Goal: Task Accomplishment & Management: Manage account settings

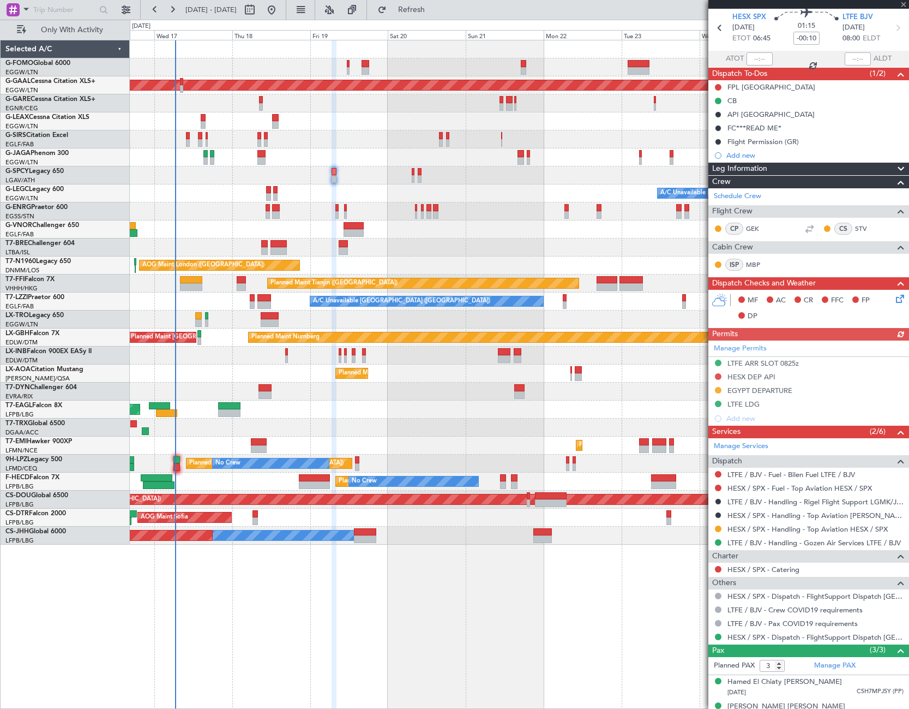
scroll to position [55, 0]
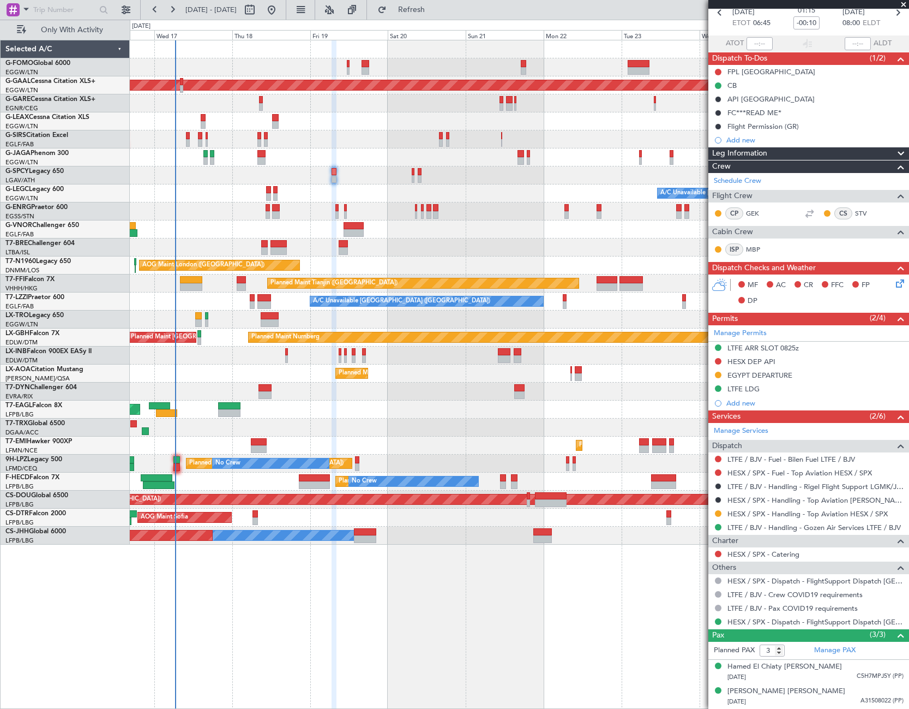
click at [894, 283] on icon at bounding box center [898, 281] width 9 height 9
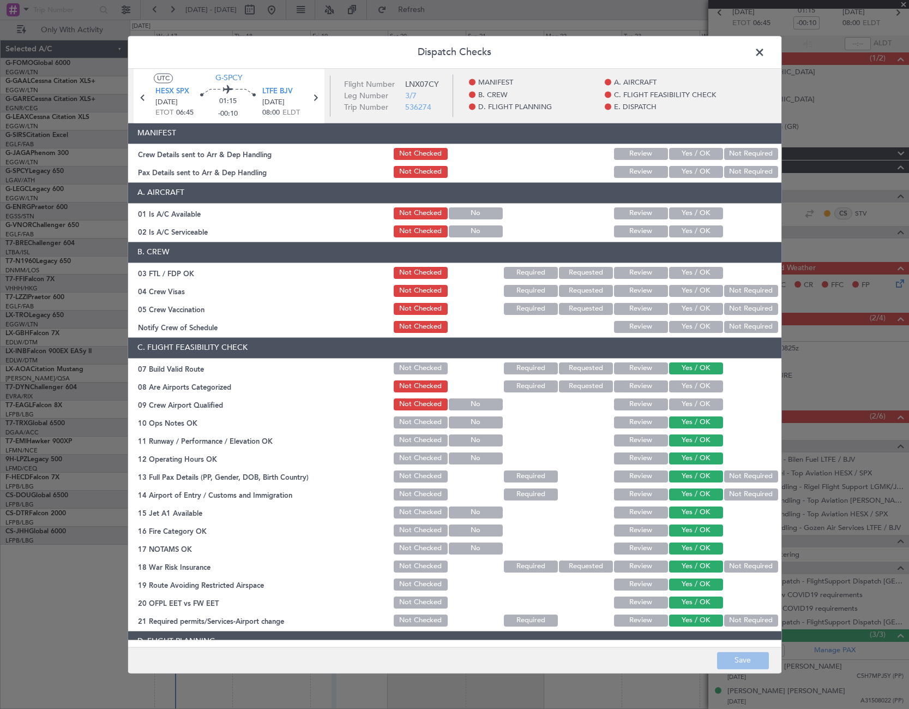
click at [691, 213] on button "Yes / OK" at bounding box center [696, 213] width 54 height 12
click at [690, 233] on button "Yes / OK" at bounding box center [696, 231] width 54 height 12
click at [757, 661] on button "Save" at bounding box center [743, 659] width 52 height 17
click at [765, 55] on span at bounding box center [765, 55] width 0 height 22
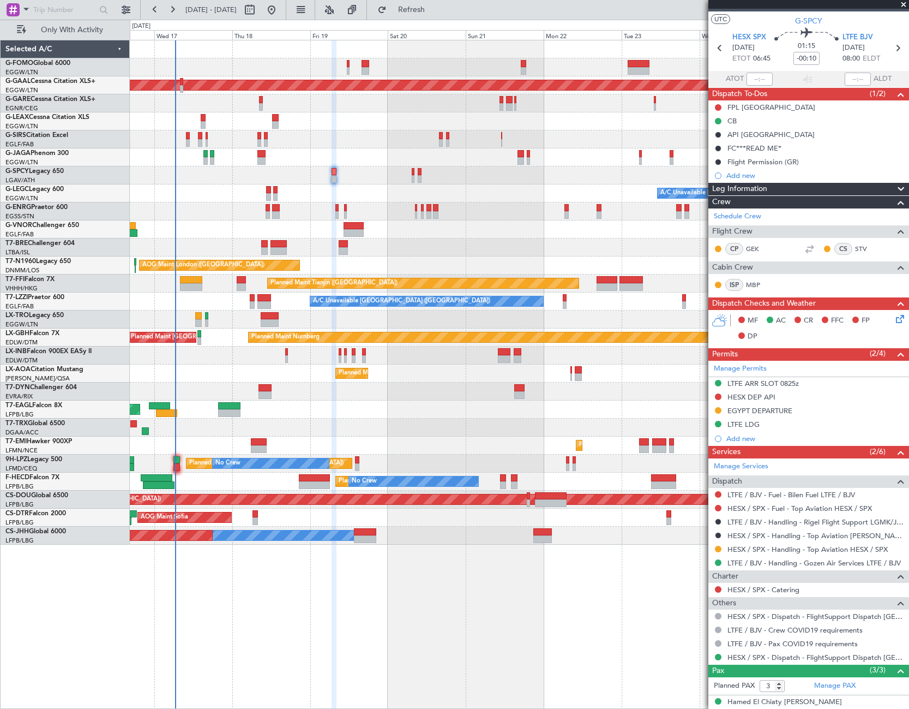
scroll to position [0, 0]
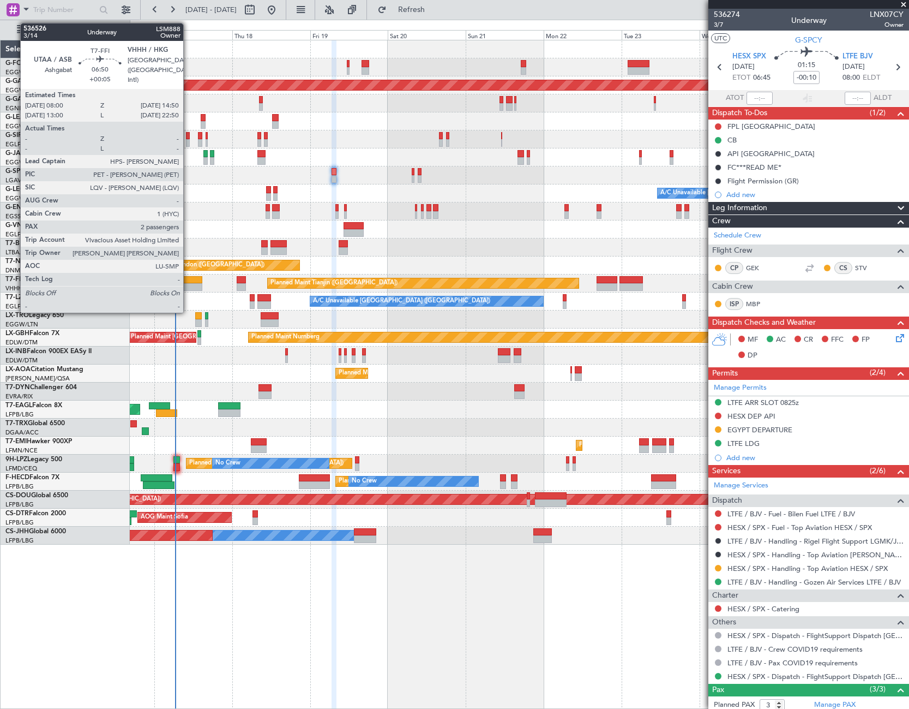
click at [188, 280] on div at bounding box center [191, 280] width 22 height 8
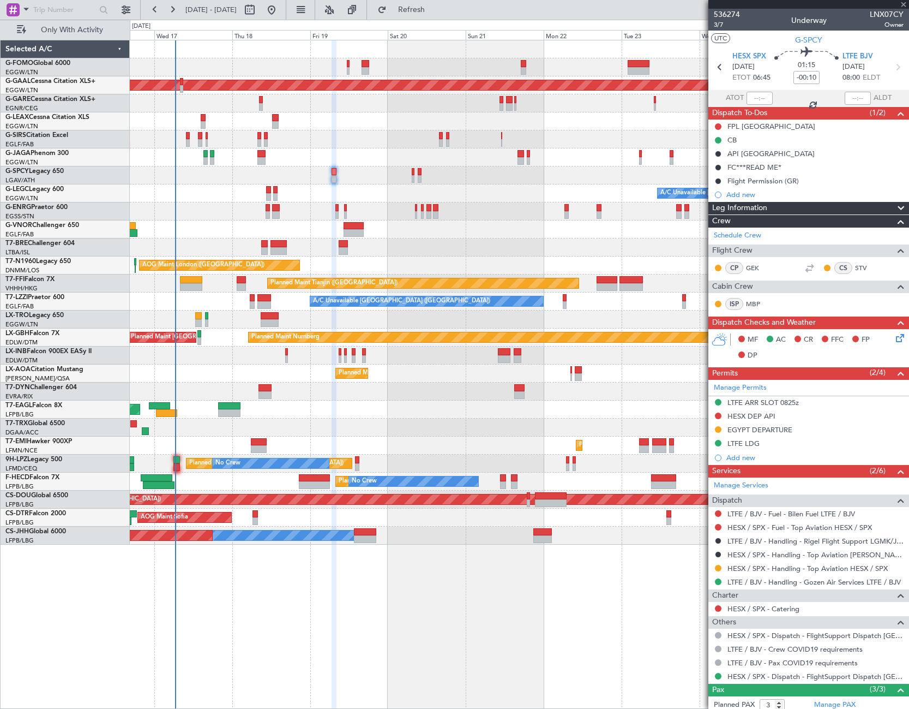
type input "+00:05"
type input "2"
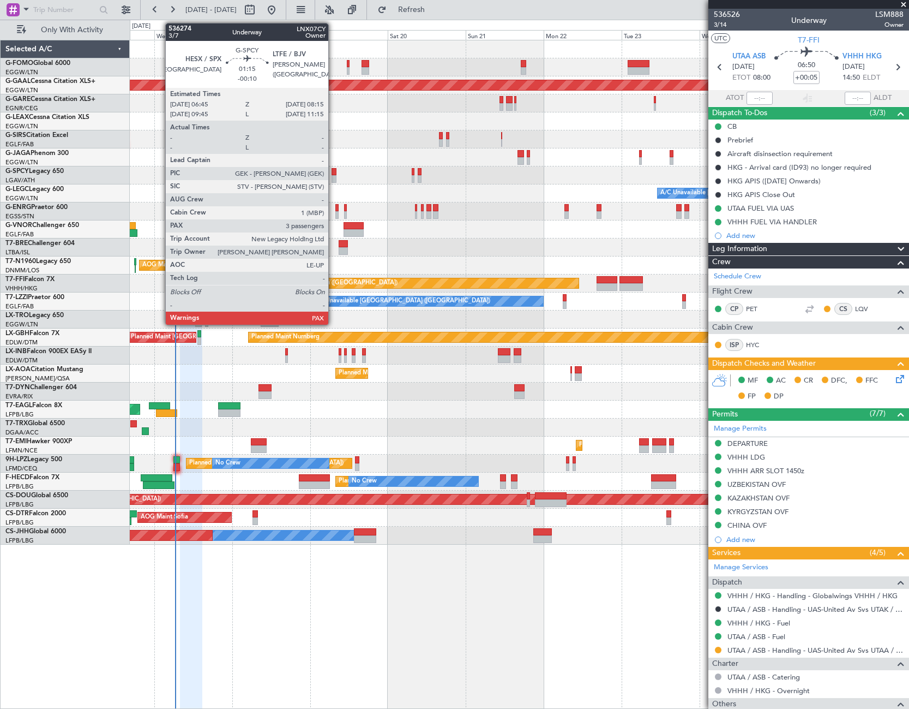
click at [333, 177] on div at bounding box center [334, 179] width 5 height 8
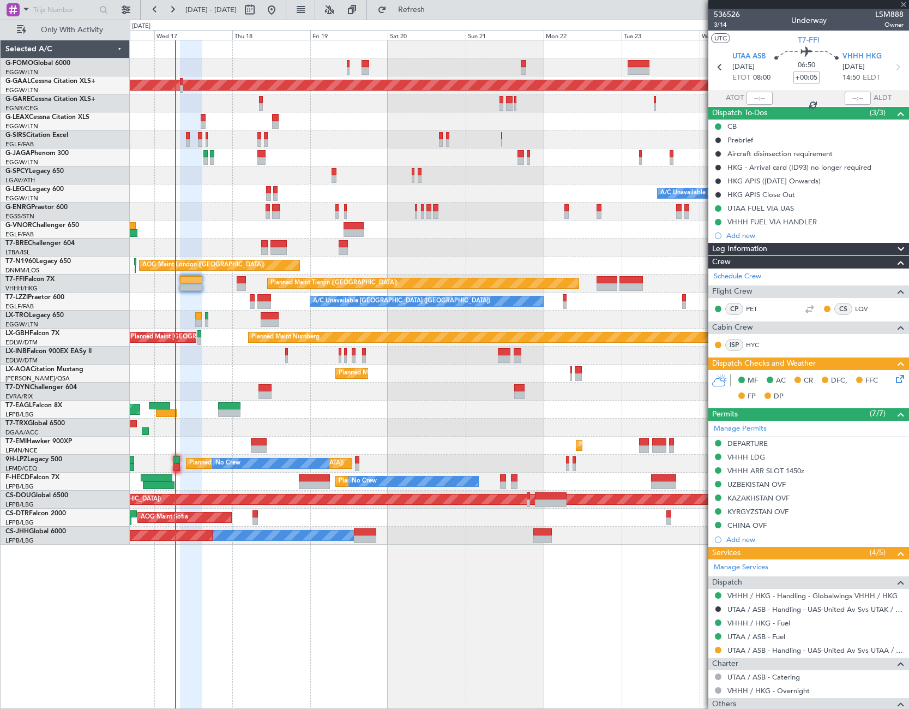
type input "-00:10"
type input "3"
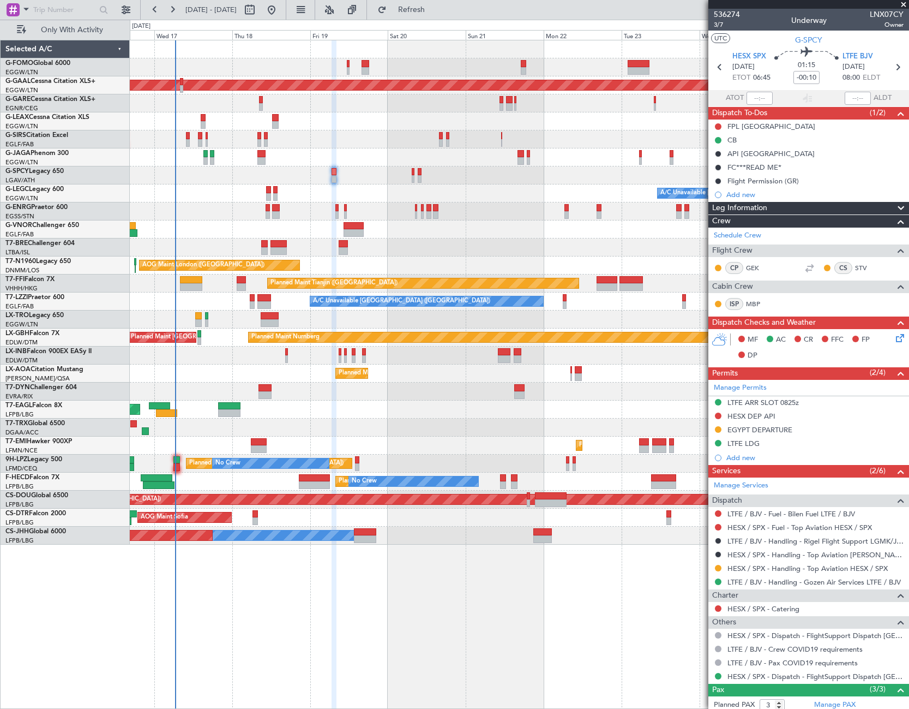
click at [894, 340] on icon at bounding box center [898, 336] width 9 height 9
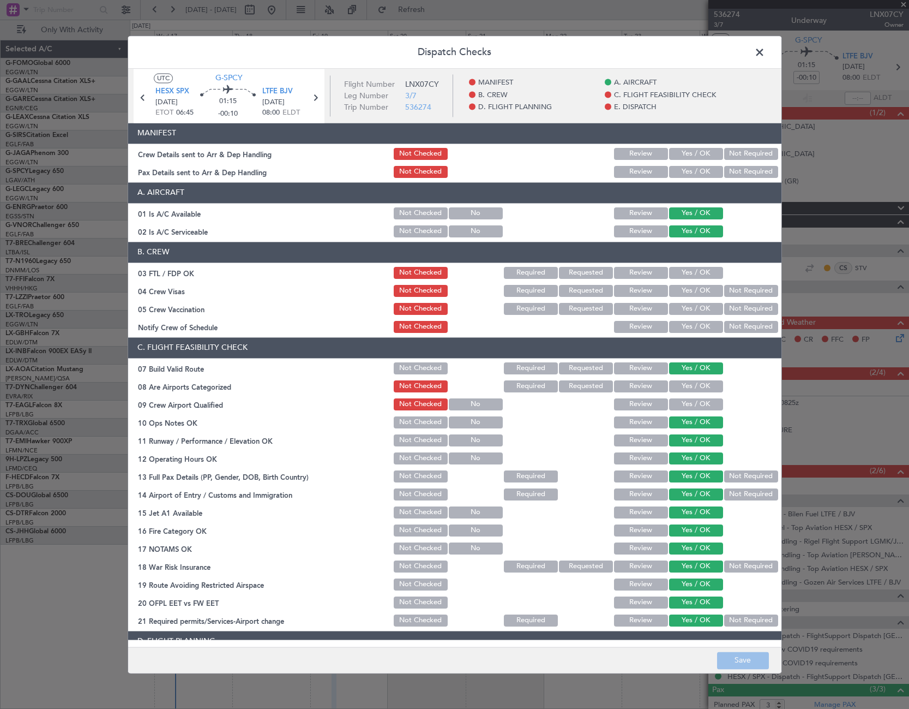
scroll to position [327, 0]
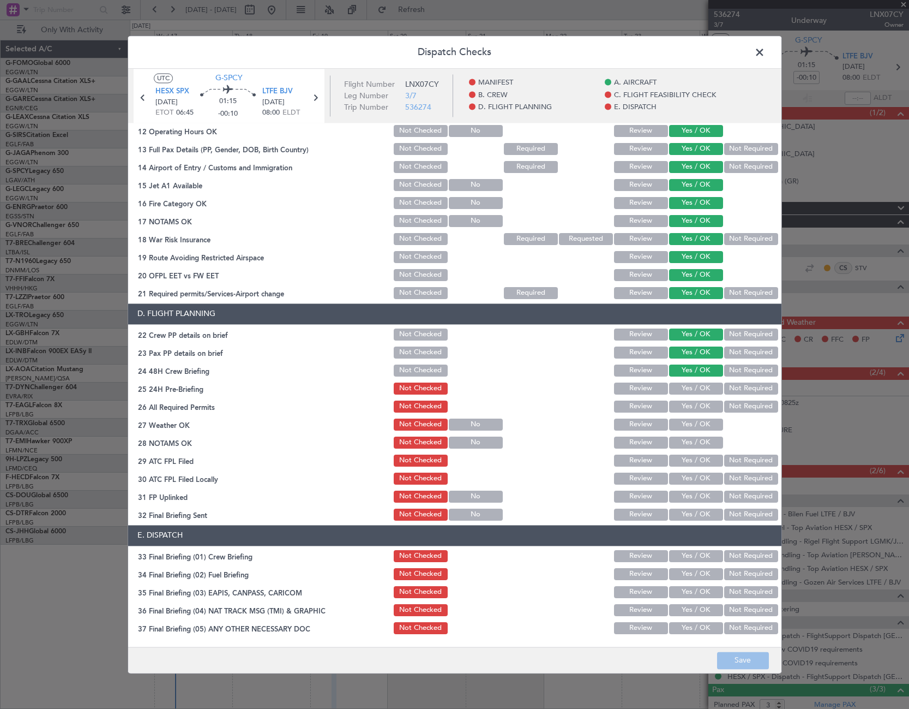
click at [741, 383] on button "Not Required" at bounding box center [751, 388] width 54 height 12
click at [740, 665] on button "Save" at bounding box center [743, 659] width 52 height 17
click at [765, 52] on span at bounding box center [765, 55] width 0 height 22
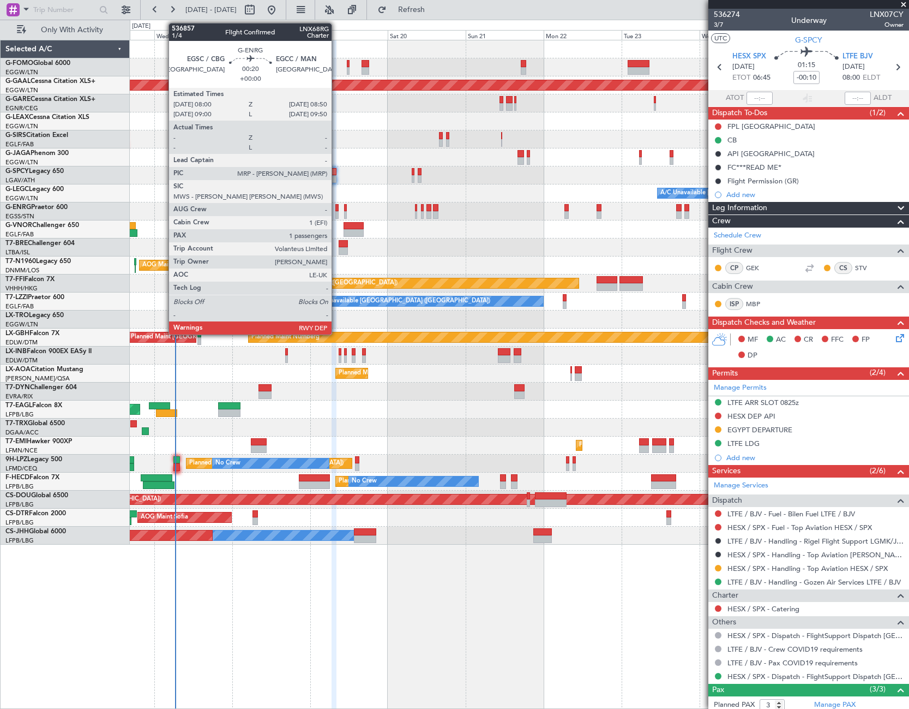
click at [337, 213] on div at bounding box center [336, 215] width 3 height 8
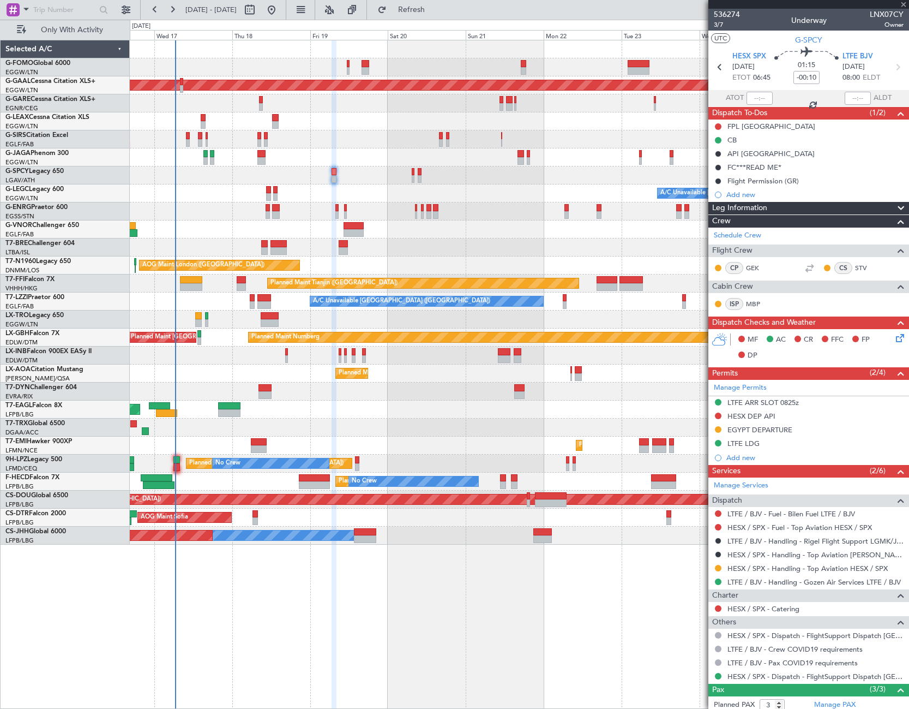
type input "1"
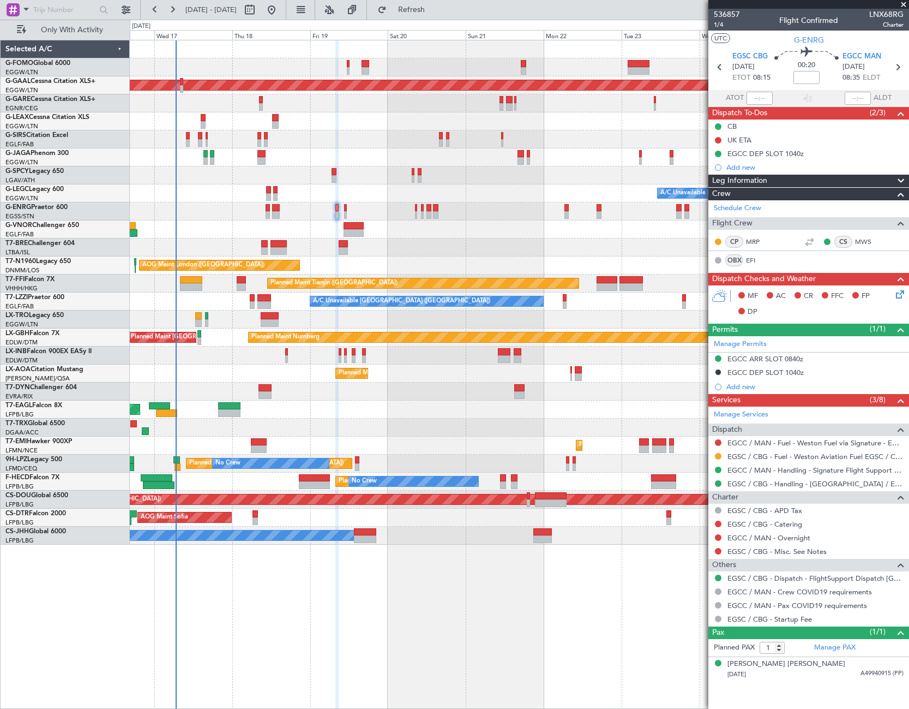
click at [898, 296] on icon at bounding box center [898, 292] width 9 height 9
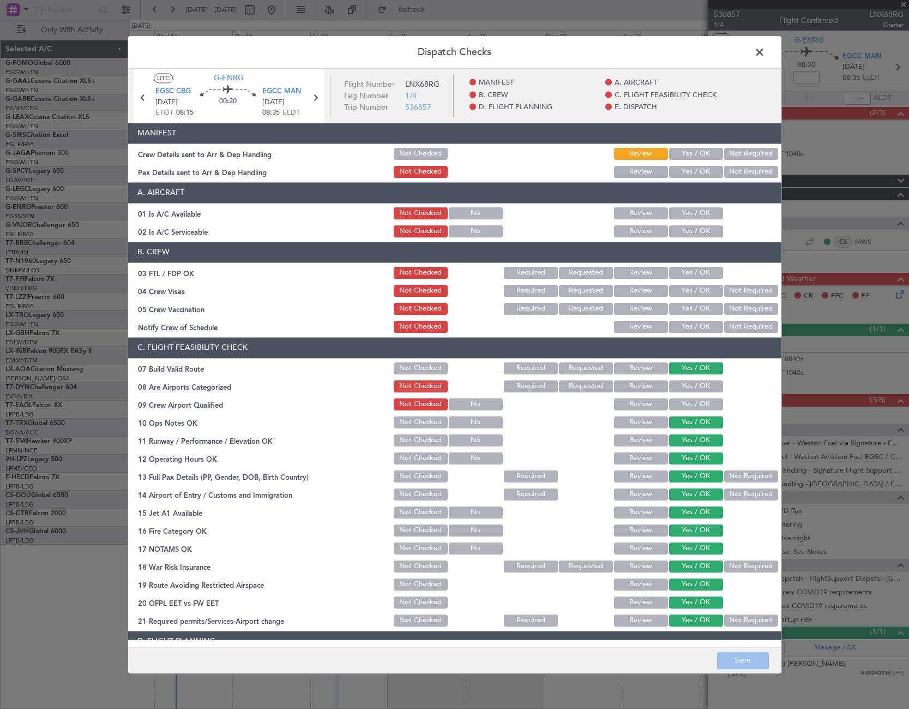
click at [700, 217] on button "Yes / OK" at bounding box center [696, 213] width 54 height 12
click at [700, 232] on button "Yes / OK" at bounding box center [696, 231] width 54 height 12
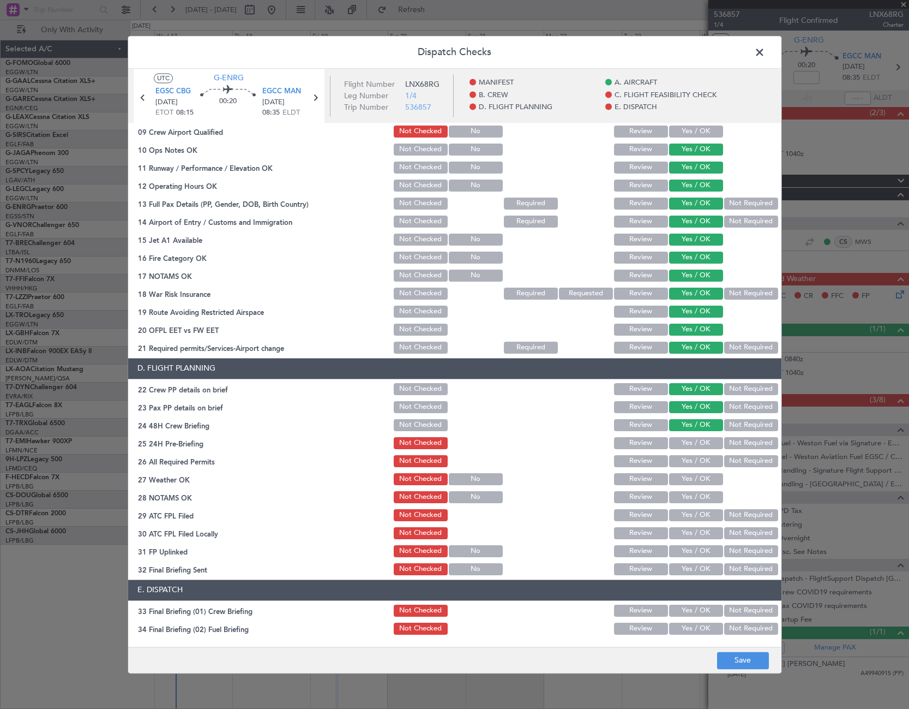
click at [740, 442] on button "Not Required" at bounding box center [751, 443] width 54 height 12
click at [741, 659] on button "Save" at bounding box center [743, 659] width 52 height 17
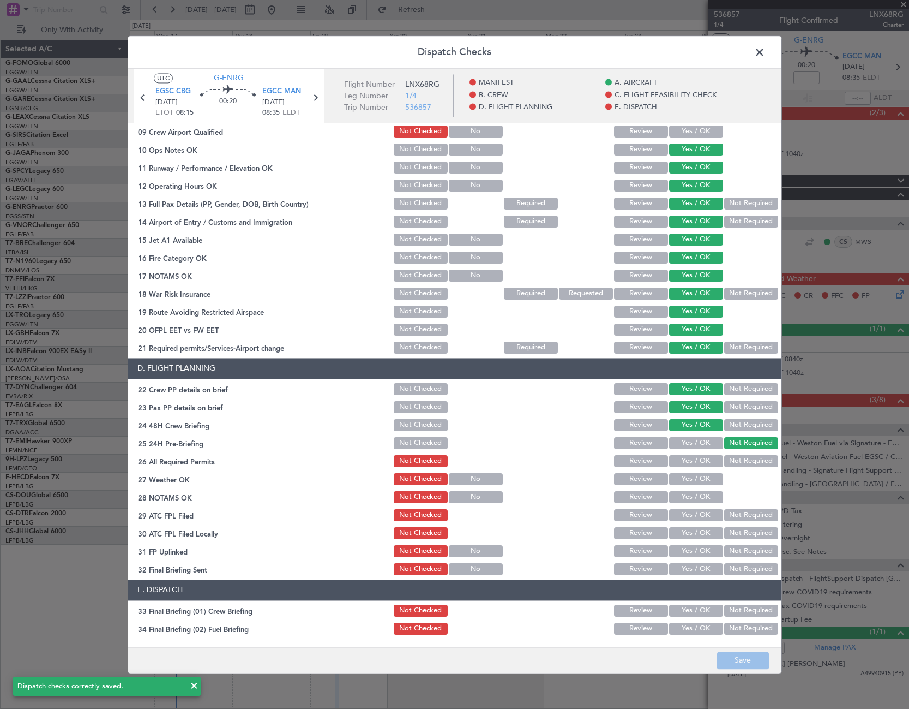
click at [765, 54] on span at bounding box center [765, 55] width 0 height 22
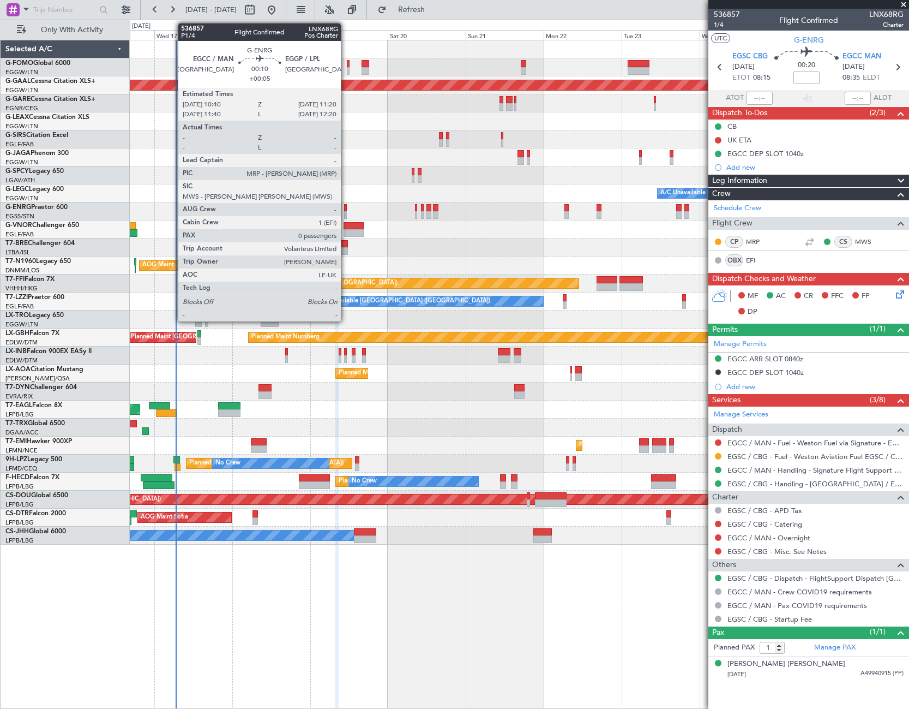
click at [346, 209] on div at bounding box center [345, 208] width 2 height 8
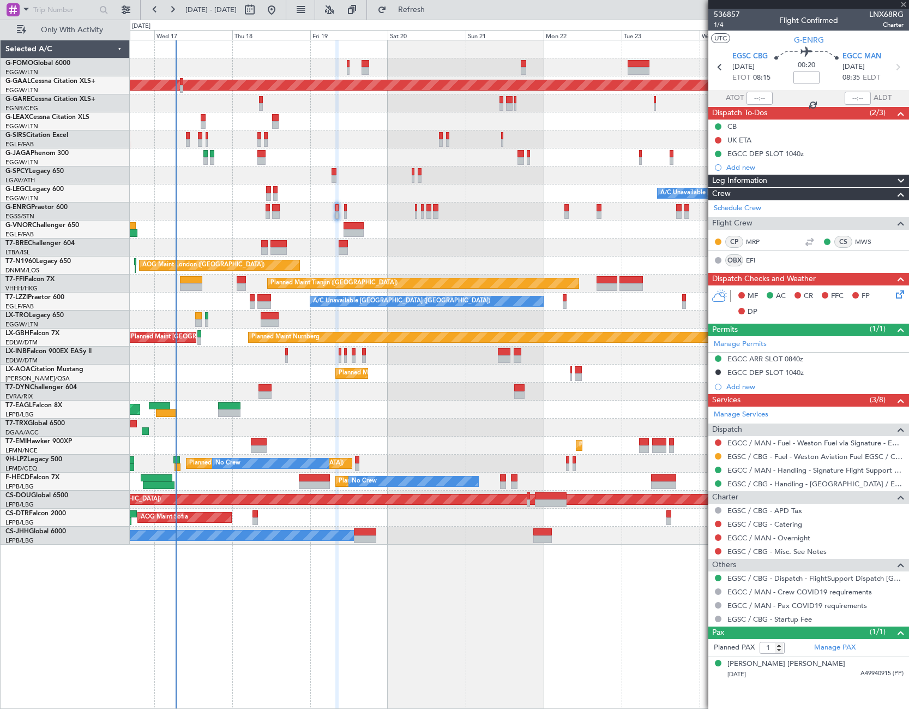
type input "+00:05"
type input "0"
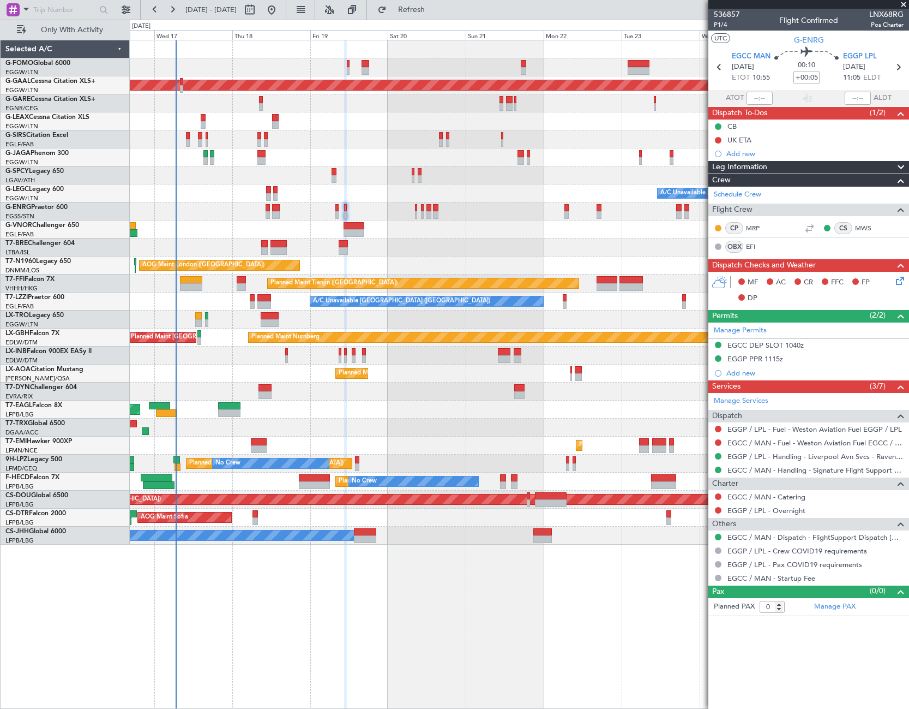
click at [899, 275] on icon at bounding box center [898, 278] width 9 height 9
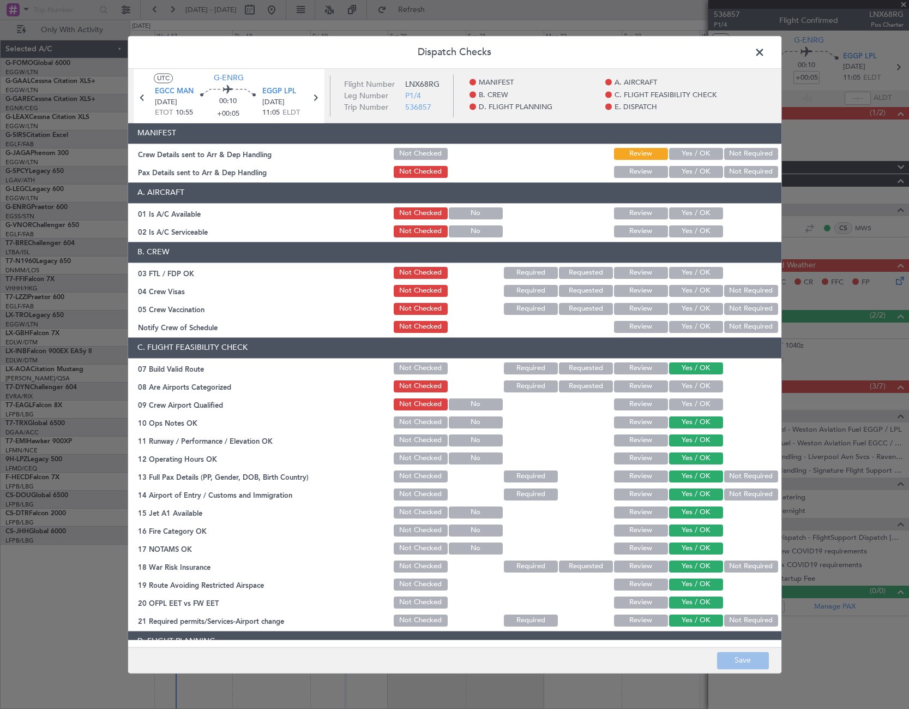
click at [695, 212] on button "Yes / OK" at bounding box center [696, 213] width 54 height 12
click at [700, 231] on button "Yes / OK" at bounding box center [696, 231] width 54 height 12
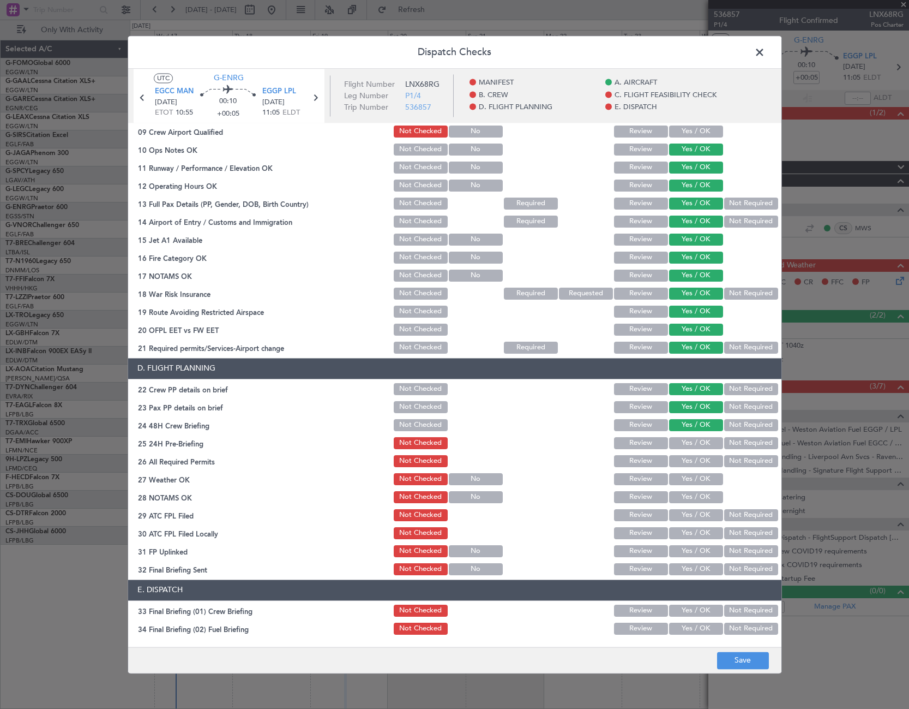
click at [754, 445] on button "Not Required" at bounding box center [751, 443] width 54 height 12
click at [749, 664] on button "Save" at bounding box center [743, 659] width 52 height 17
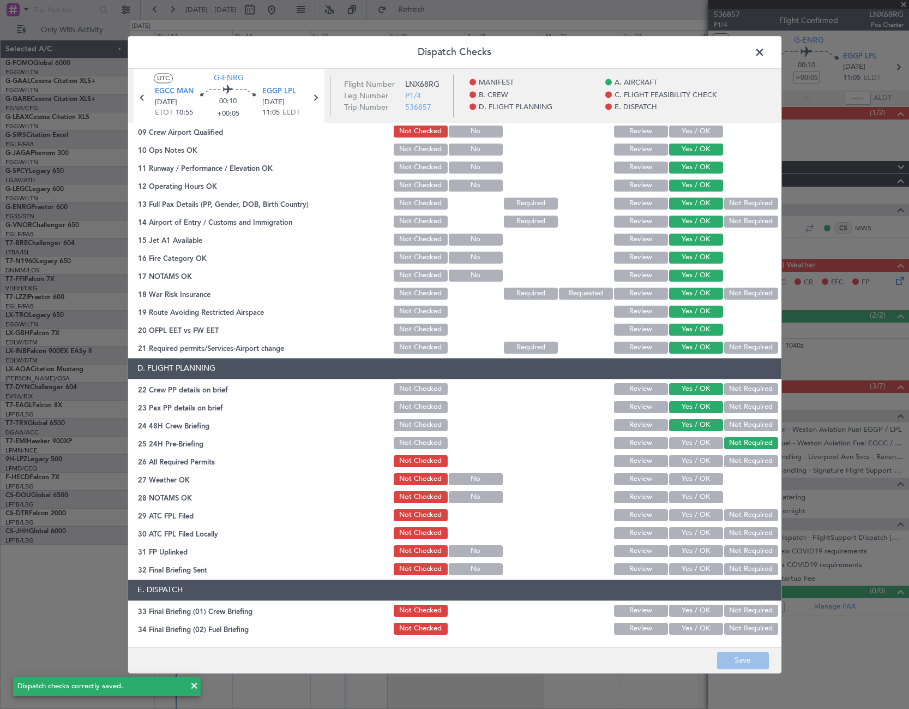
click at [746, 290] on button "Not Required" at bounding box center [751, 293] width 54 height 12
click at [753, 665] on button "Save" at bounding box center [743, 659] width 52 height 17
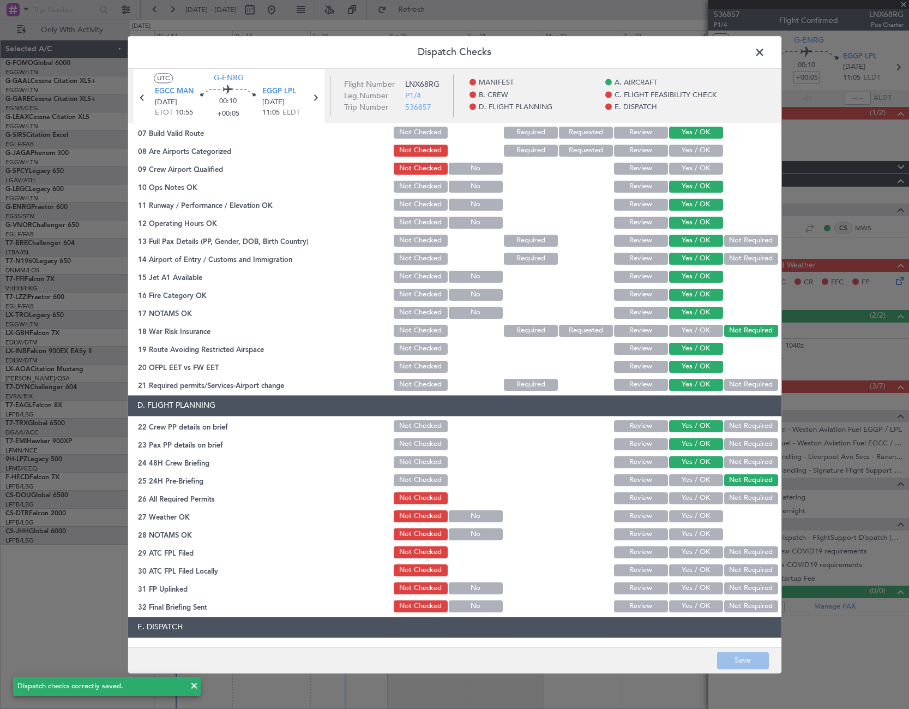
scroll to position [218, 0]
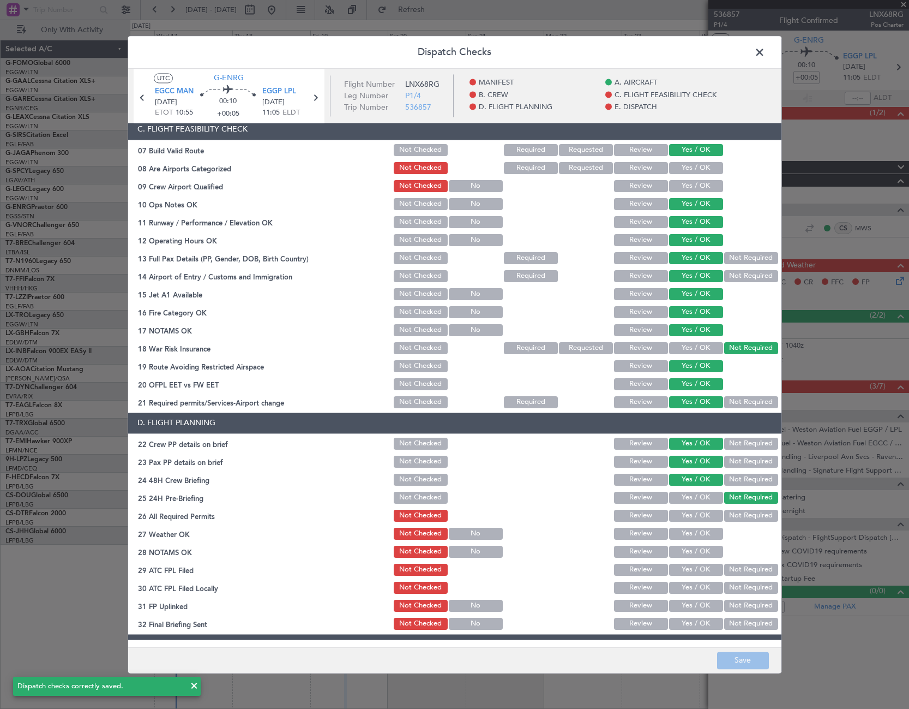
click at [765, 52] on span at bounding box center [765, 55] width 0 height 22
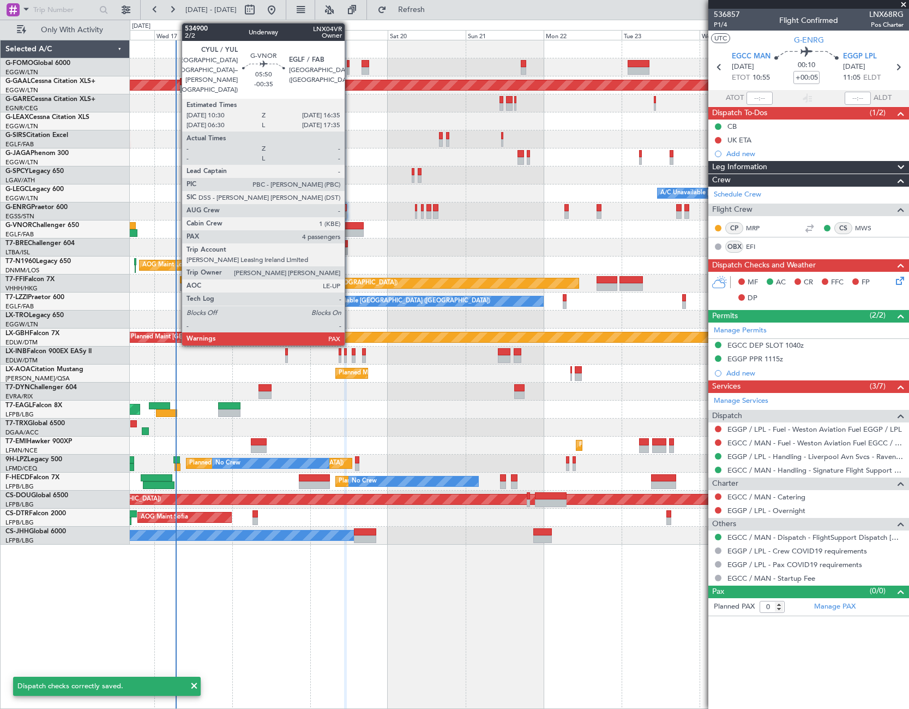
click at [350, 232] on div at bounding box center [354, 233] width 20 height 8
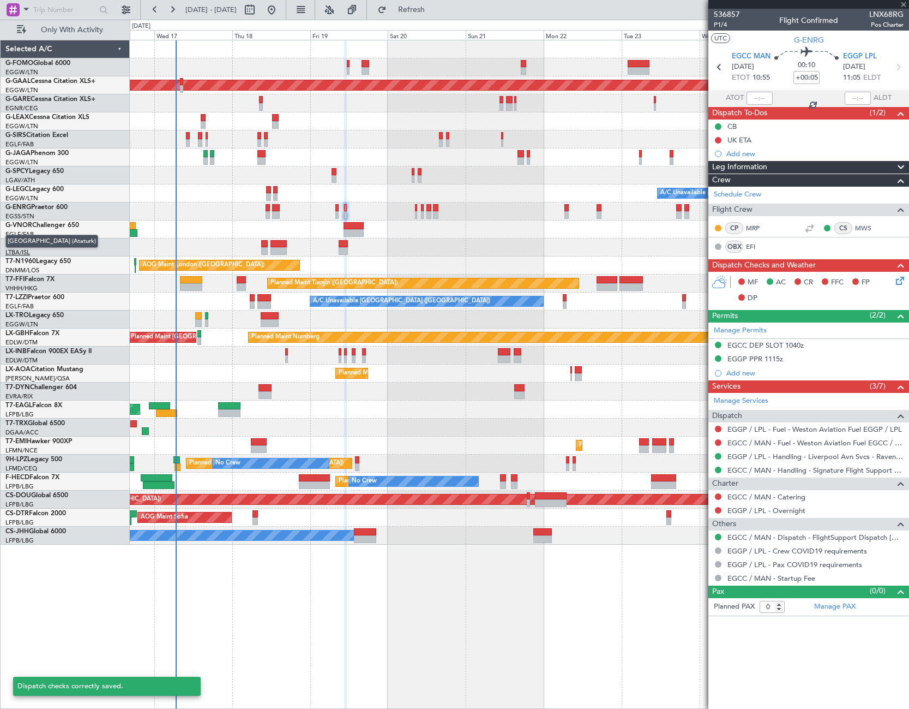
type input "-00:35"
type input "4"
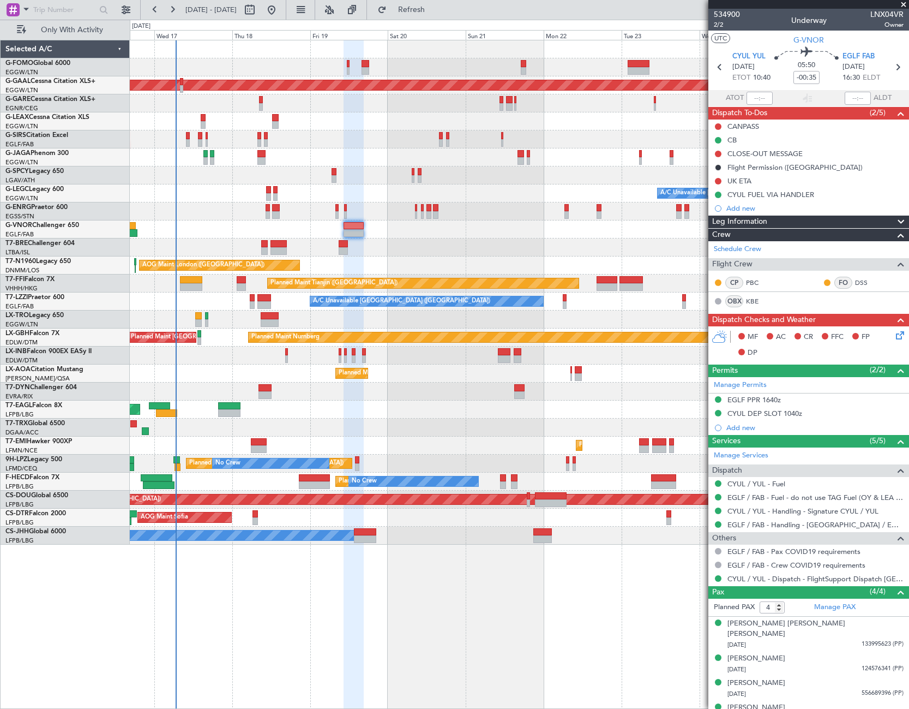
click at [798, 215] on div "Leg Information" at bounding box center [809, 221] width 201 height 13
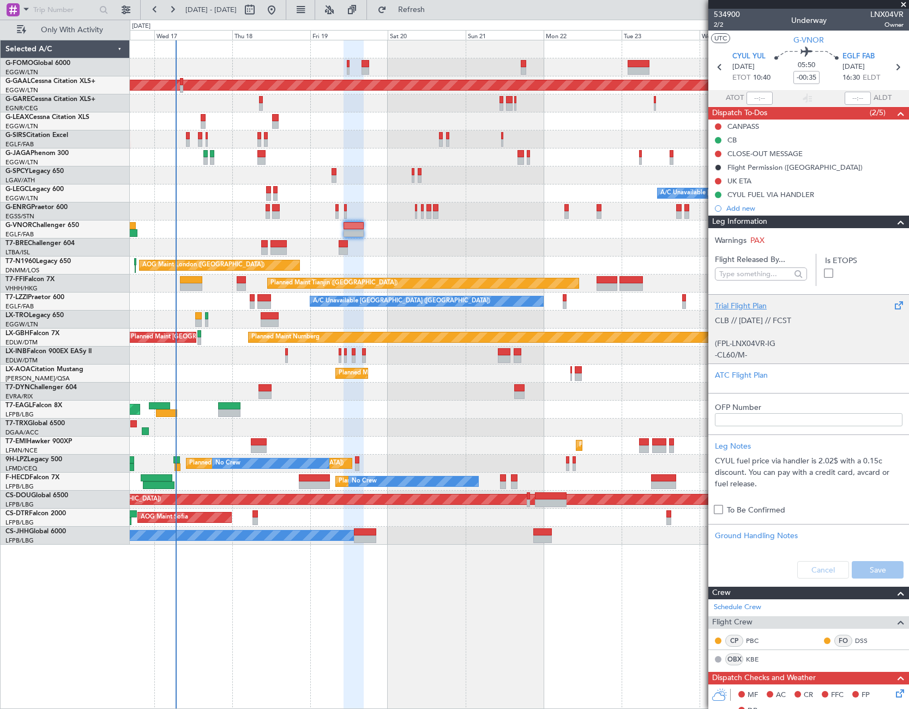
click at [800, 341] on p "(FPL-LNX04VR-IG ﻿" at bounding box center [809, 343] width 188 height 11
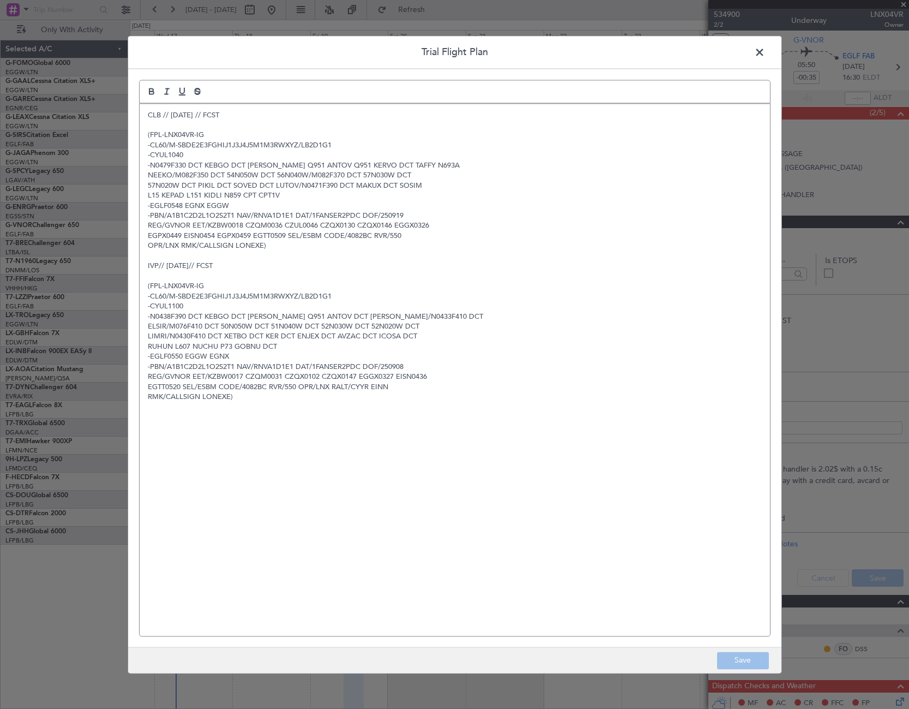
click at [765, 52] on span at bounding box center [765, 55] width 0 height 22
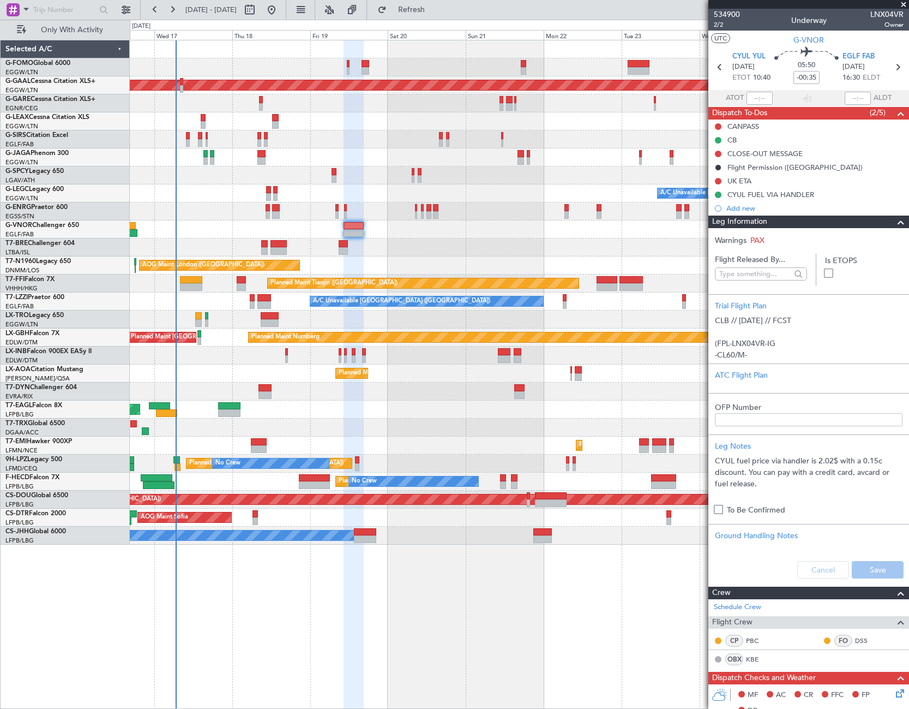
click at [895, 225] on span at bounding box center [901, 221] width 13 height 13
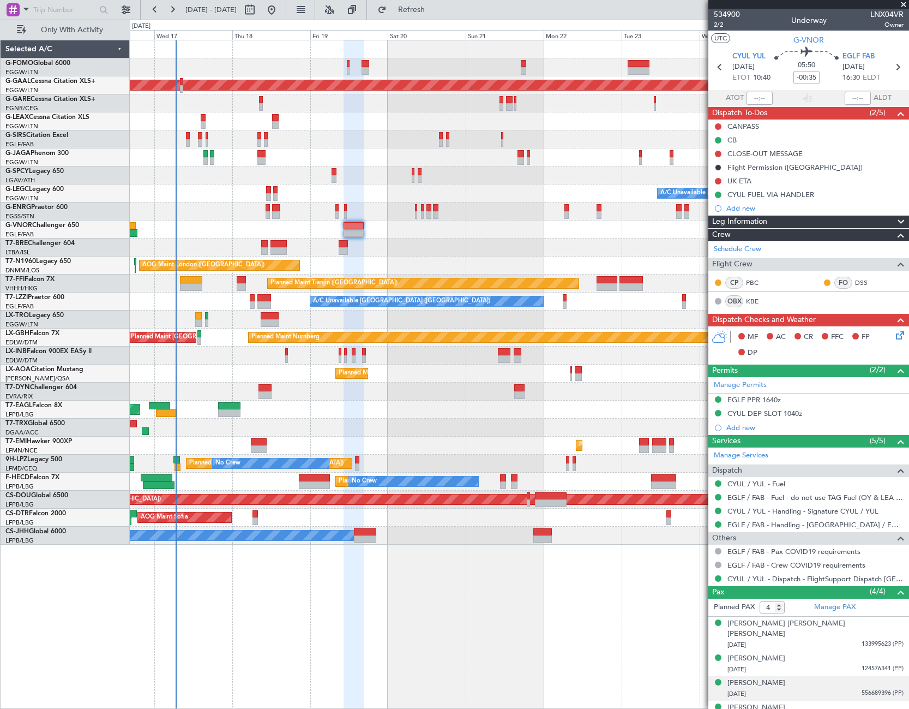
scroll to position [5, 0]
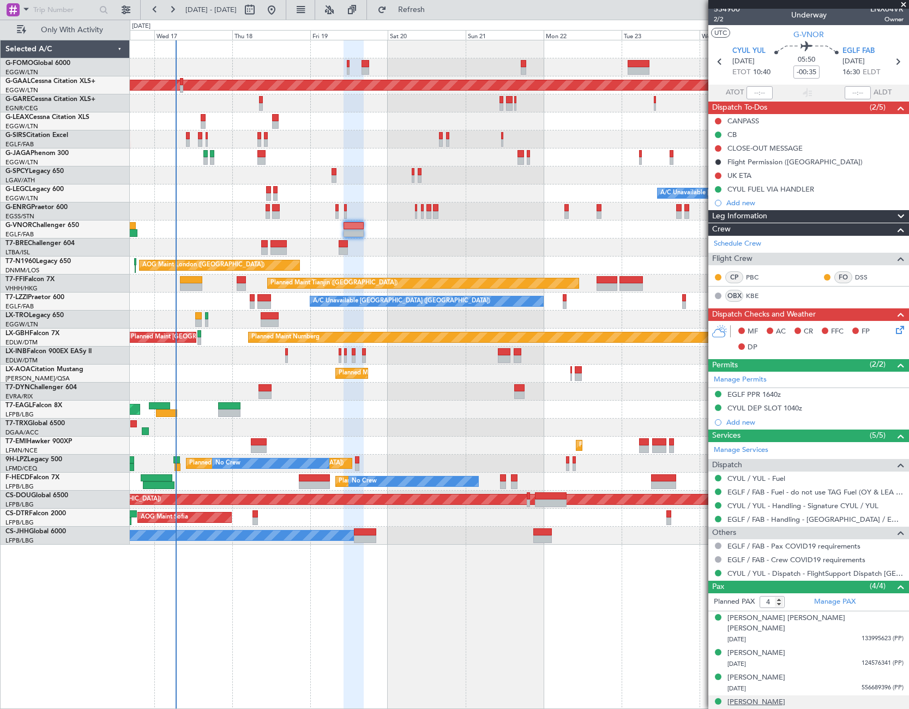
click at [770, 697] on div "Sammi Harvey" at bounding box center [757, 702] width 58 height 11
click at [894, 331] on icon at bounding box center [898, 327] width 9 height 9
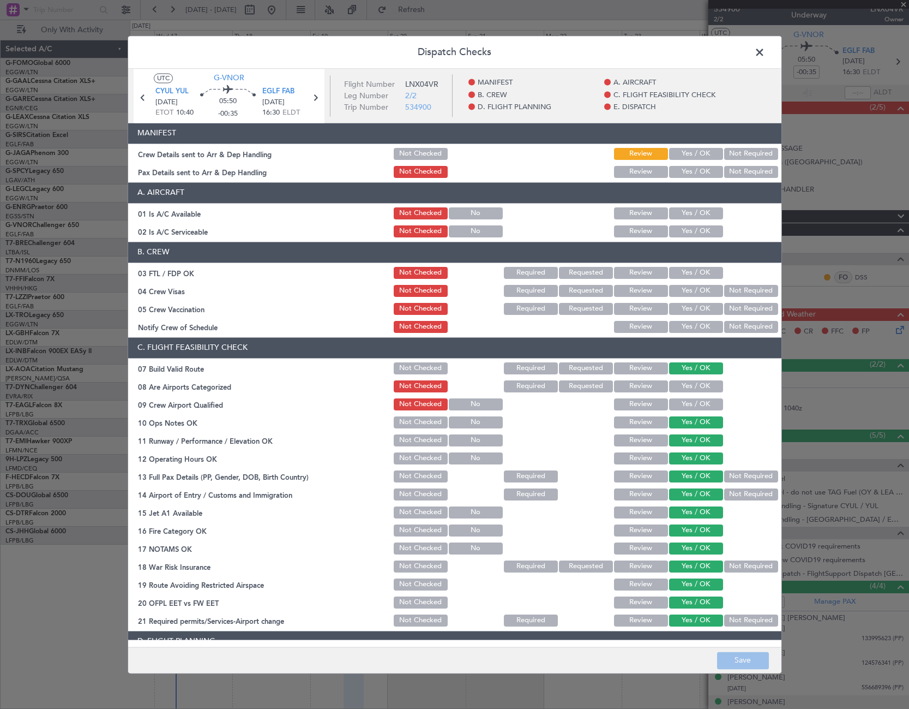
click at [678, 214] on button "Yes / OK" at bounding box center [696, 213] width 54 height 12
click at [686, 226] on button "Yes / OK" at bounding box center [696, 231] width 54 height 12
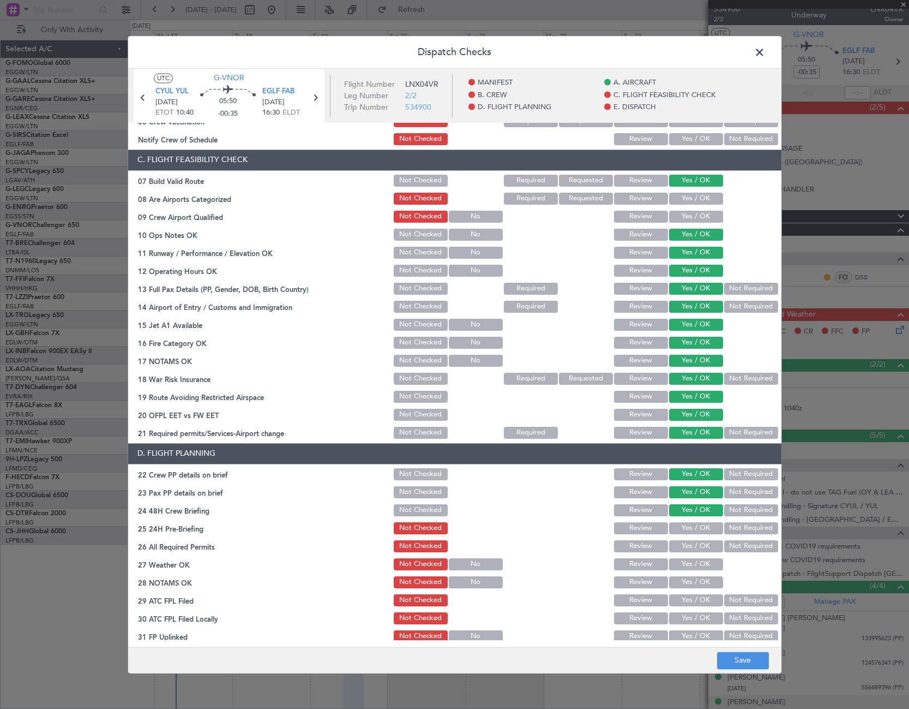
scroll to position [218, 0]
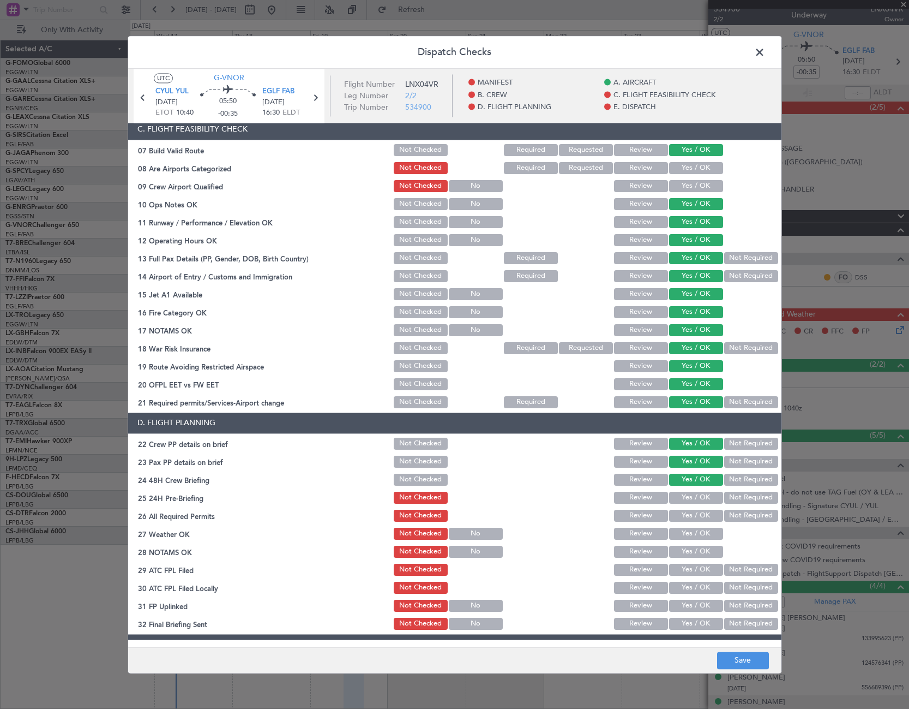
click at [745, 497] on button "Not Required" at bounding box center [751, 497] width 54 height 12
click at [742, 349] on button "Not Required" at bounding box center [751, 348] width 54 height 12
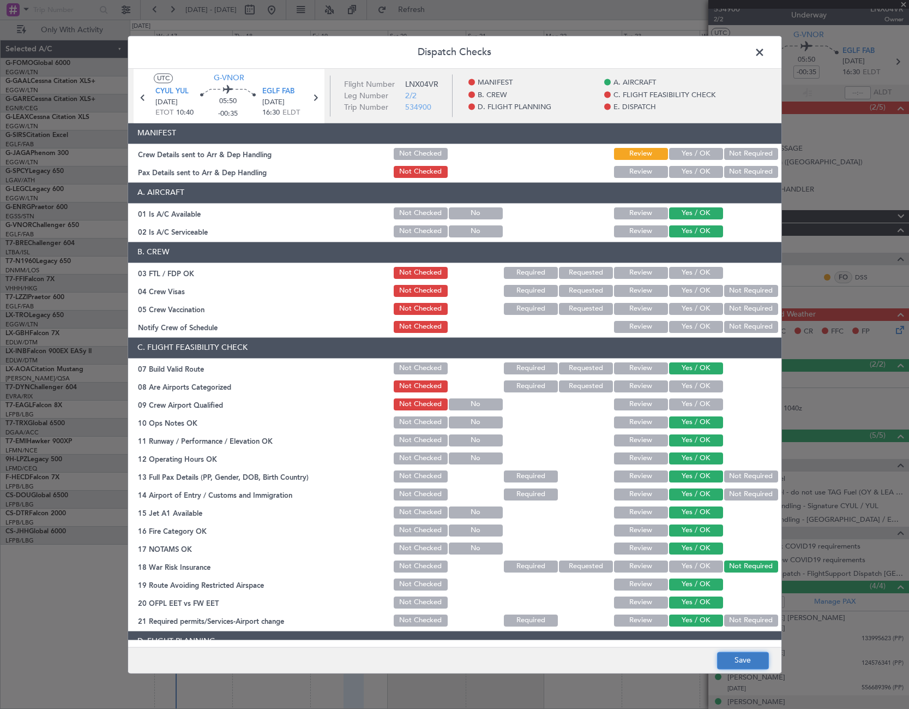
click at [746, 663] on button "Save" at bounding box center [743, 659] width 52 height 17
click at [765, 53] on span at bounding box center [765, 55] width 0 height 22
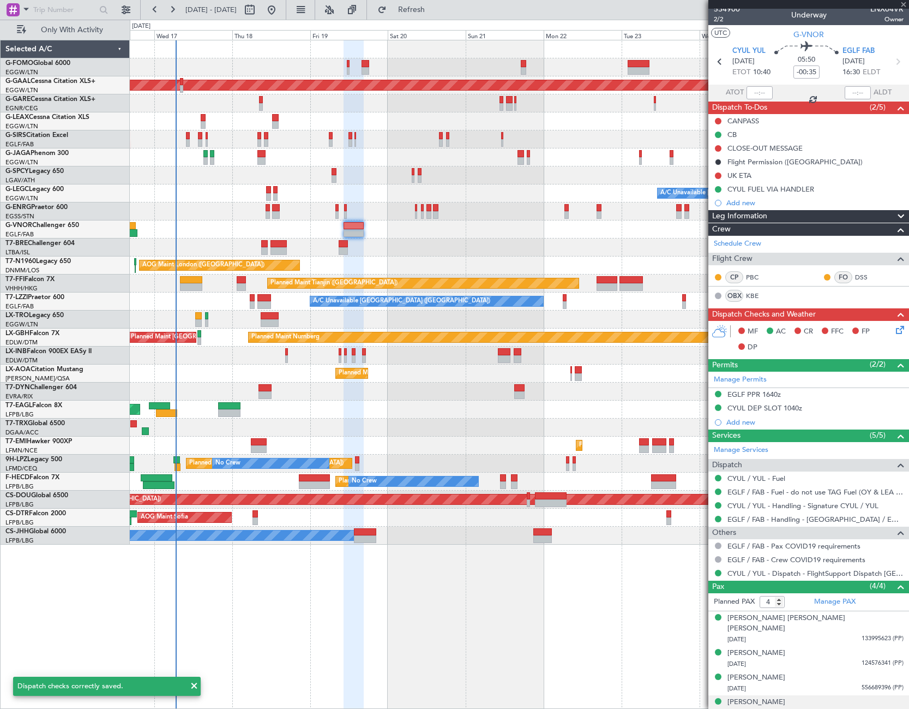
type input "+00:20"
type input "0"
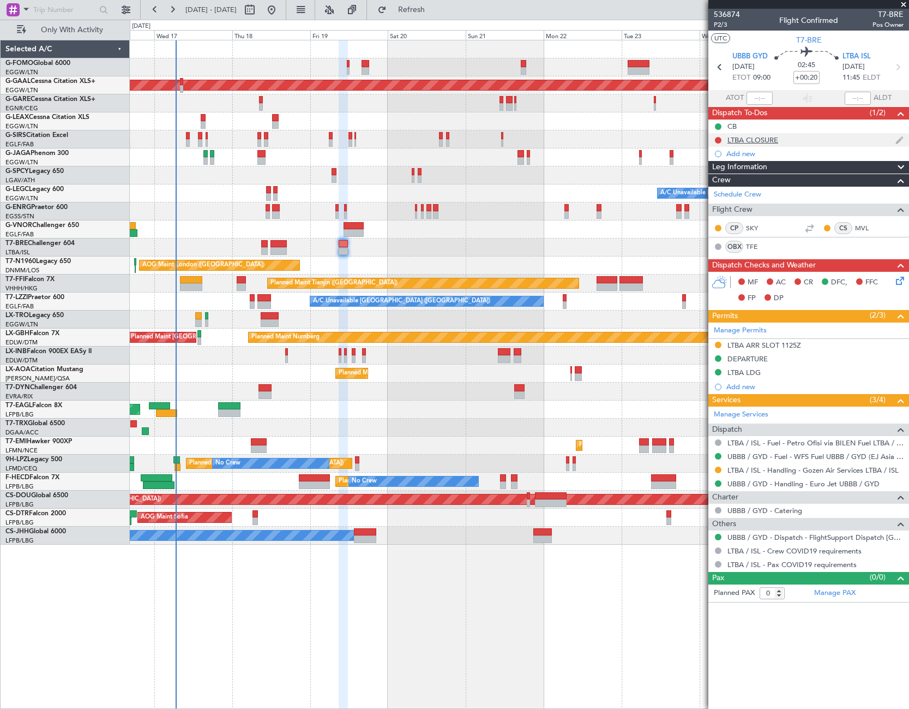
click at [742, 143] on div "LTBA CLOSURE" at bounding box center [753, 139] width 51 height 9
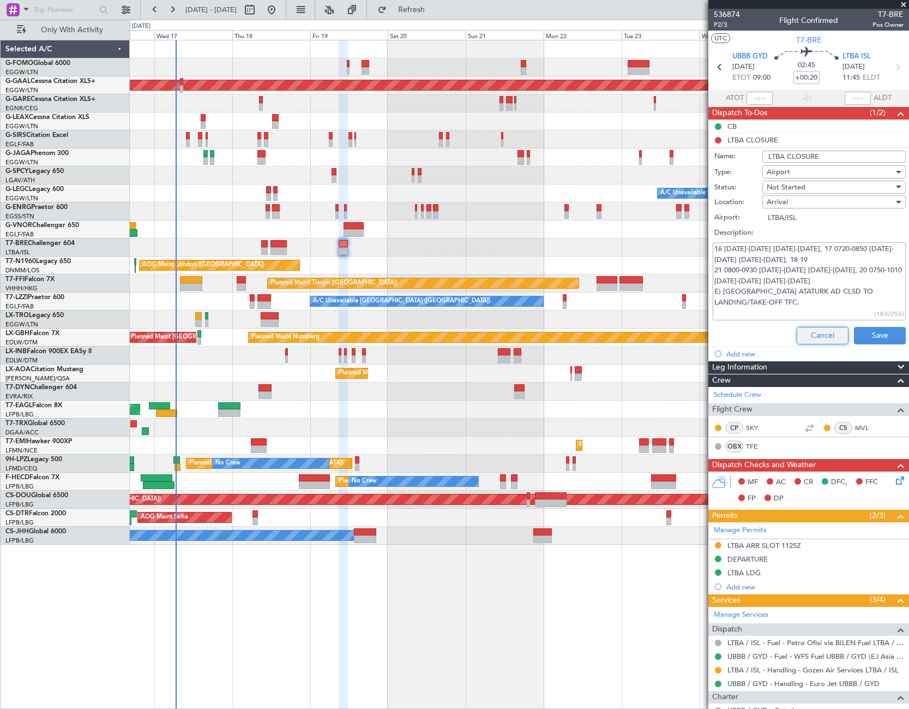
click at [811, 338] on button "Cancel" at bounding box center [823, 335] width 52 height 17
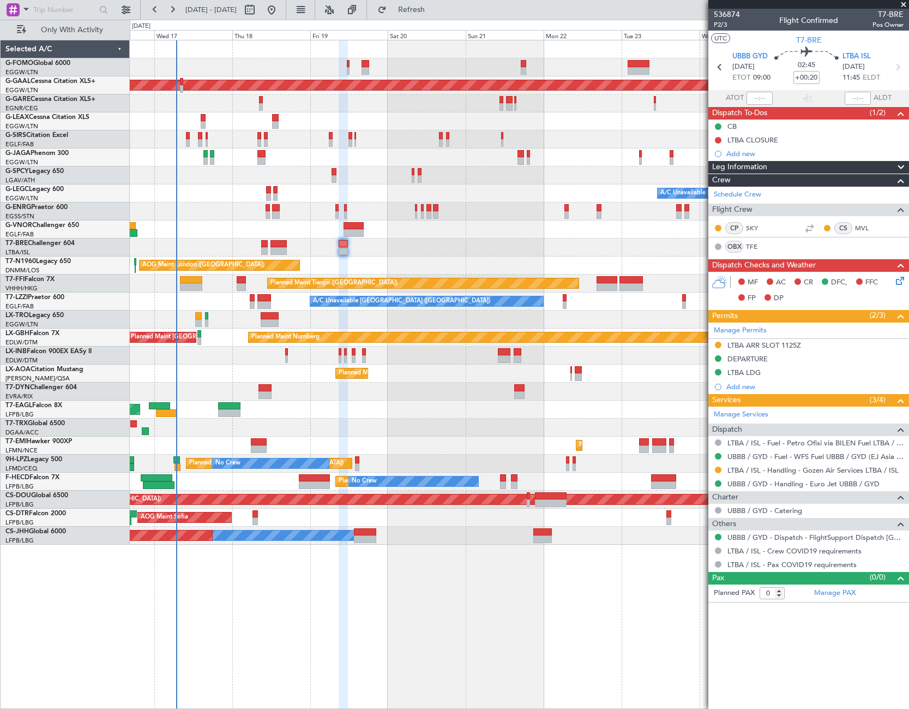
click at [898, 279] on icon at bounding box center [898, 278] width 9 height 9
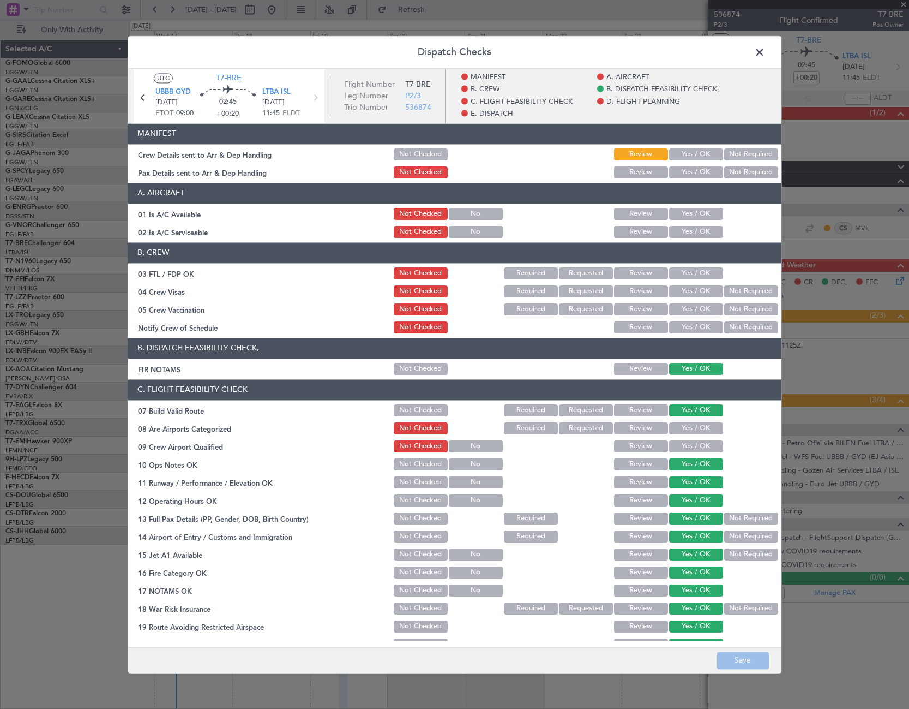
click at [701, 219] on button "Yes / OK" at bounding box center [696, 214] width 54 height 12
click at [703, 236] on button "Yes / OK" at bounding box center [696, 232] width 54 height 12
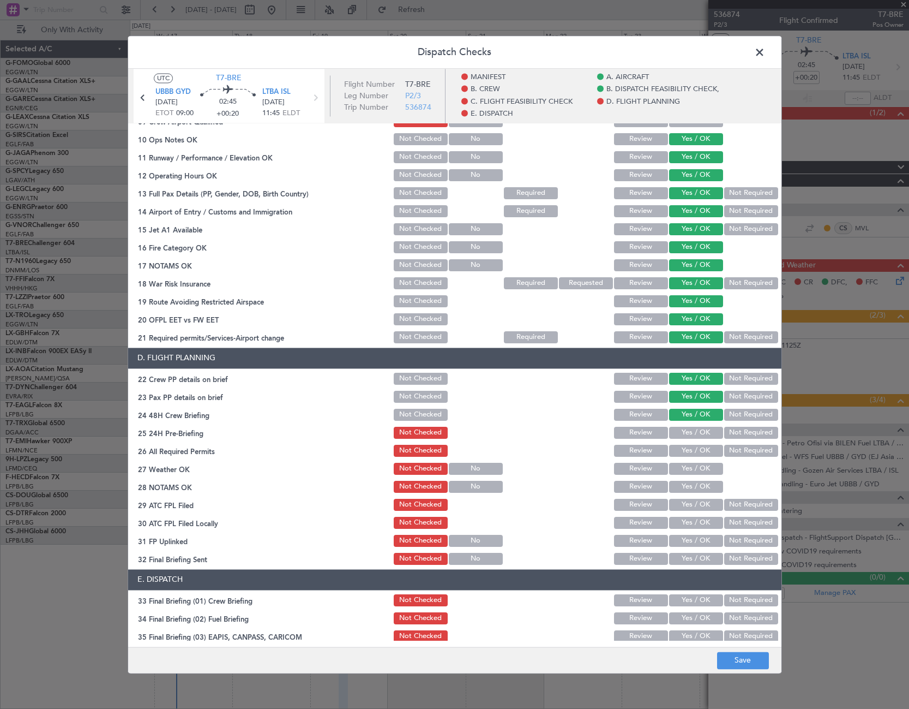
scroll to position [382, 0]
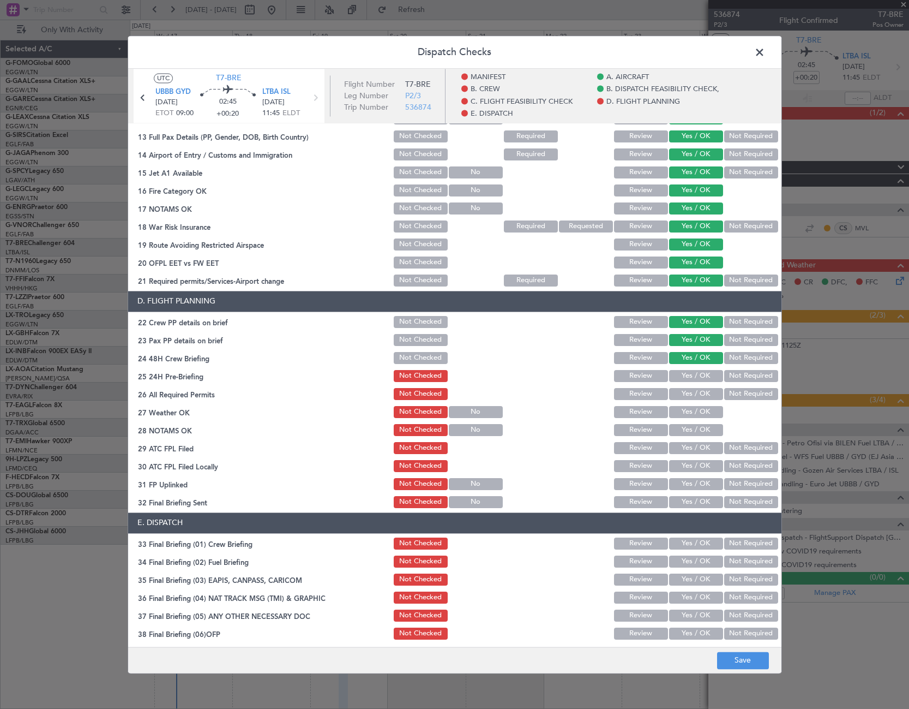
click at [734, 375] on button "Not Required" at bounding box center [751, 376] width 54 height 12
click at [733, 229] on button "Not Required" at bounding box center [751, 226] width 54 height 12
click at [754, 653] on button "Save" at bounding box center [743, 659] width 52 height 17
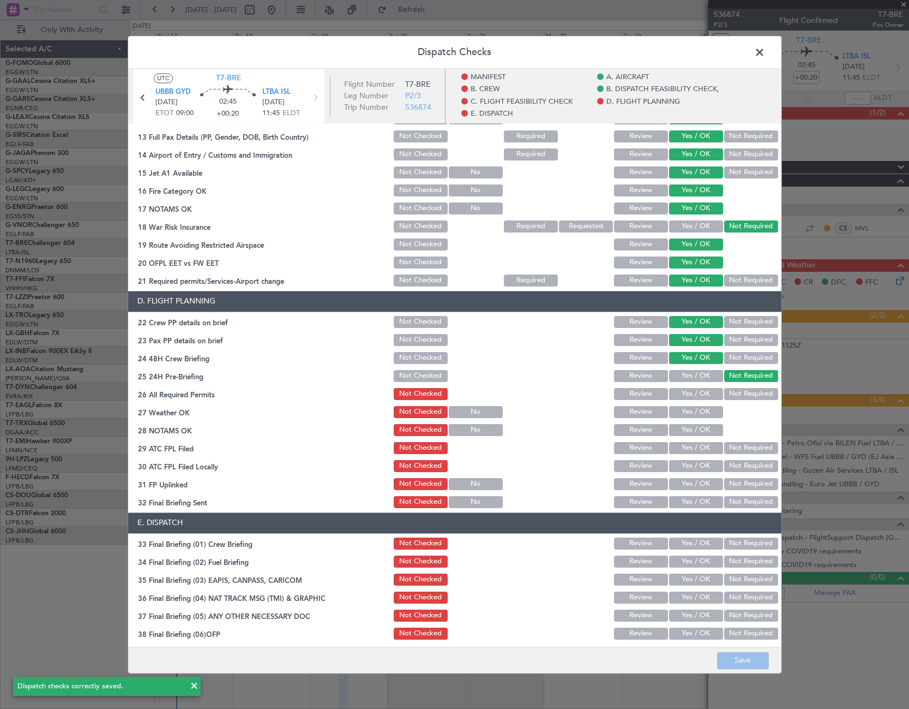
click at [765, 54] on span at bounding box center [765, 55] width 0 height 22
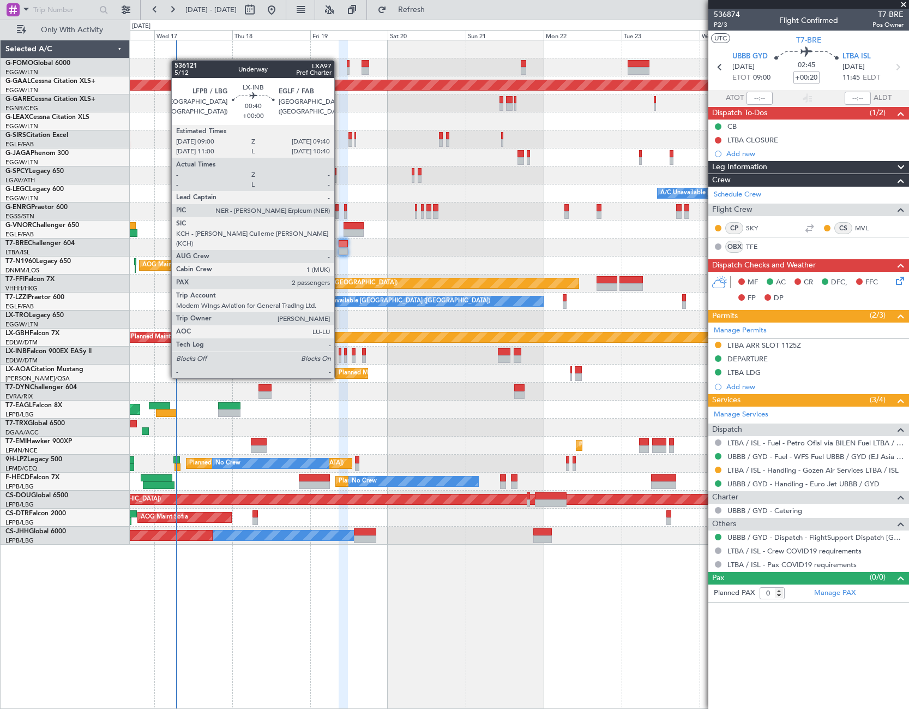
click at [339, 357] on div at bounding box center [340, 359] width 2 height 8
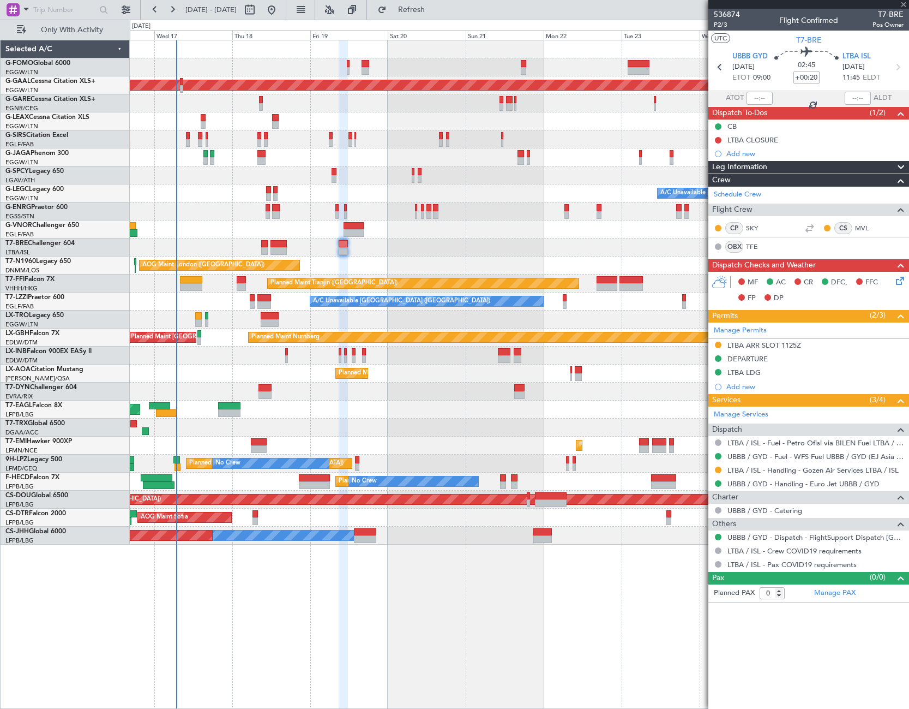
type input "2"
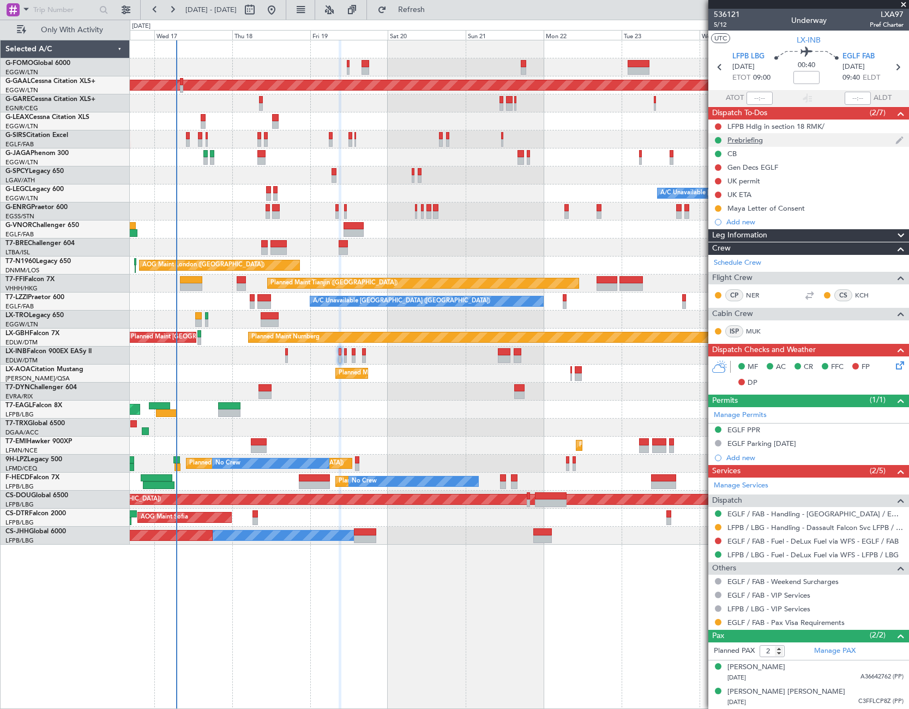
click at [756, 139] on div "Prebriefing" at bounding box center [745, 139] width 35 height 9
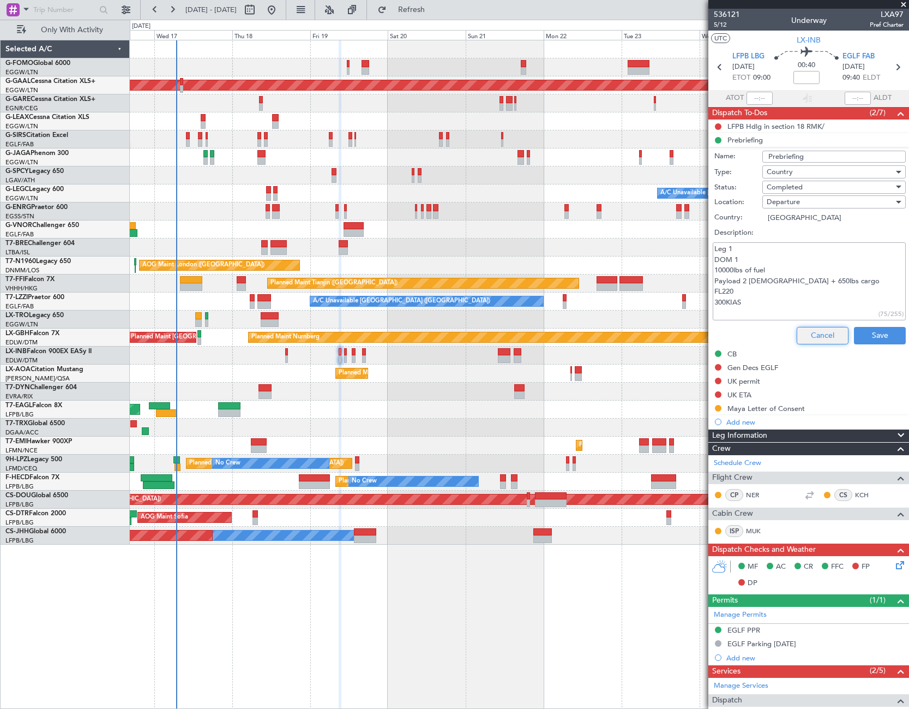
click at [817, 330] on button "Cancel" at bounding box center [823, 335] width 52 height 17
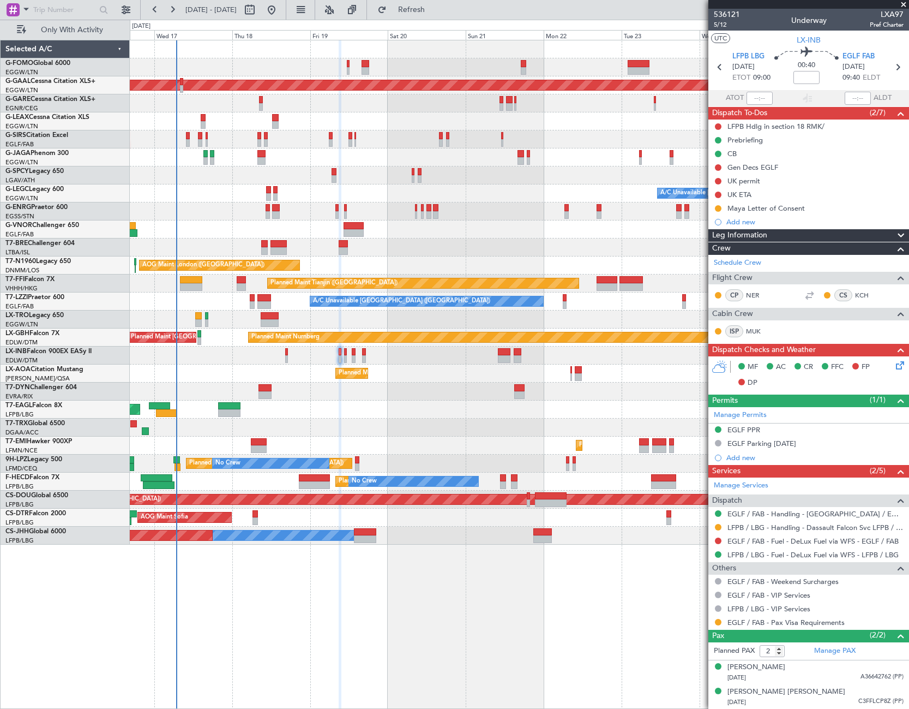
click at [901, 368] on icon at bounding box center [898, 363] width 9 height 9
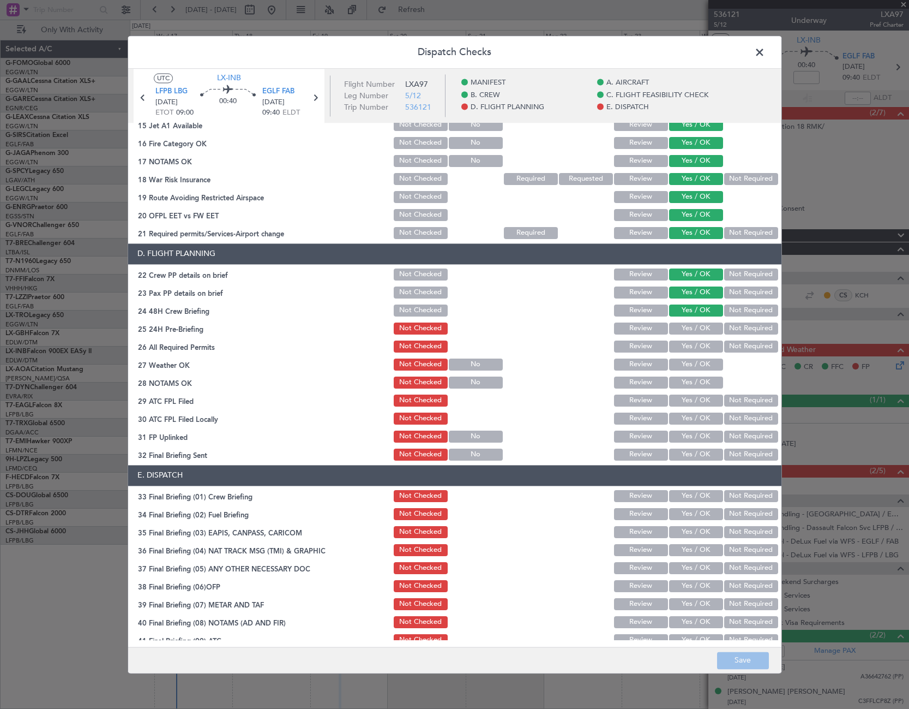
scroll to position [452, 0]
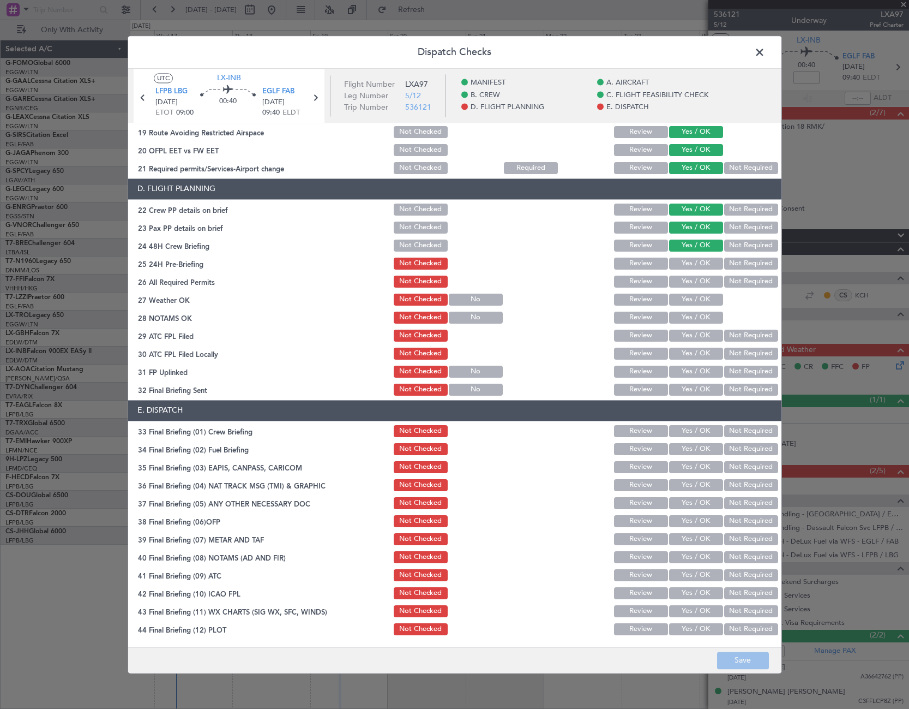
click at [737, 264] on button "Not Required" at bounding box center [751, 263] width 54 height 12
click at [739, 658] on button "Save" at bounding box center [743, 659] width 52 height 17
click at [765, 50] on span at bounding box center [765, 55] width 0 height 22
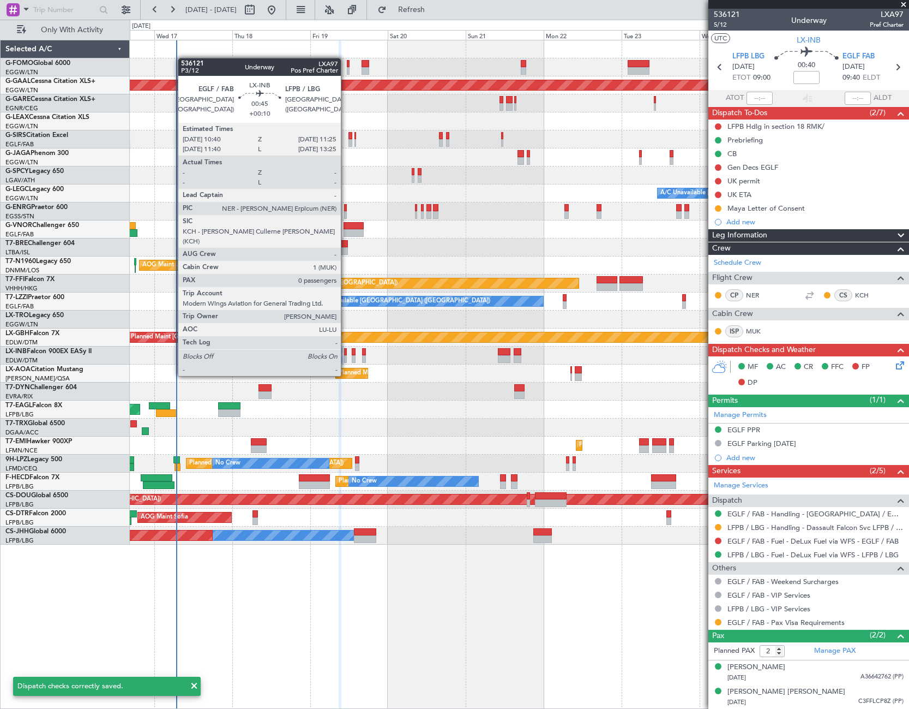
click at [346, 355] on div at bounding box center [345, 359] width 3 height 8
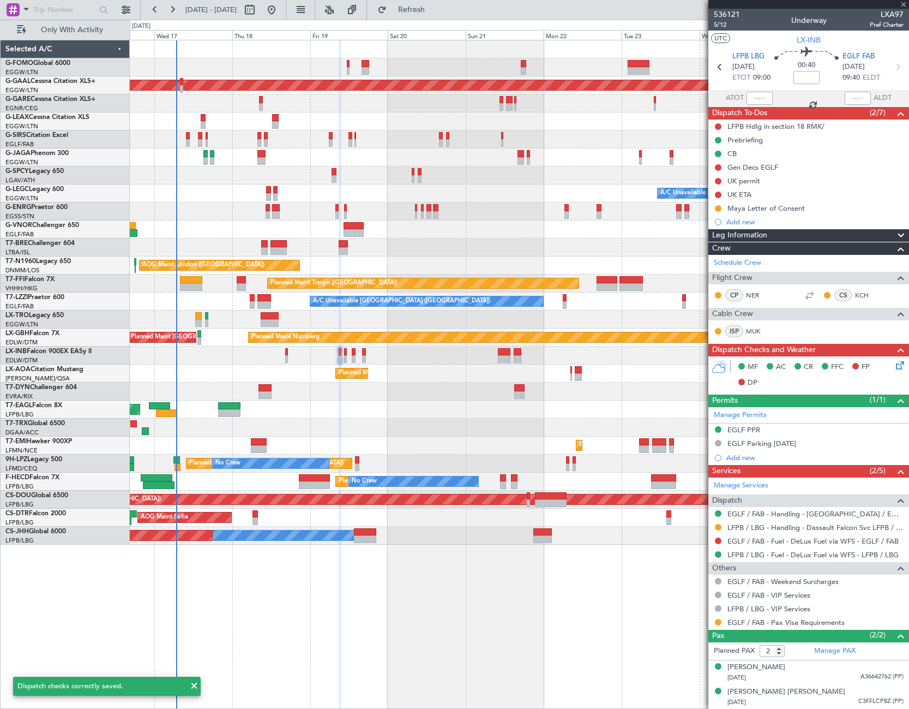
type input "+00:10"
type input "0"
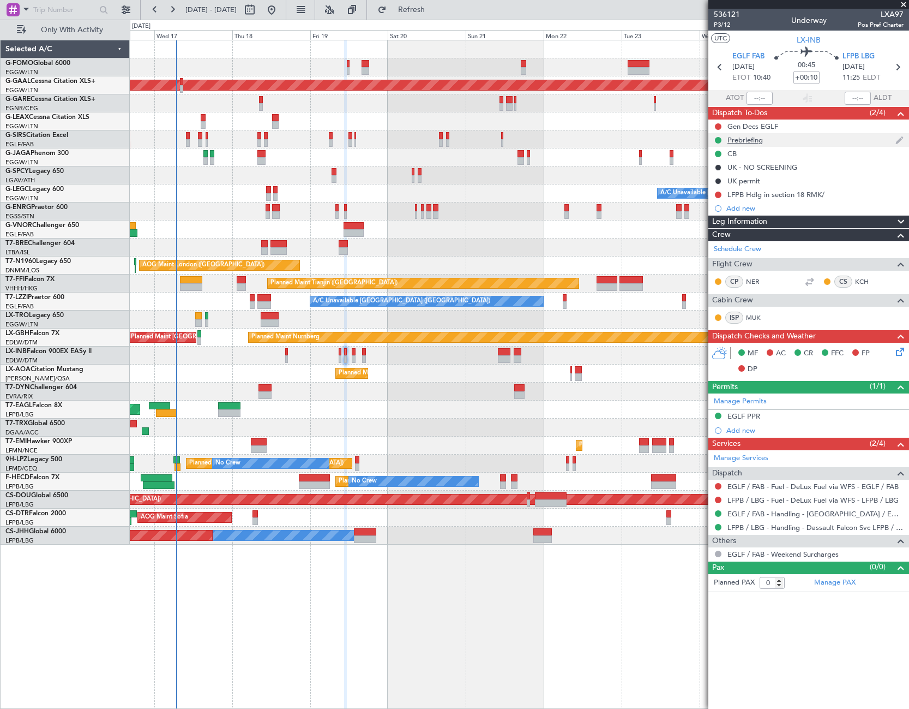
click at [767, 144] on div "Prebriefing" at bounding box center [809, 140] width 201 height 14
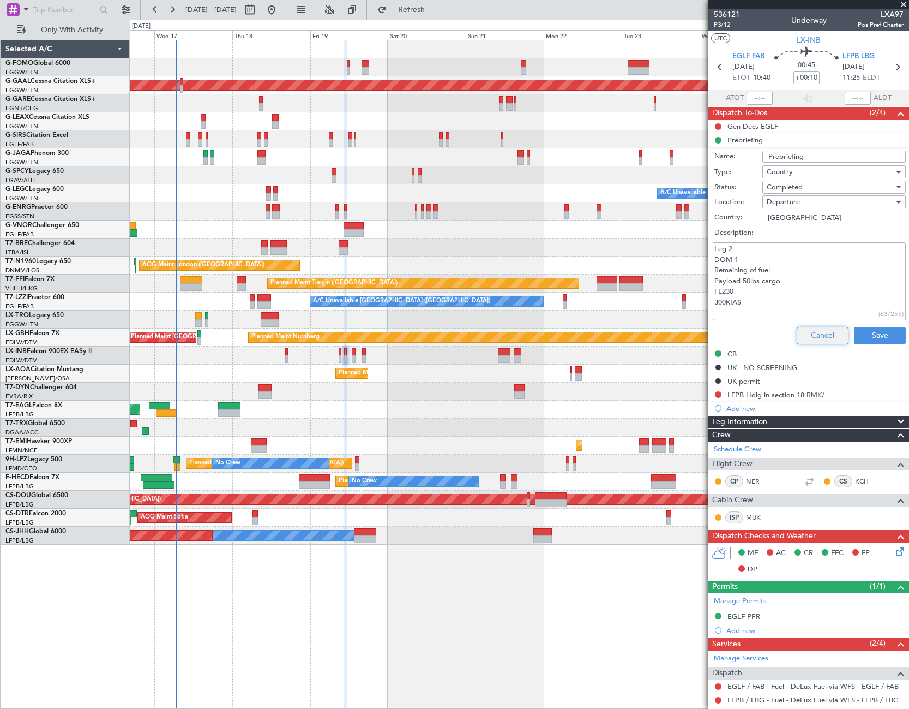
click at [823, 333] on button "Cancel" at bounding box center [823, 335] width 52 height 17
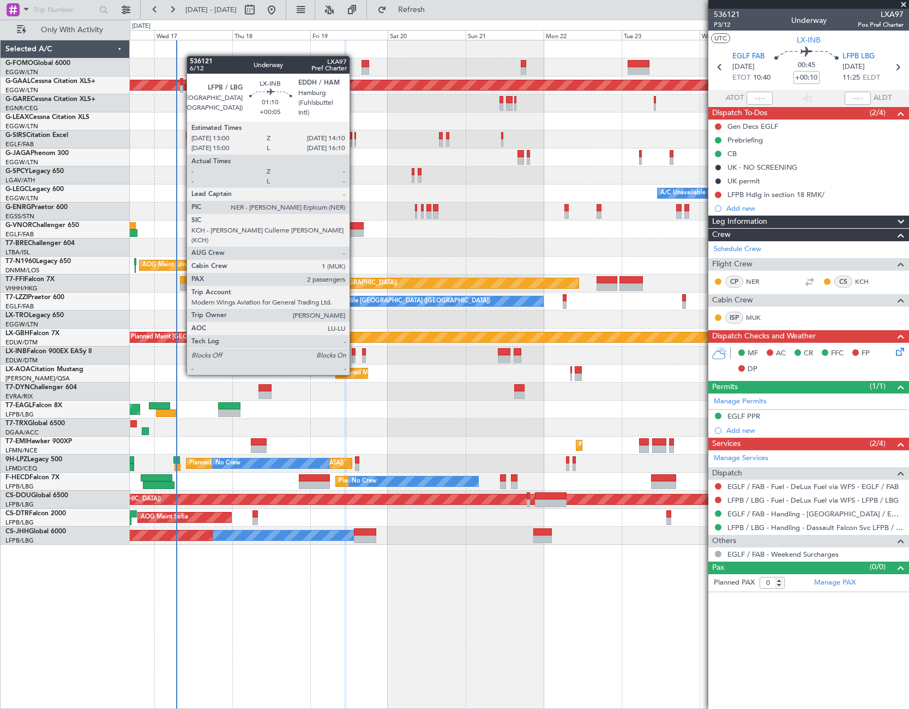
click at [355, 353] on div at bounding box center [354, 352] width 4 height 8
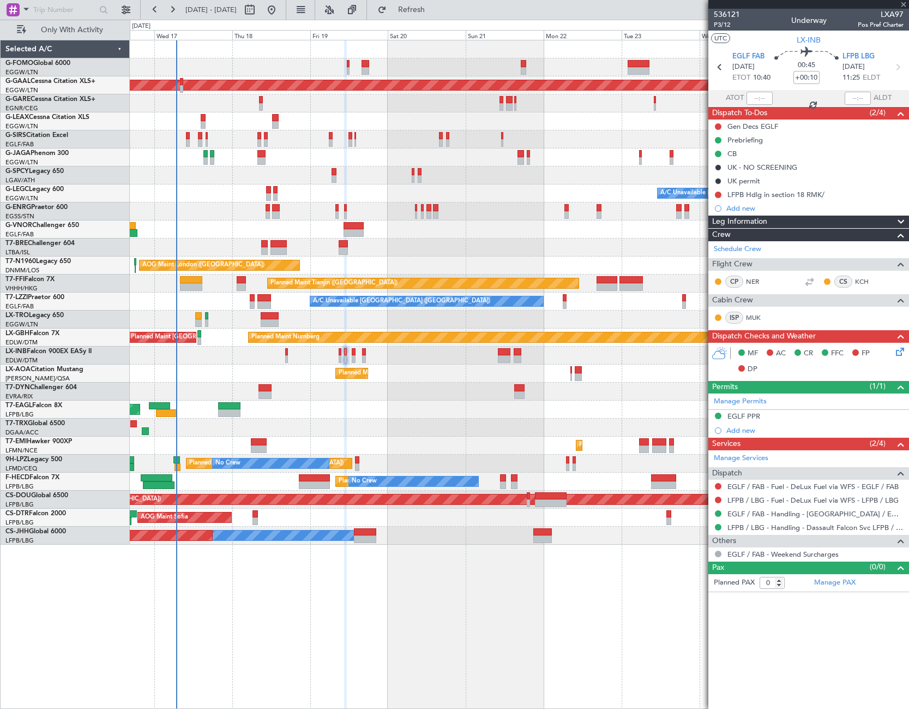
type input "+00:05"
type input "2"
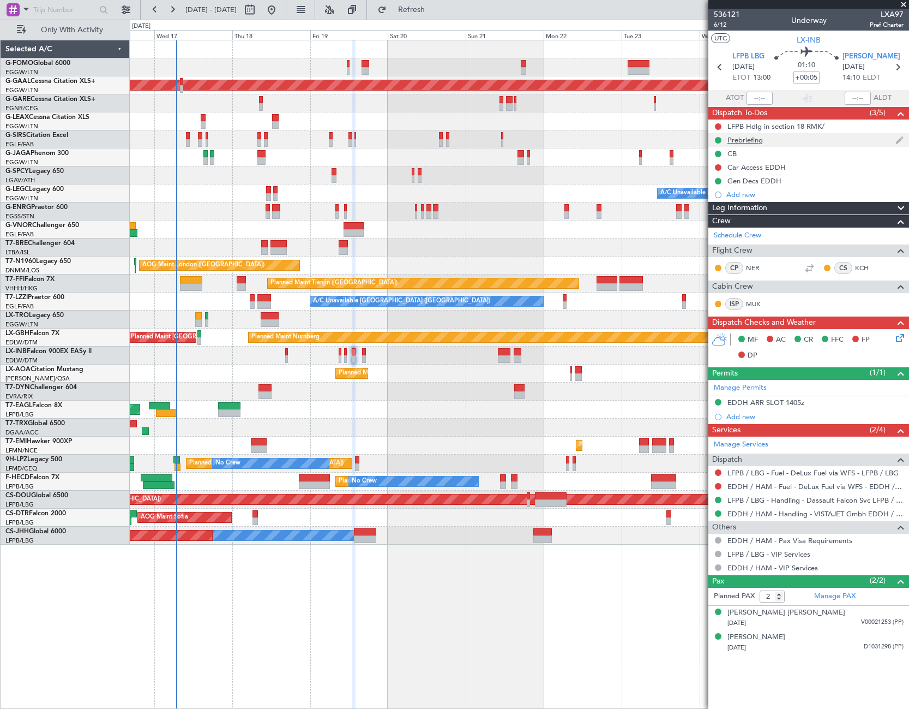
click at [758, 141] on div "Prebriefing" at bounding box center [745, 139] width 35 height 9
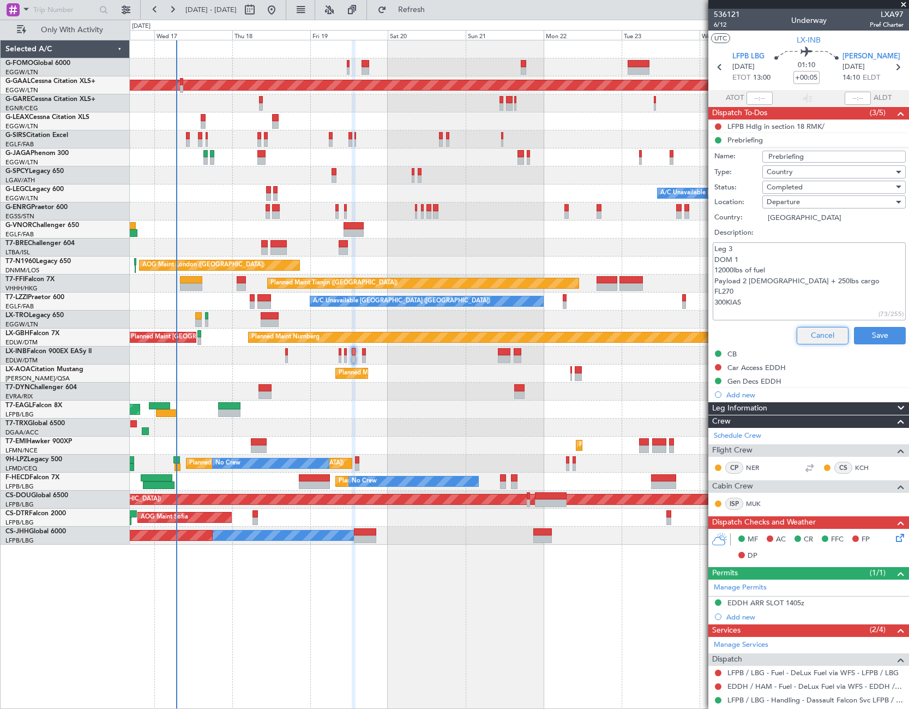
click at [820, 335] on button "Cancel" at bounding box center [823, 335] width 52 height 17
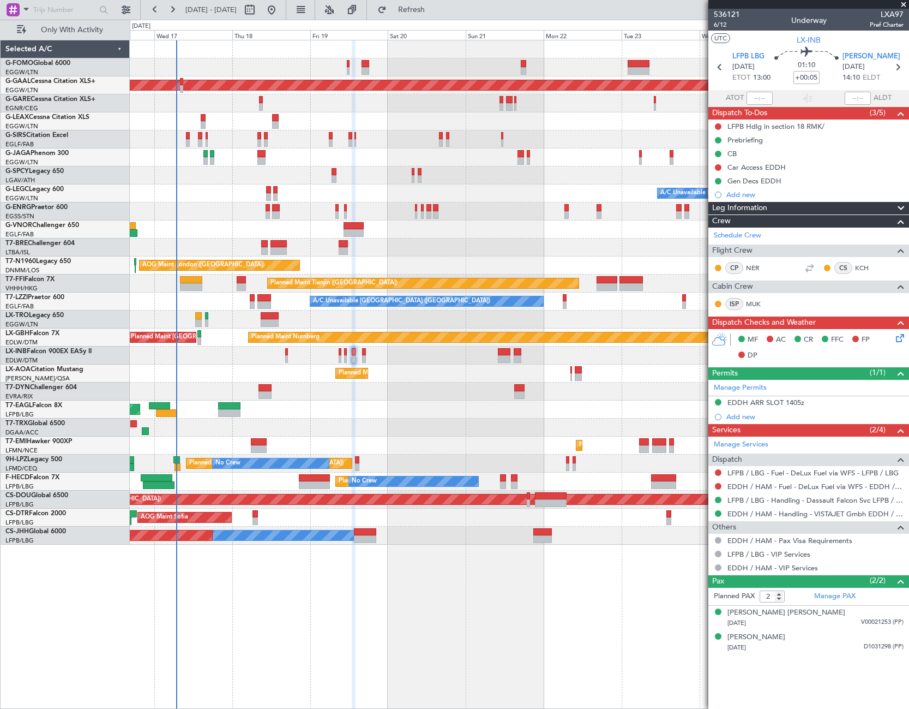
click at [902, 340] on icon at bounding box center [898, 336] width 9 height 9
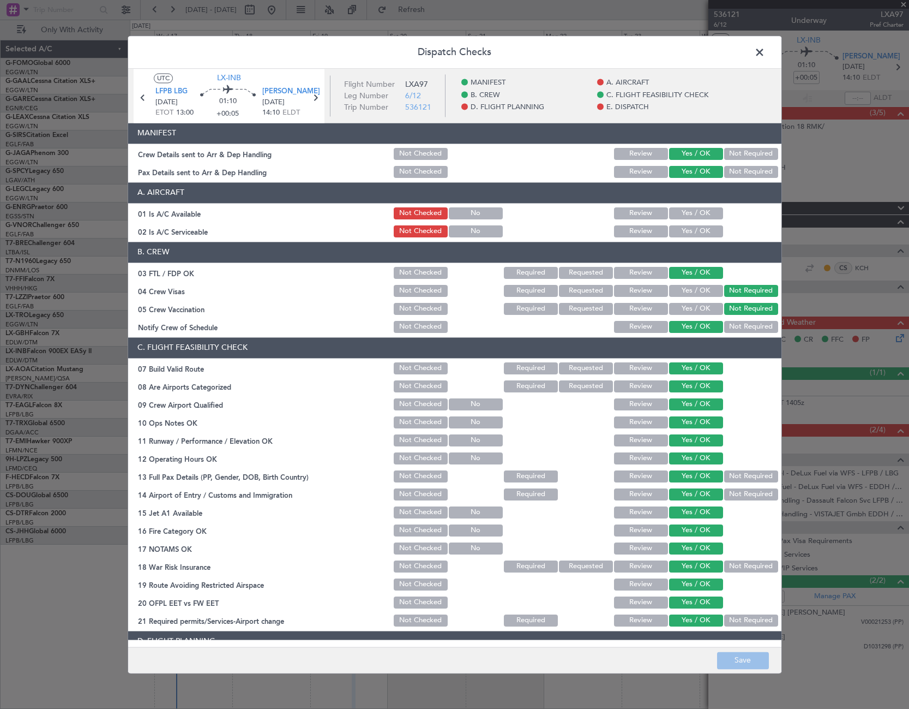
click at [698, 217] on button "Yes / OK" at bounding box center [696, 213] width 54 height 12
click at [705, 235] on button "Yes / OK" at bounding box center [696, 231] width 54 height 12
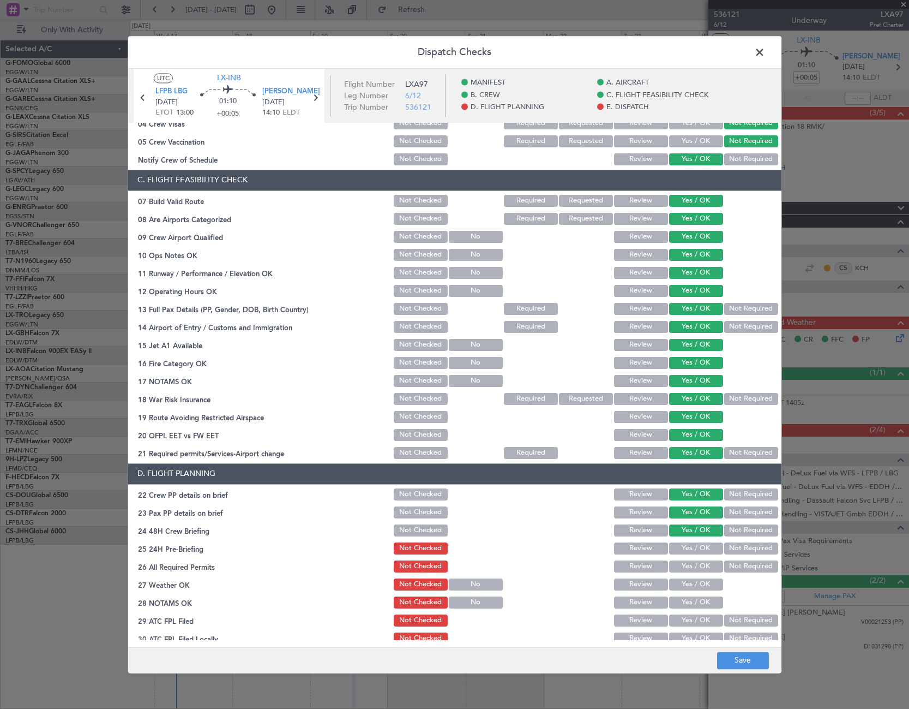
scroll to position [273, 0]
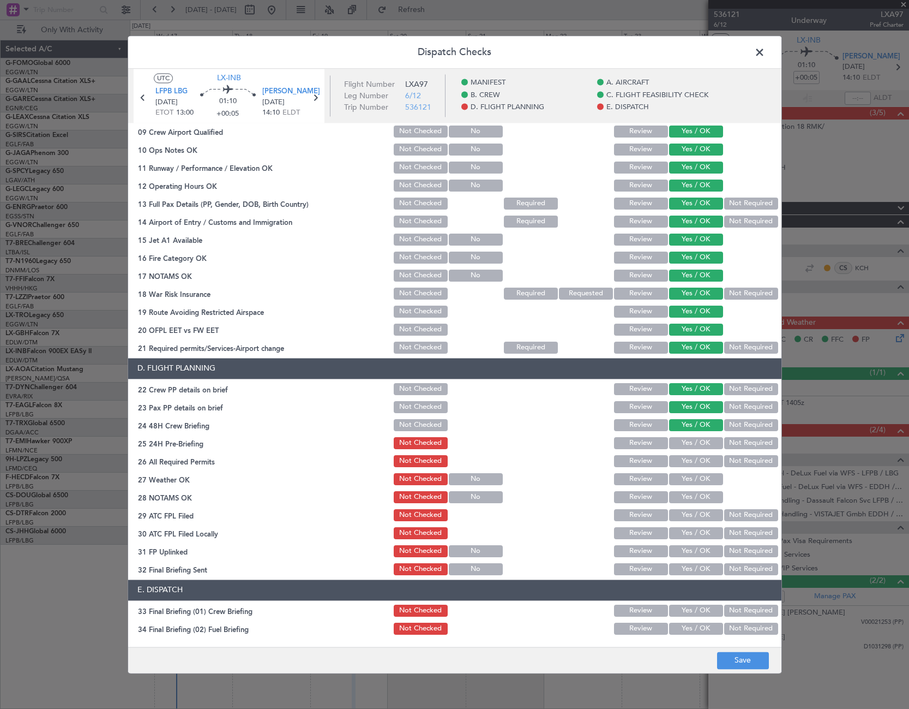
click at [742, 437] on button "Not Required" at bounding box center [751, 443] width 54 height 12
click at [745, 296] on button "Not Required" at bounding box center [751, 293] width 54 height 12
click at [753, 663] on button "Save" at bounding box center [743, 659] width 52 height 17
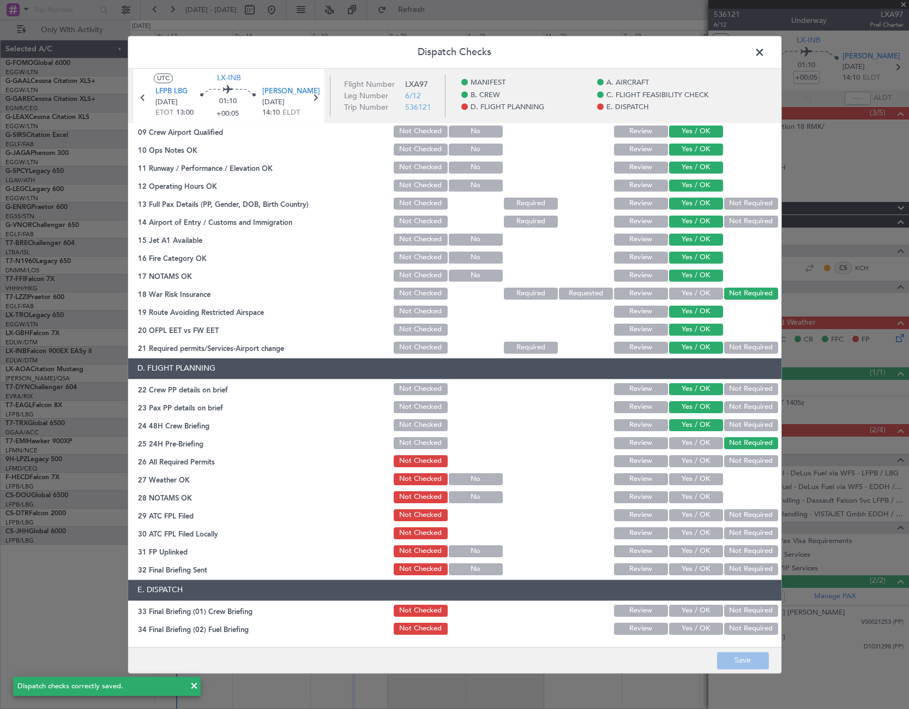
drag, startPoint x: 761, startPoint y: 50, endPoint x: 752, endPoint y: 56, distance: 11.4
click at [765, 50] on span at bounding box center [765, 55] width 0 height 22
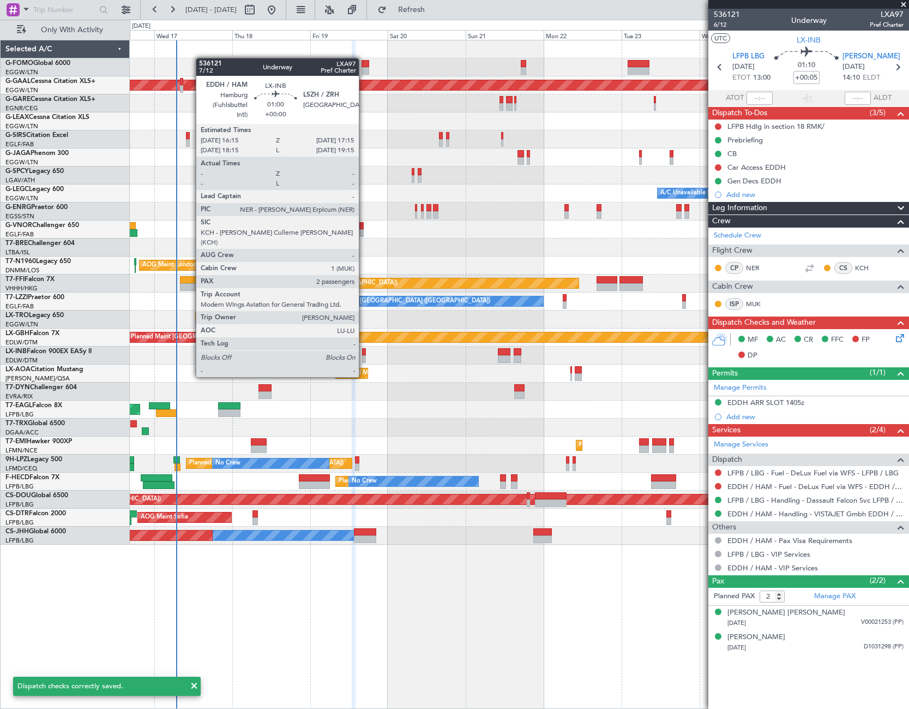
click at [364, 355] on div at bounding box center [363, 359] width 3 height 8
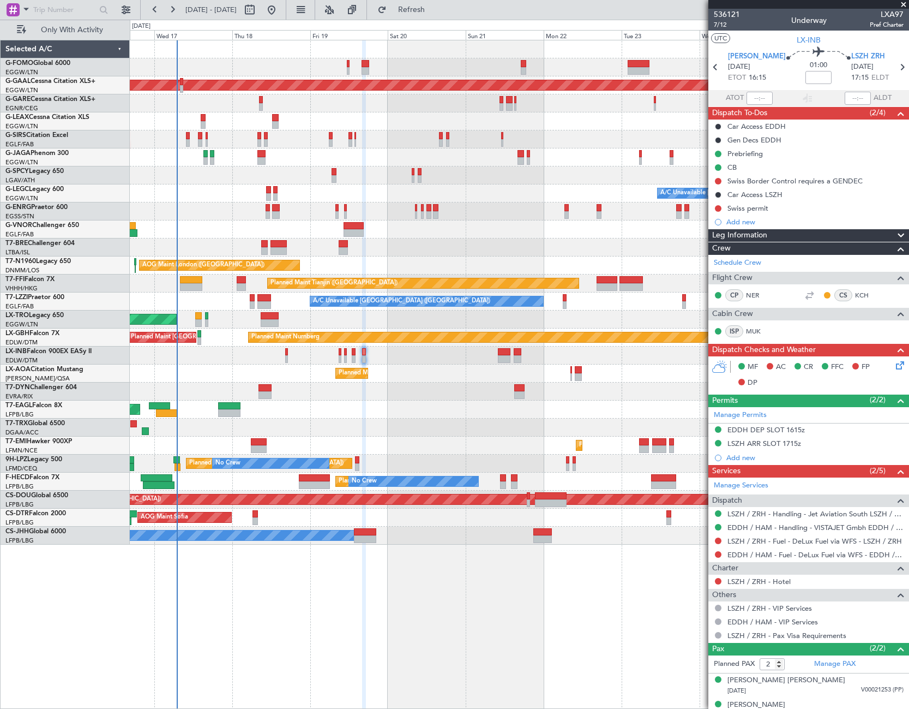
click at [872, 233] on div "Leg Information" at bounding box center [809, 235] width 201 height 13
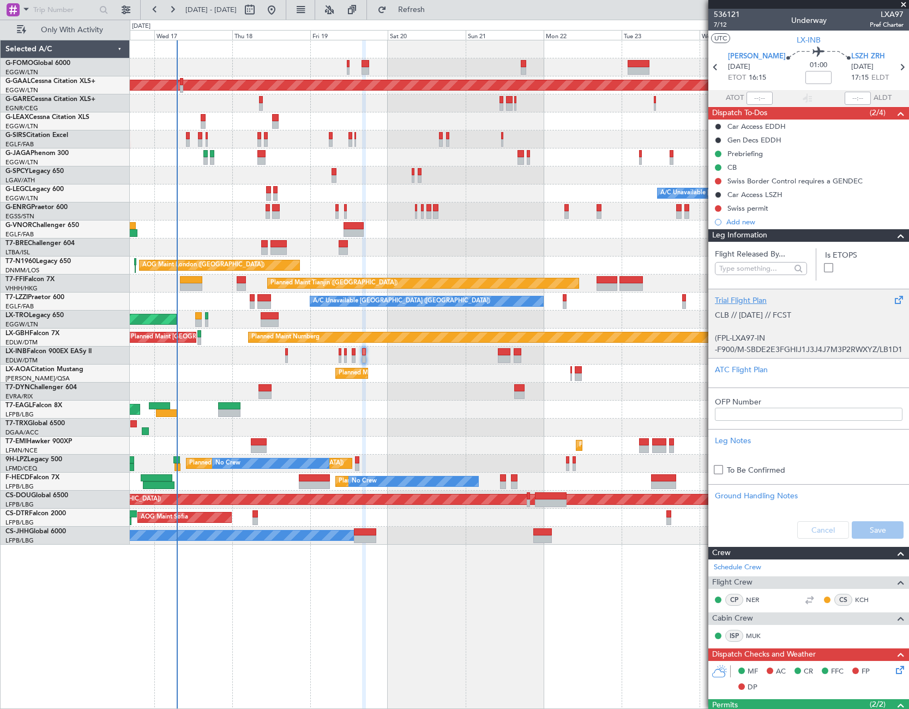
click at [809, 318] on div "CLB // [DATE] // FCST (FPL-LXA97-IN -F900/M-SBDE2E3FGHIJ1J3J4J7M3P2RWXYZ/LB1D1 …" at bounding box center [809, 329] width 188 height 46
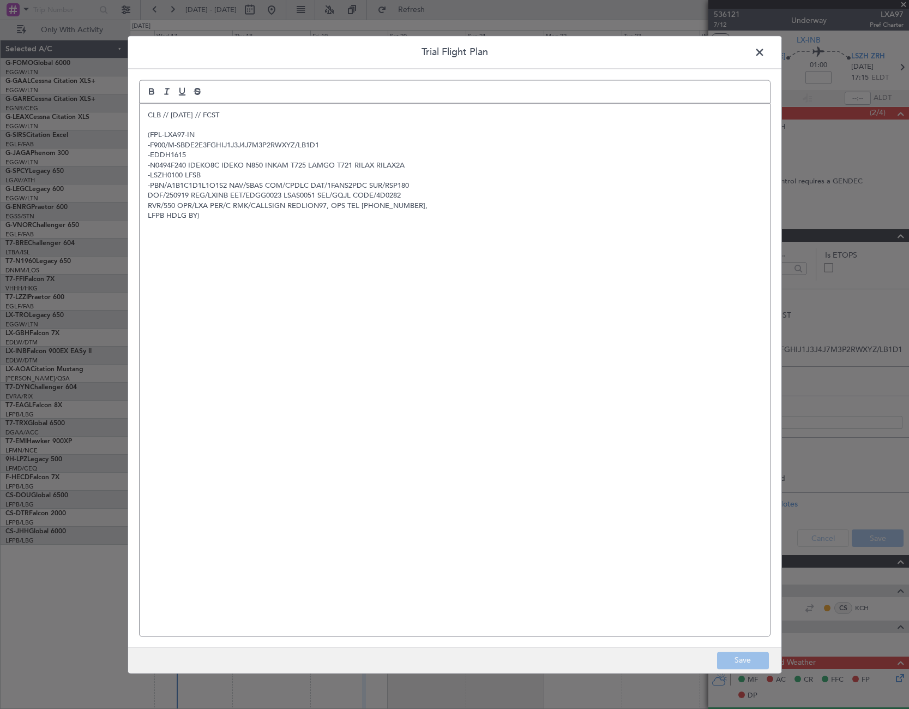
click at [765, 47] on span at bounding box center [765, 55] width 0 height 22
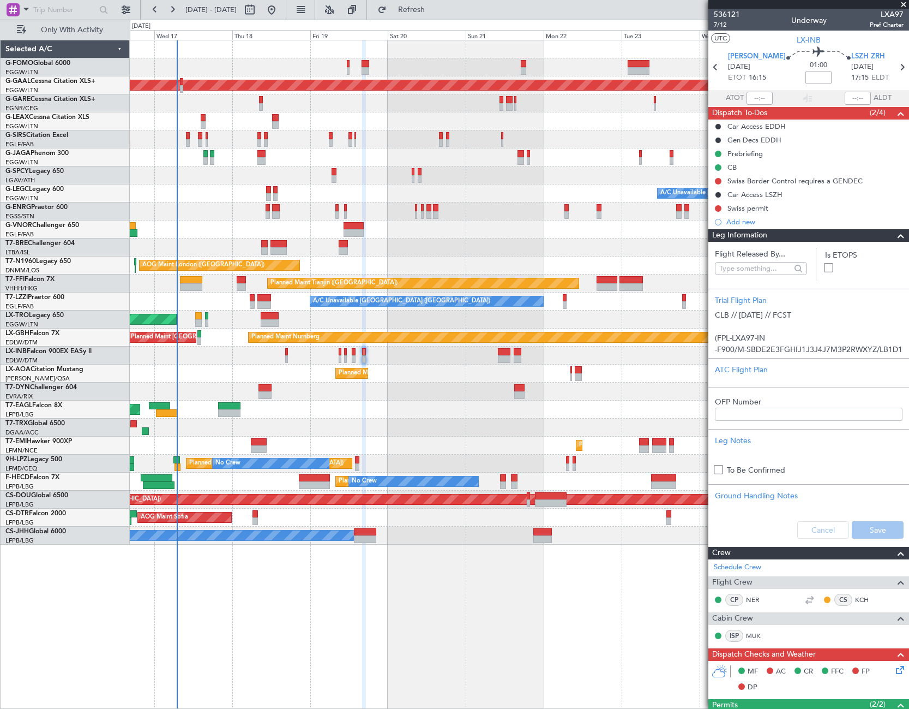
click at [895, 233] on span at bounding box center [901, 235] width 13 height 13
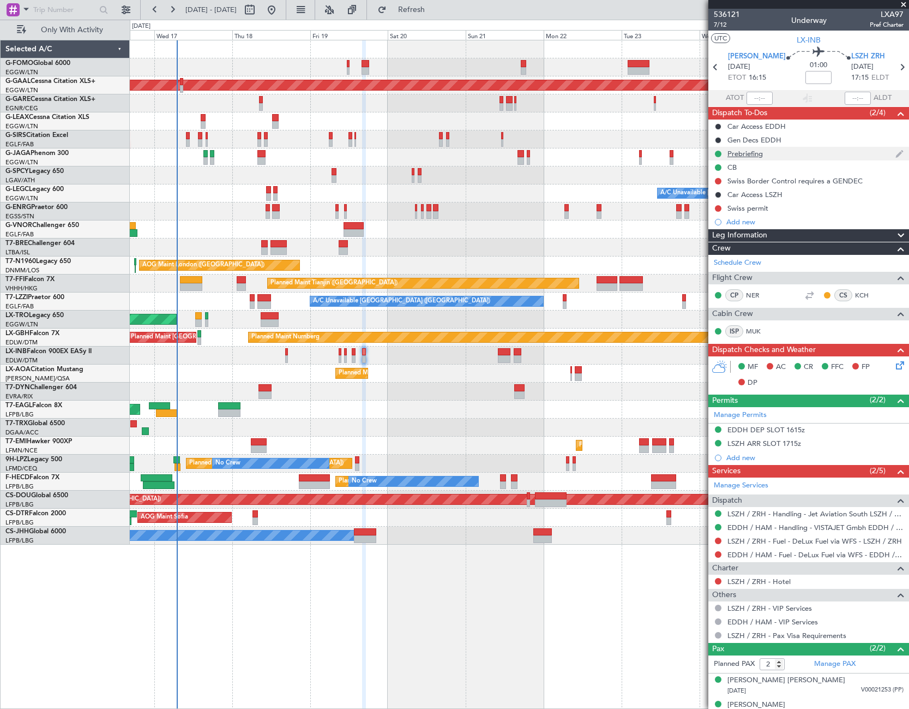
click at [764, 154] on div "Prebriefing" at bounding box center [809, 154] width 201 height 14
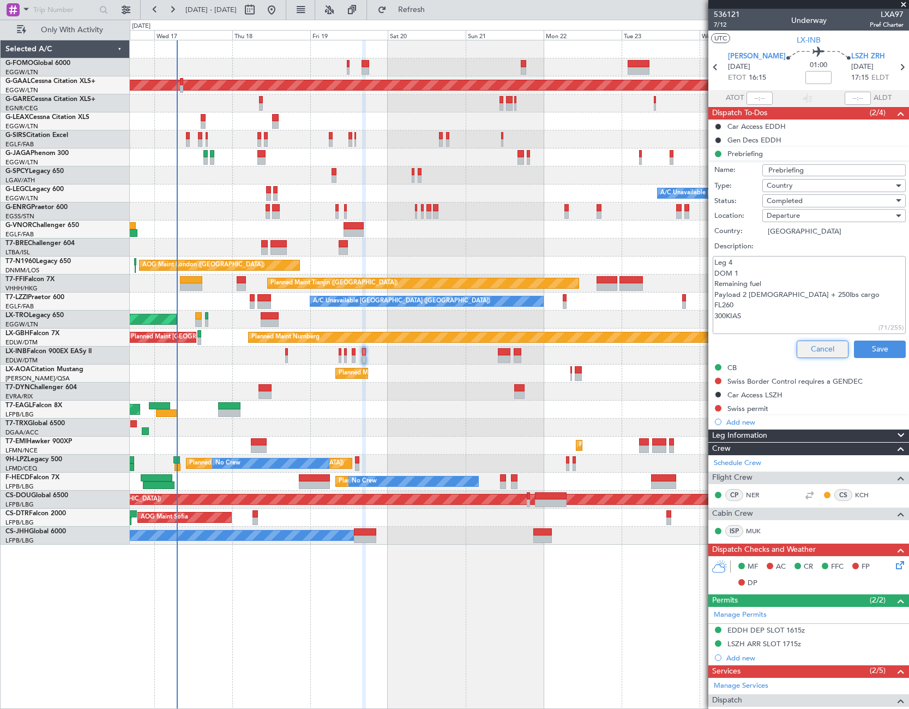
click at [831, 341] on button "Cancel" at bounding box center [823, 348] width 52 height 17
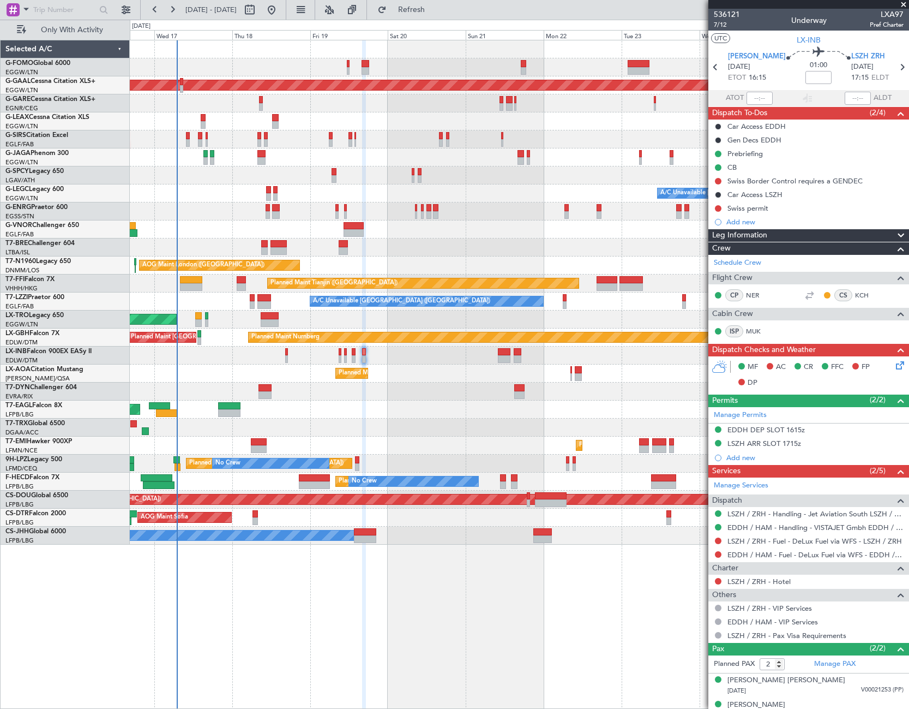
click at [859, 236] on div "Leg Information" at bounding box center [809, 235] width 201 height 13
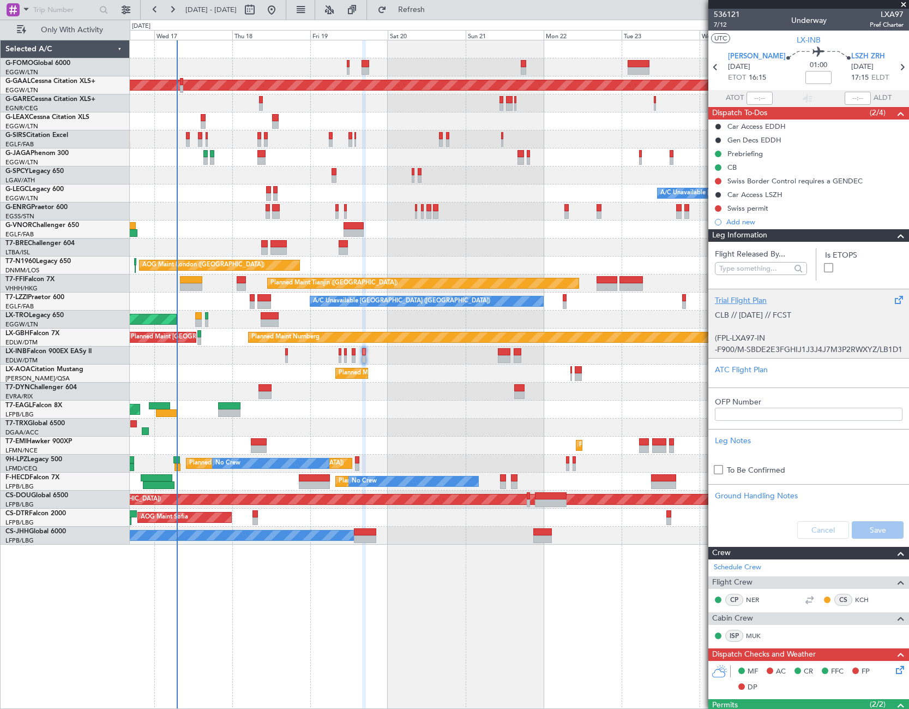
click at [758, 322] on div "CLB // [DATE] // FCST (FPL-LXA97-IN -F900/M-SBDE2E3FGHIJ1J3J4J7M3P2RWXYZ/LB1D1 …" at bounding box center [809, 329] width 188 height 46
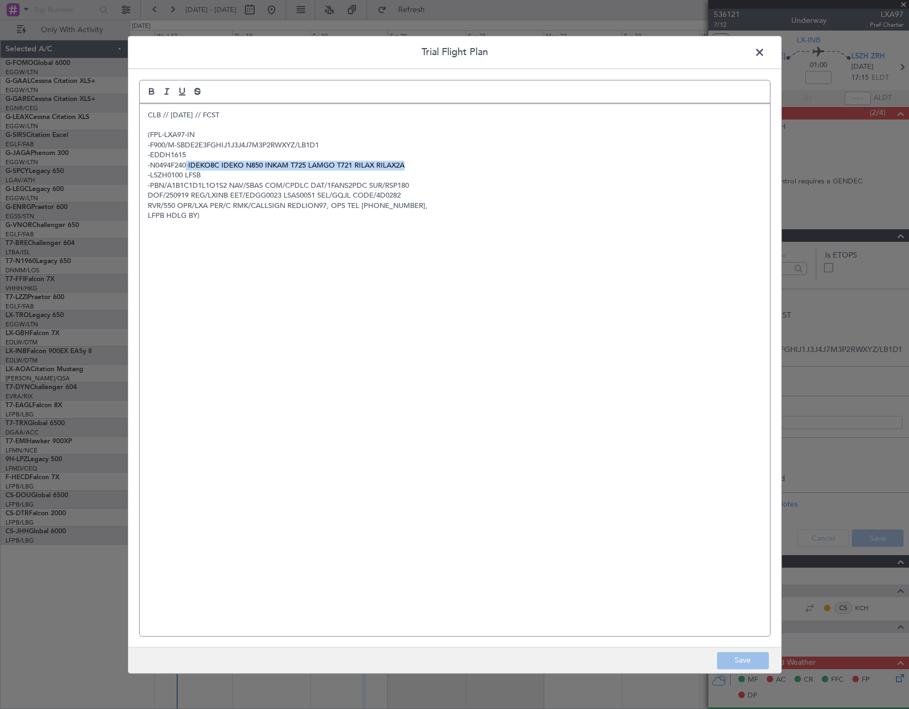
drag, startPoint x: 186, startPoint y: 164, endPoint x: 432, endPoint y: 166, distance: 246.0
click at [432, 166] on p "-N0494F240 IDEKO8C IDEKO N850 INKAM T725 LAMGO T721 RILAX RILAX2A" at bounding box center [455, 165] width 614 height 10
copy p "IDEKO8C IDEKO N850 INKAM T725 LAMGO T721 RILAX RILAX2A"
drag, startPoint x: 764, startPoint y: 53, endPoint x: 753, endPoint y: 58, distance: 12.5
click at [765, 53] on span at bounding box center [765, 55] width 0 height 22
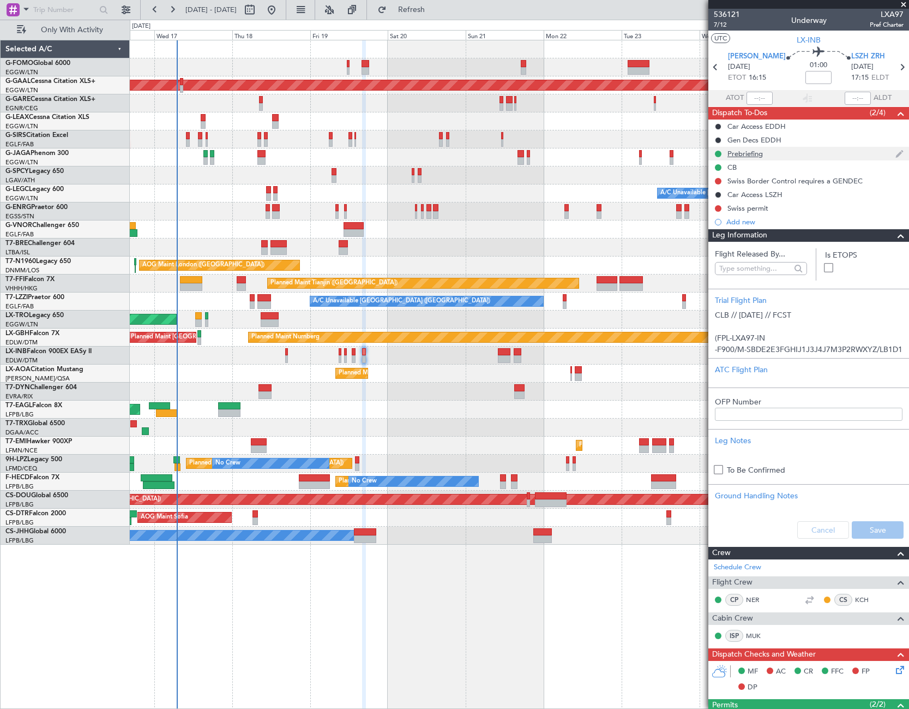
click at [737, 154] on div "Prebriefing" at bounding box center [745, 153] width 35 height 9
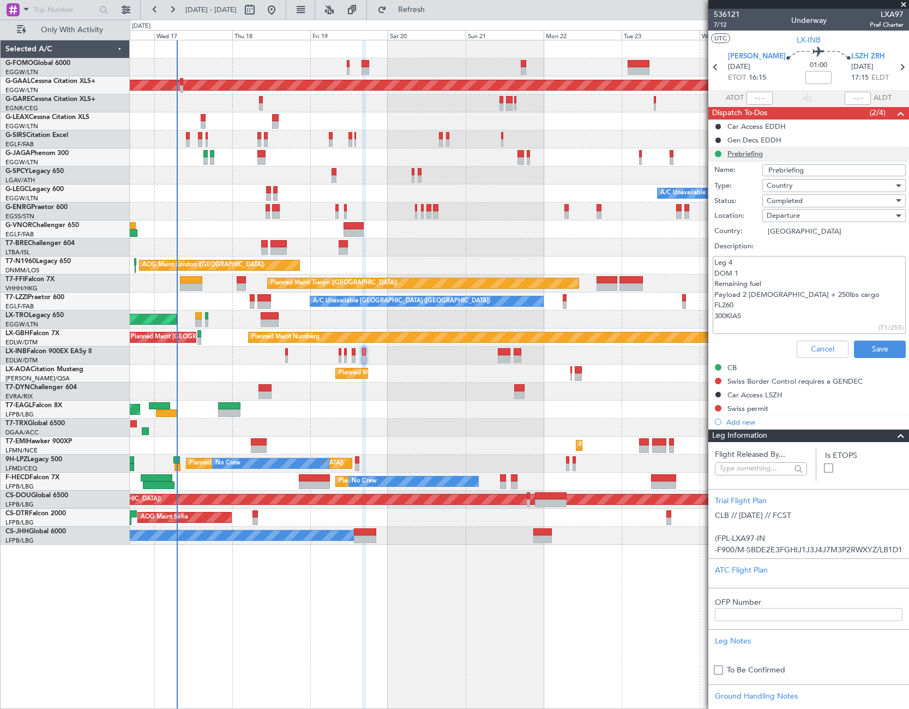
click at [737, 154] on li "Prebriefing Name: Prebriefing Type: Country Status: Completed Location: Departu…" at bounding box center [809, 254] width 201 height 215
click at [755, 149] on li "Prebriefing Name: Prebriefing Type: Country Status: Completed Location: Departu…" at bounding box center [809, 254] width 201 height 215
click at [809, 349] on button "Cancel" at bounding box center [823, 348] width 52 height 17
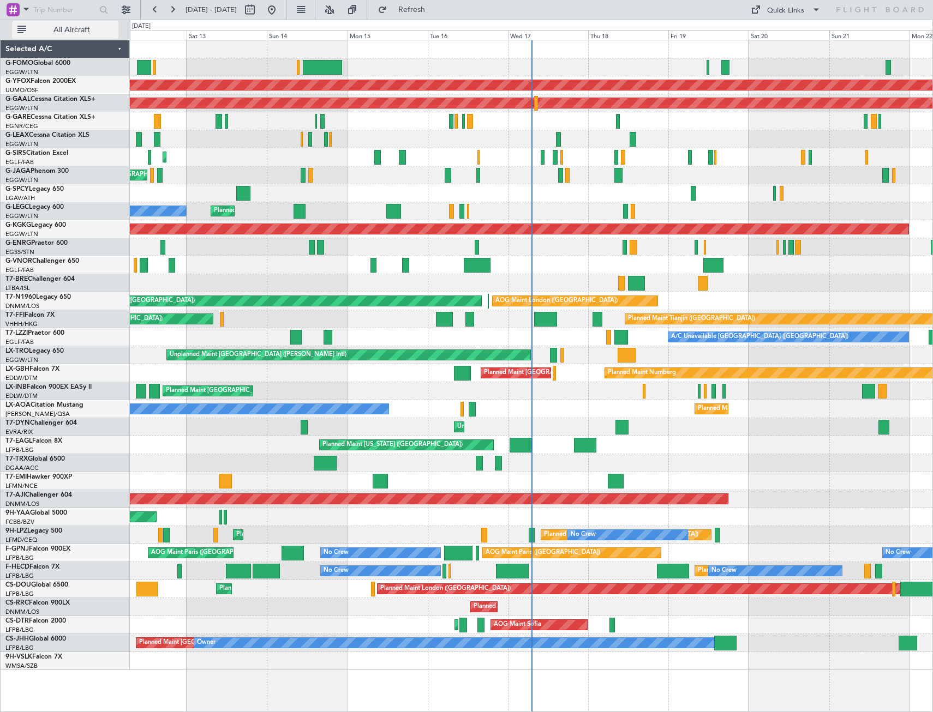
click at [69, 31] on span "All Aircraft" at bounding box center [71, 30] width 87 height 8
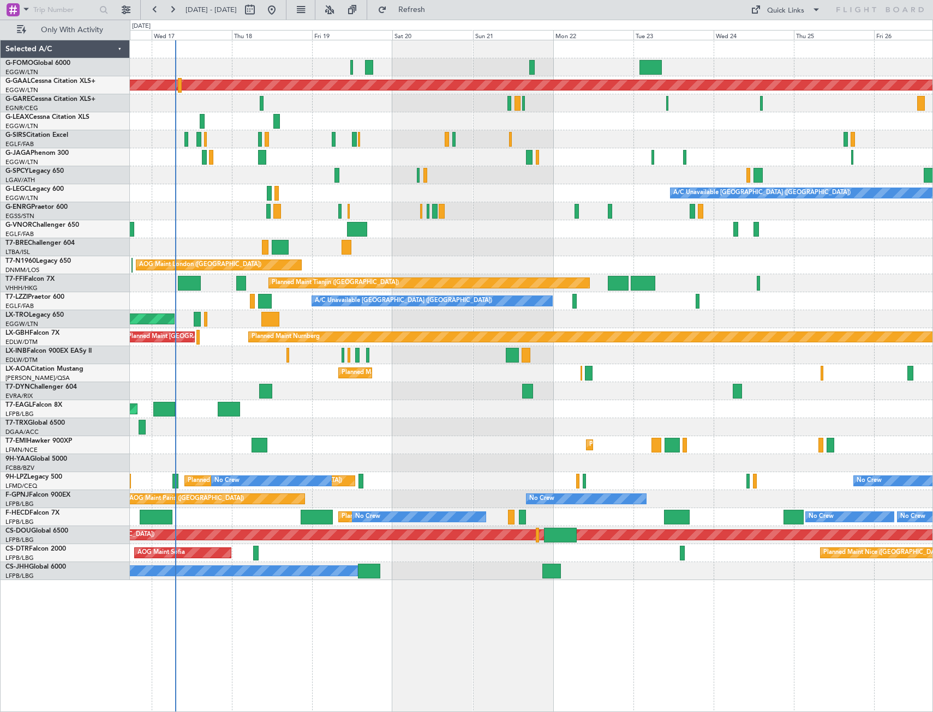
click at [363, 248] on div at bounding box center [531, 247] width 802 height 18
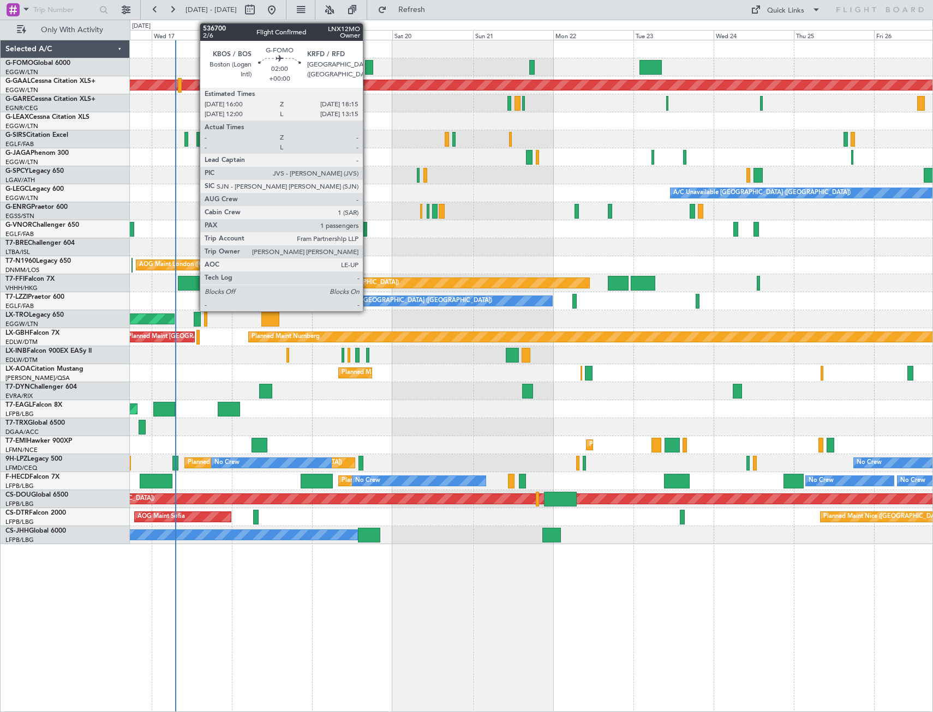
click at [369, 66] on div at bounding box center [369, 67] width 8 height 15
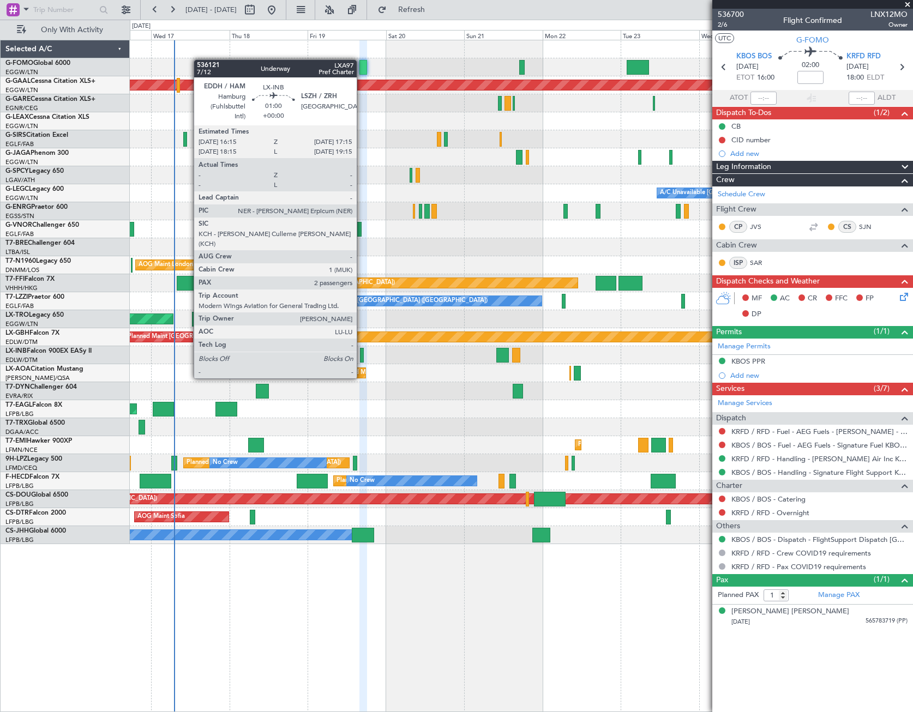
click at [362, 357] on div at bounding box center [361, 355] width 3 height 15
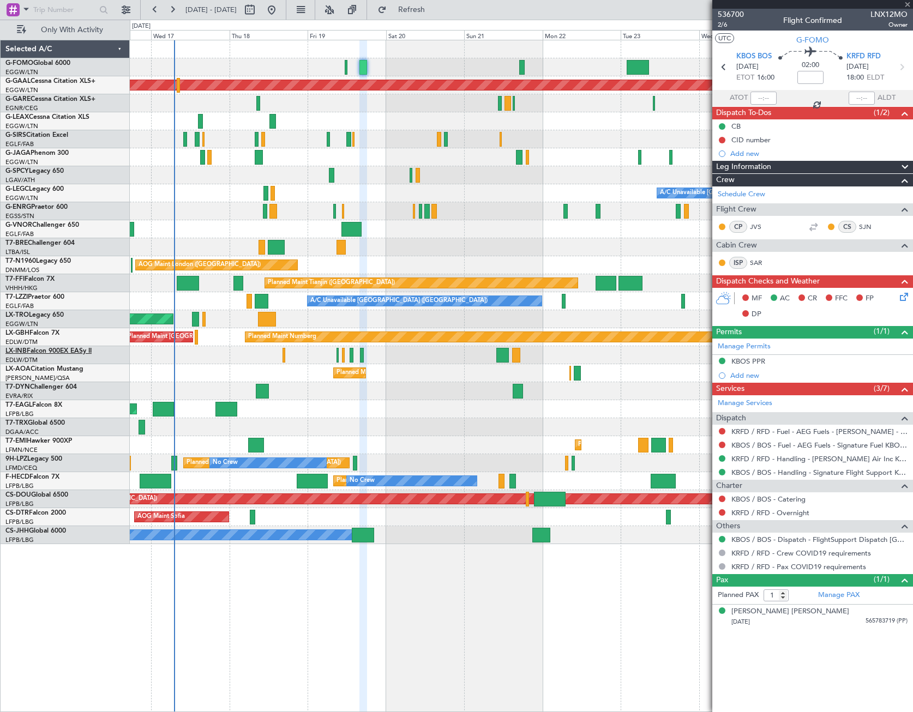
type input "2"
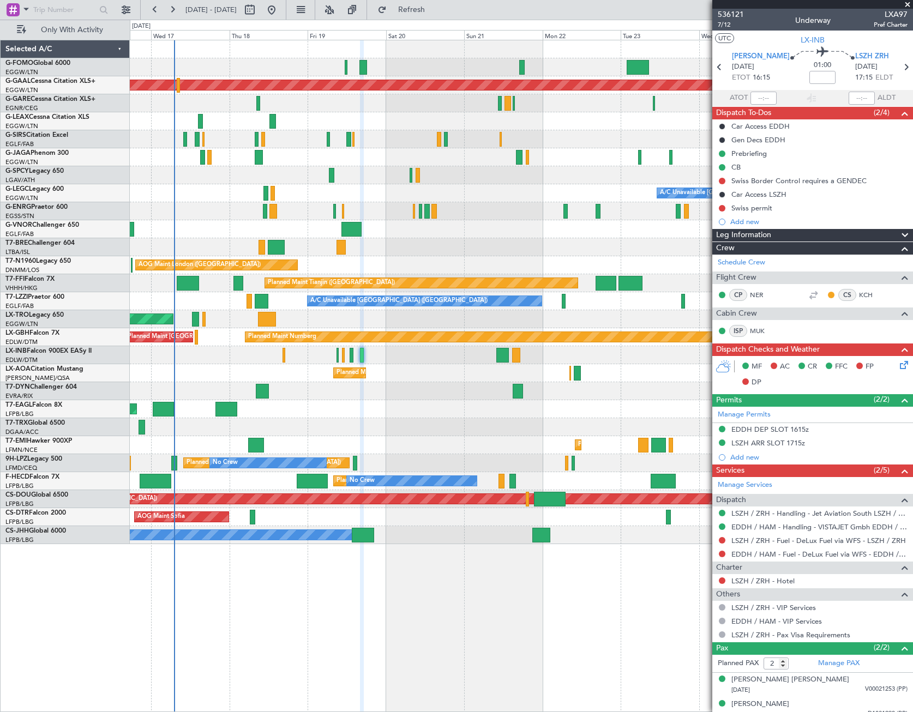
click at [782, 233] on div "Leg Information" at bounding box center [812, 235] width 201 height 13
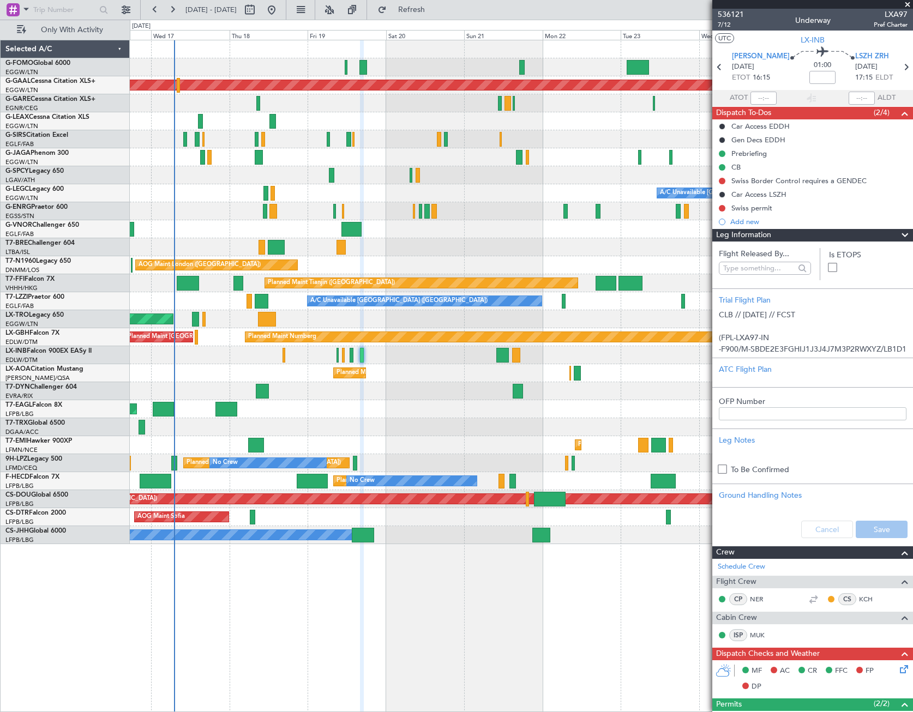
click at [782, 233] on div "Leg Information" at bounding box center [812, 235] width 201 height 13
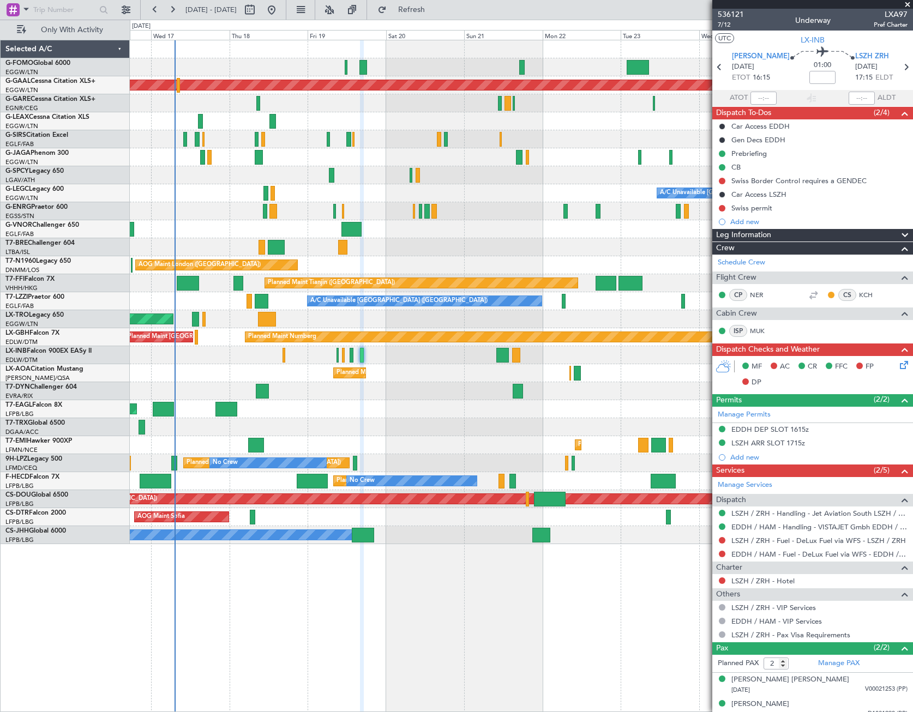
click at [511, 634] on div "Planned Maint Dusseldorf A/C Unavailable [GEOGRAPHIC_DATA] ([GEOGRAPHIC_DATA]) …" at bounding box center [521, 376] width 783 height 673
click at [779, 235] on div "Leg Information" at bounding box center [812, 235] width 201 height 13
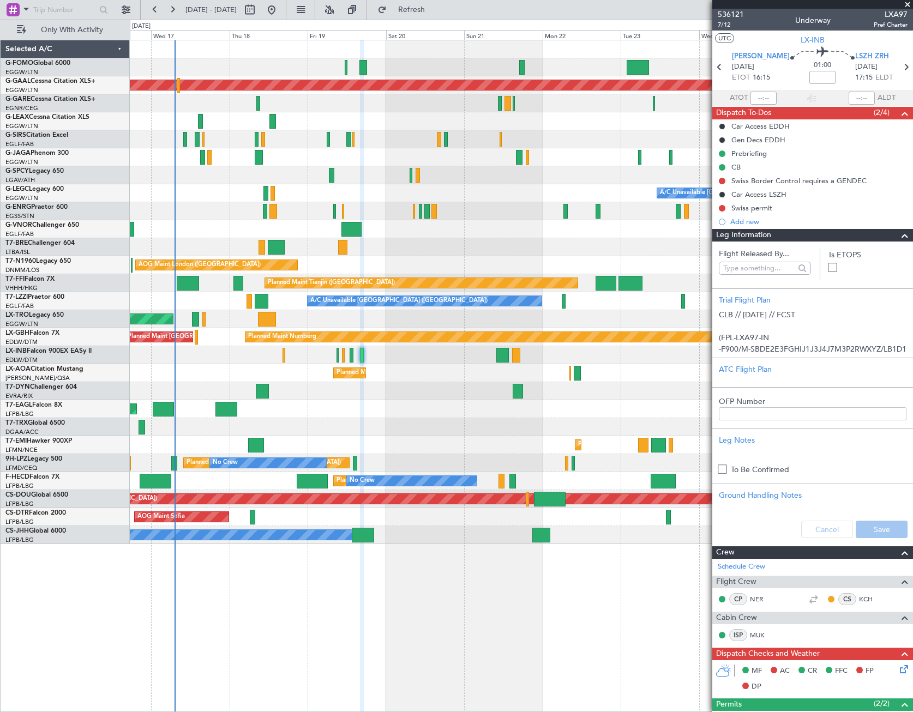
click at [805, 236] on div "Leg Information" at bounding box center [812, 235] width 201 height 13
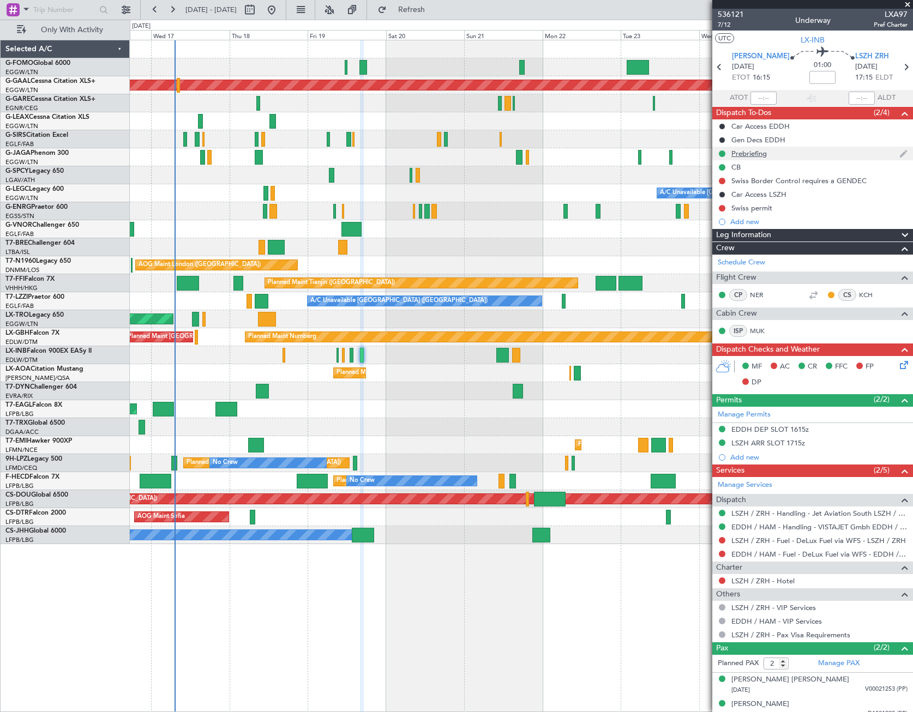
click at [755, 155] on div "Prebriefing" at bounding box center [748, 153] width 35 height 9
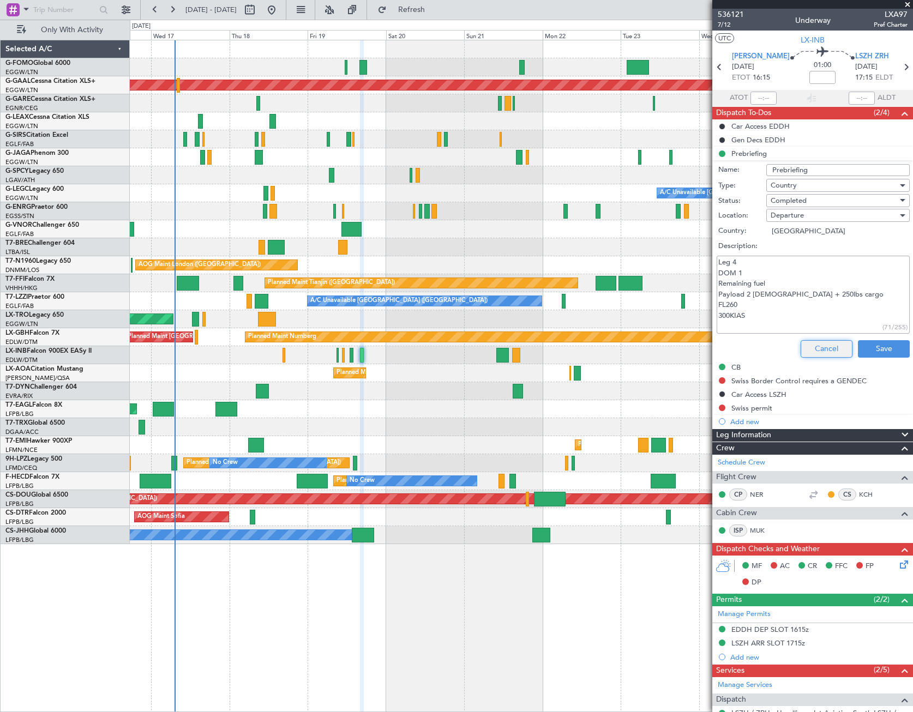
click at [812, 349] on button "Cancel" at bounding box center [827, 348] width 52 height 17
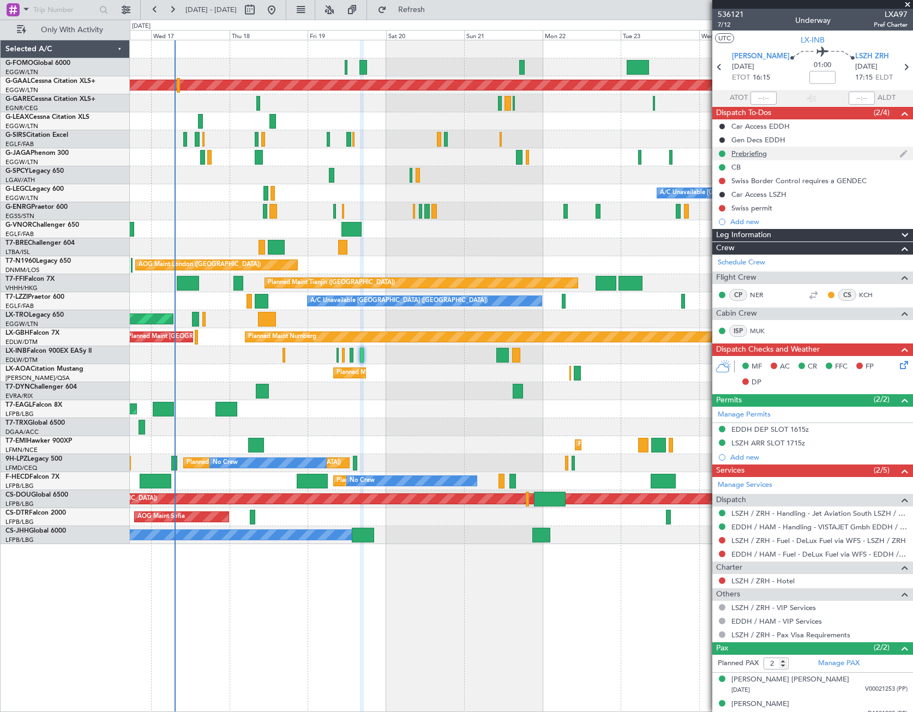
click at [753, 150] on div "Prebriefing" at bounding box center [748, 153] width 35 height 9
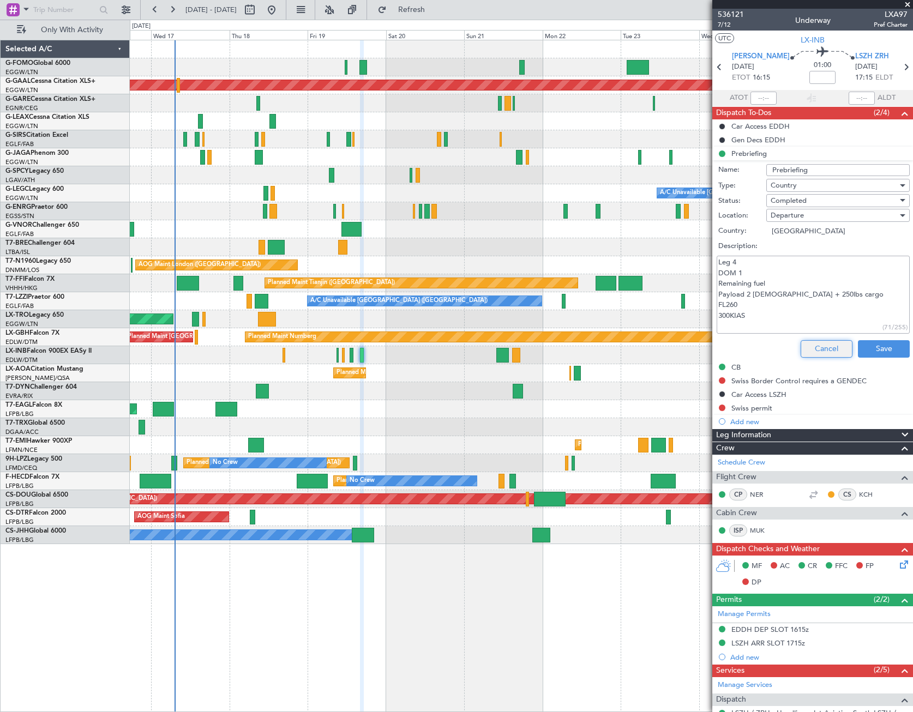
click at [825, 355] on button "Cancel" at bounding box center [827, 348] width 52 height 17
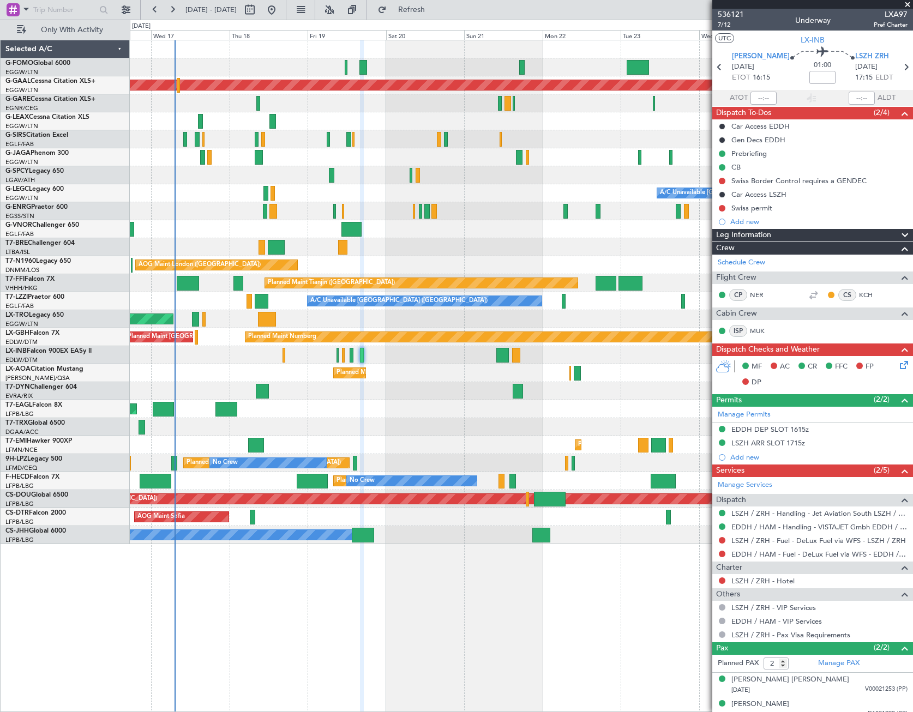
click at [898, 363] on icon at bounding box center [902, 363] width 9 height 9
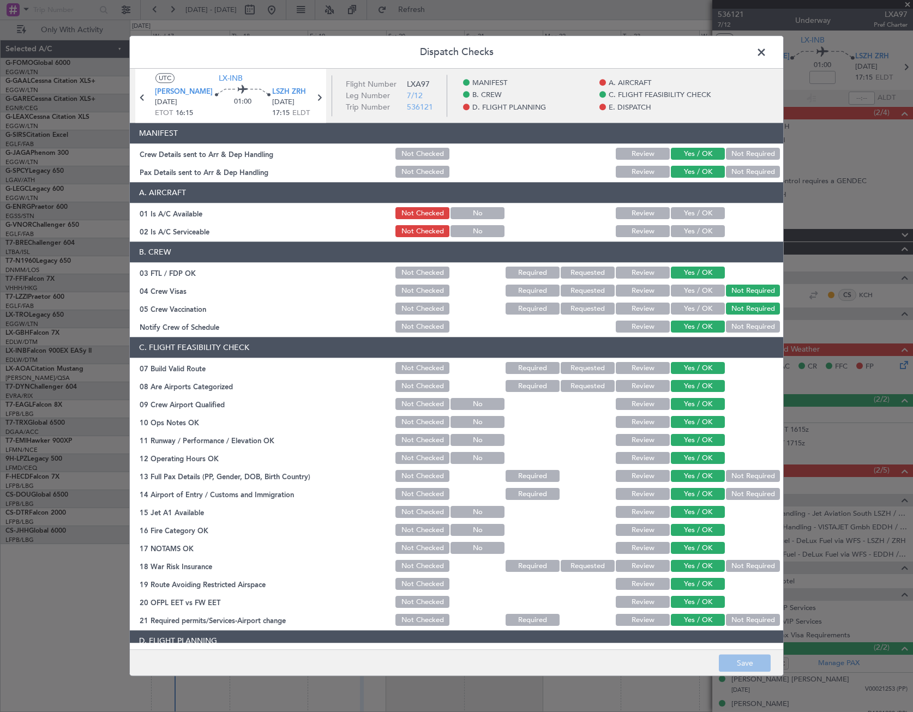
click at [680, 209] on button "Yes / OK" at bounding box center [698, 214] width 54 height 12
click at [683, 230] on button "Yes / OK" at bounding box center [698, 232] width 54 height 12
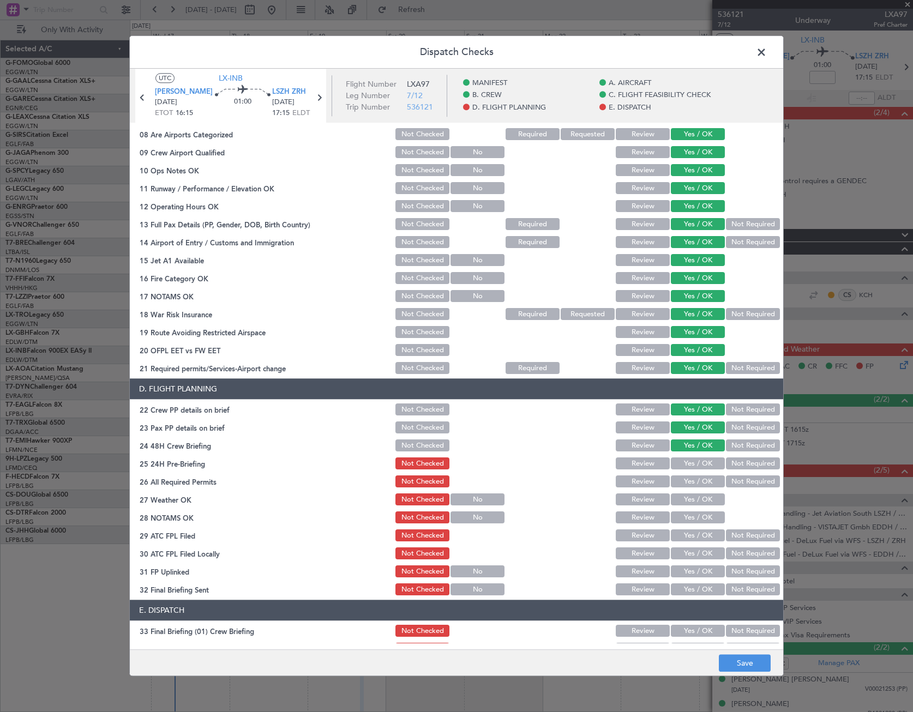
scroll to position [273, 0]
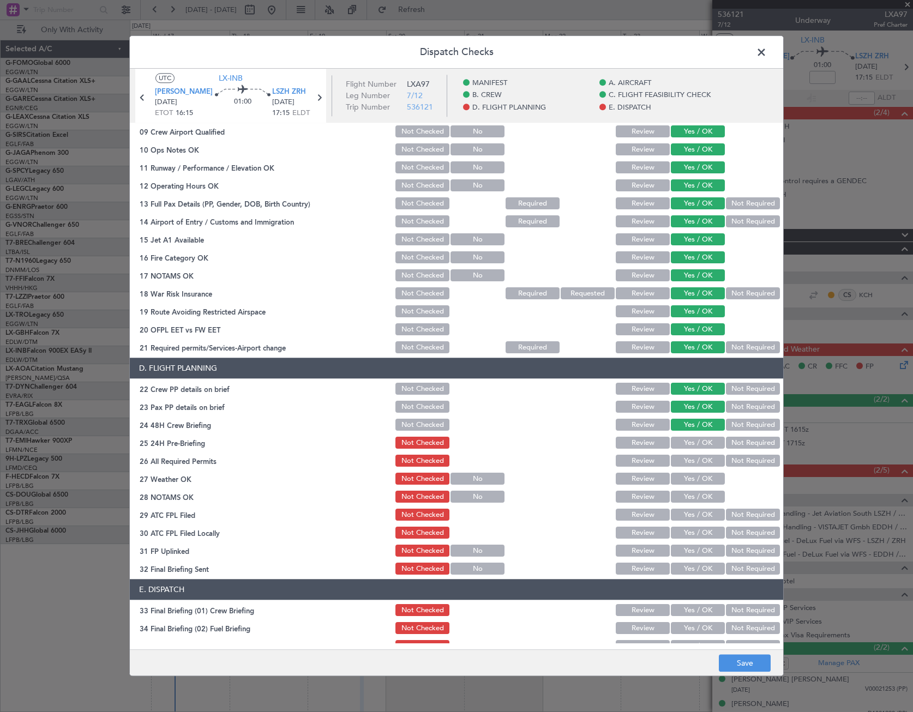
click at [758, 440] on button "Not Required" at bounding box center [753, 443] width 54 height 12
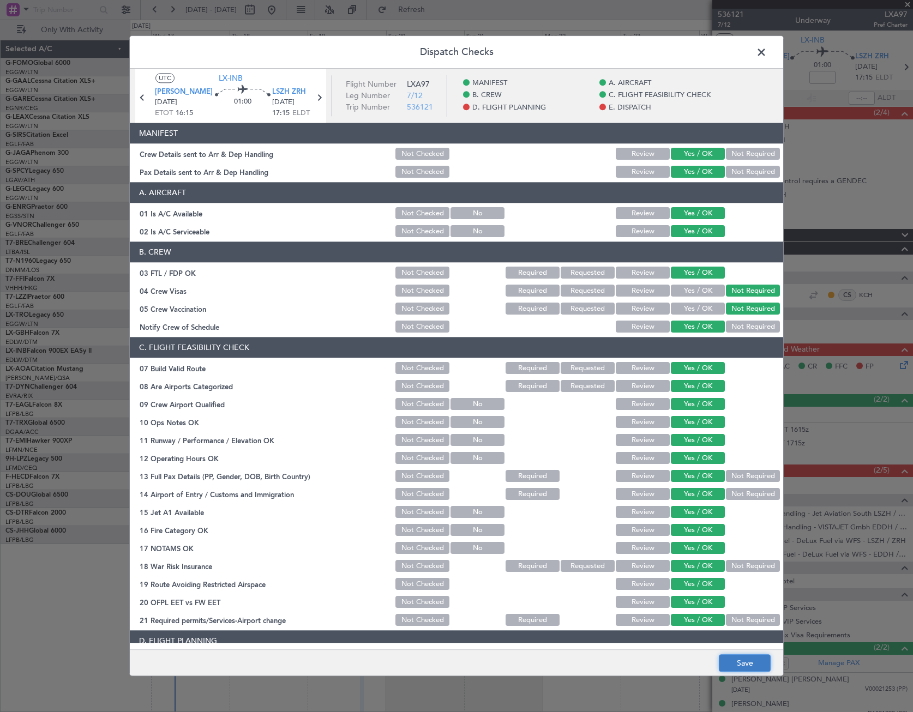
click at [760, 662] on button "Save" at bounding box center [745, 663] width 52 height 17
click at [767, 57] on span at bounding box center [767, 55] width 0 height 22
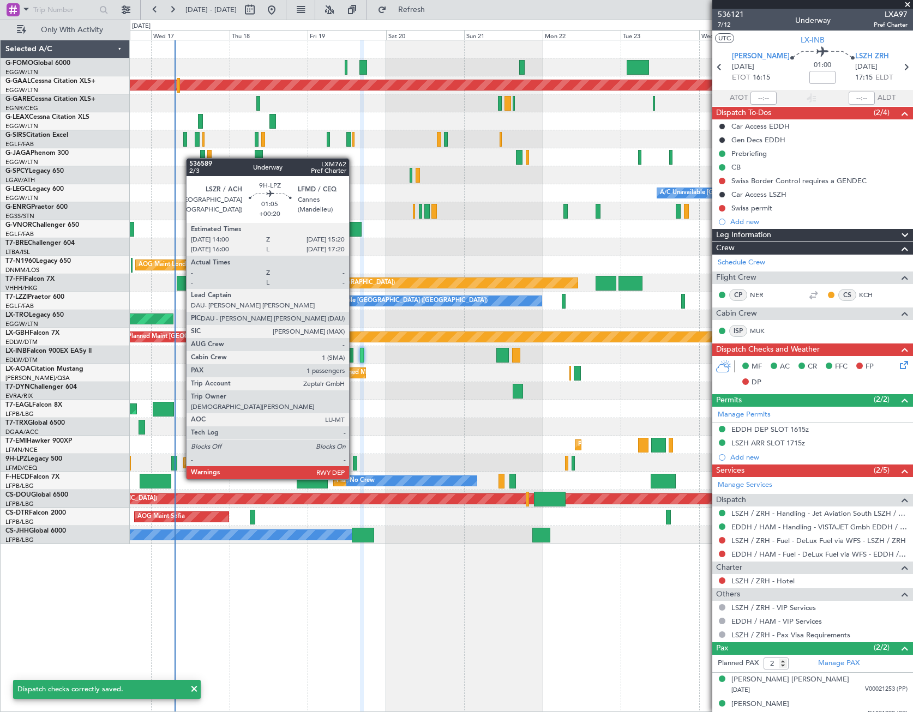
click at [354, 459] on div at bounding box center [355, 463] width 4 height 15
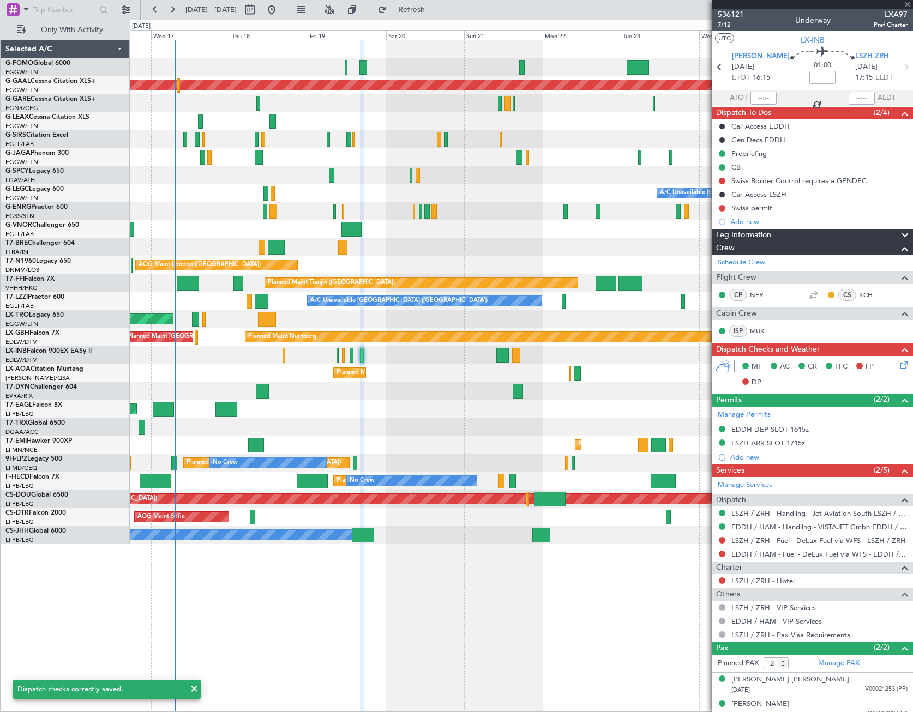
type input "+00:20"
type input "1"
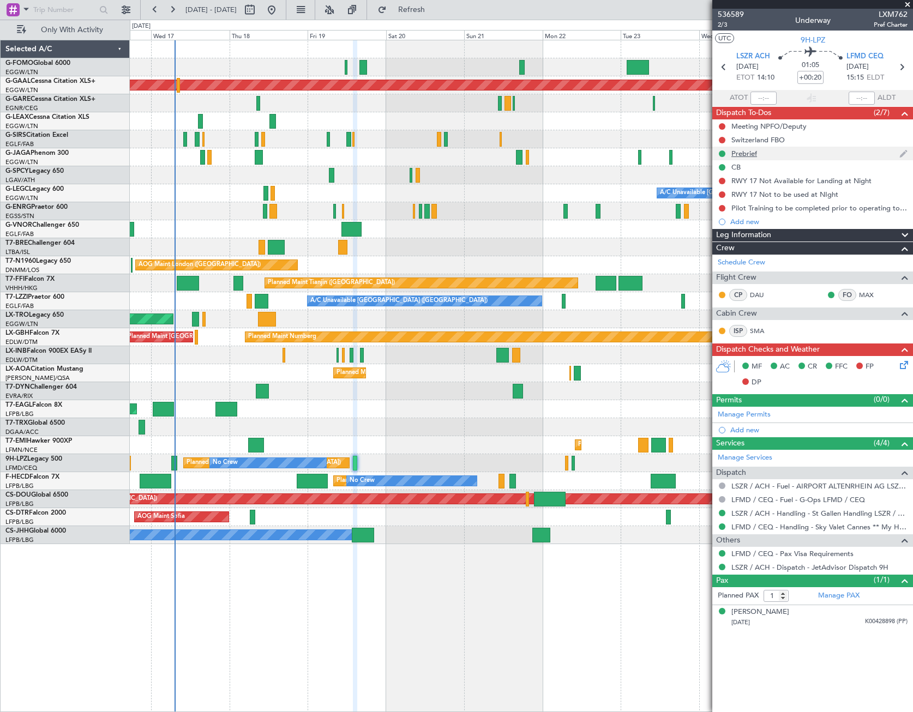
click at [748, 158] on div "Prebrief" at bounding box center [812, 154] width 201 height 14
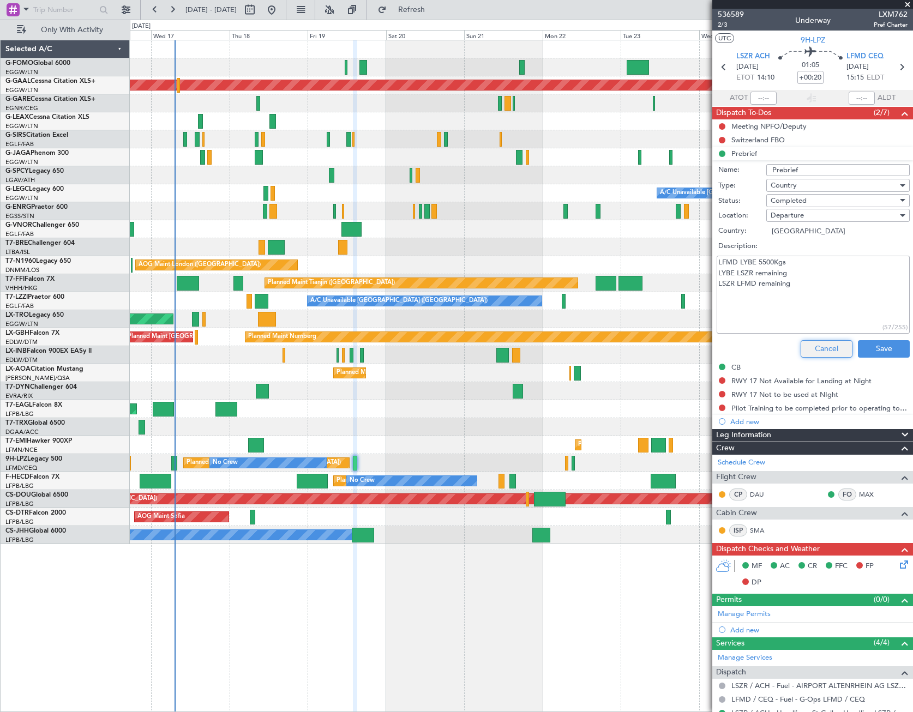
click at [827, 347] on button "Cancel" at bounding box center [827, 348] width 52 height 17
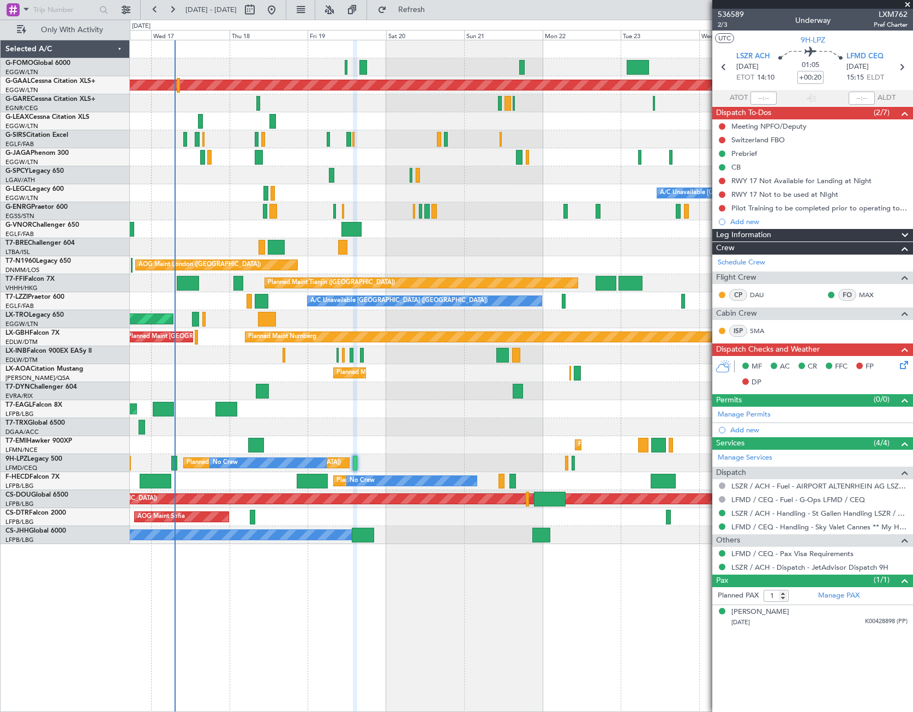
click at [901, 368] on icon at bounding box center [902, 363] width 9 height 9
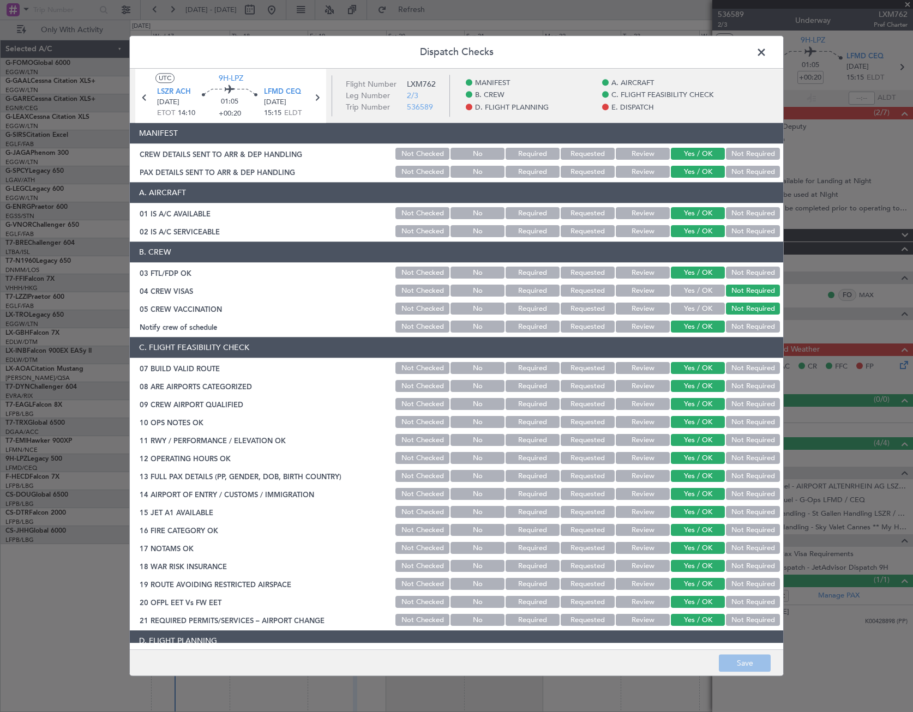
scroll to position [382, 0]
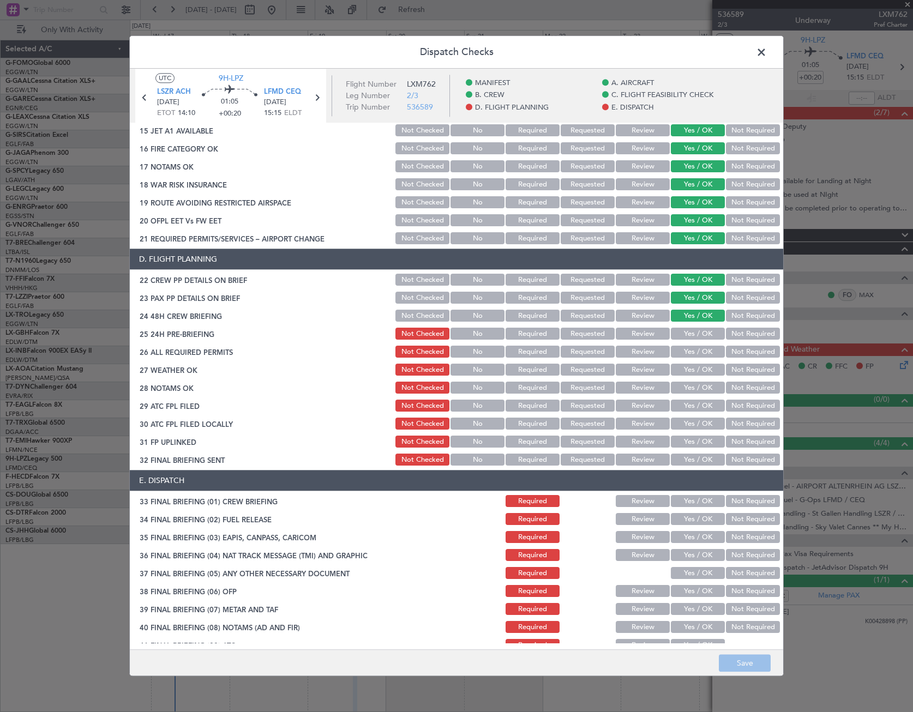
click at [741, 334] on button "Not Required" at bounding box center [753, 334] width 54 height 12
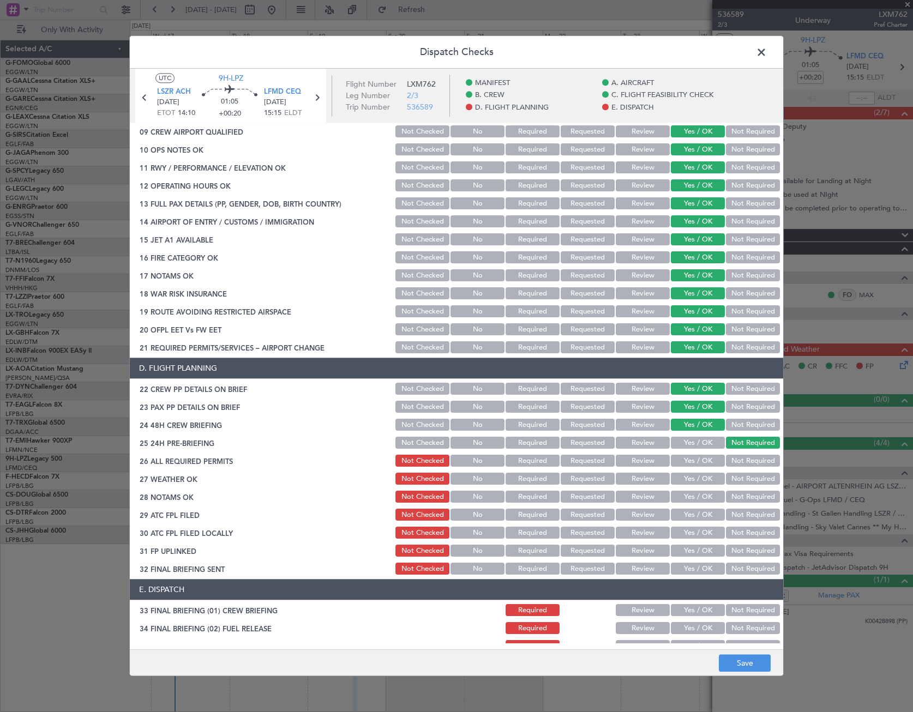
click at [742, 292] on button "Not Required" at bounding box center [753, 294] width 54 height 12
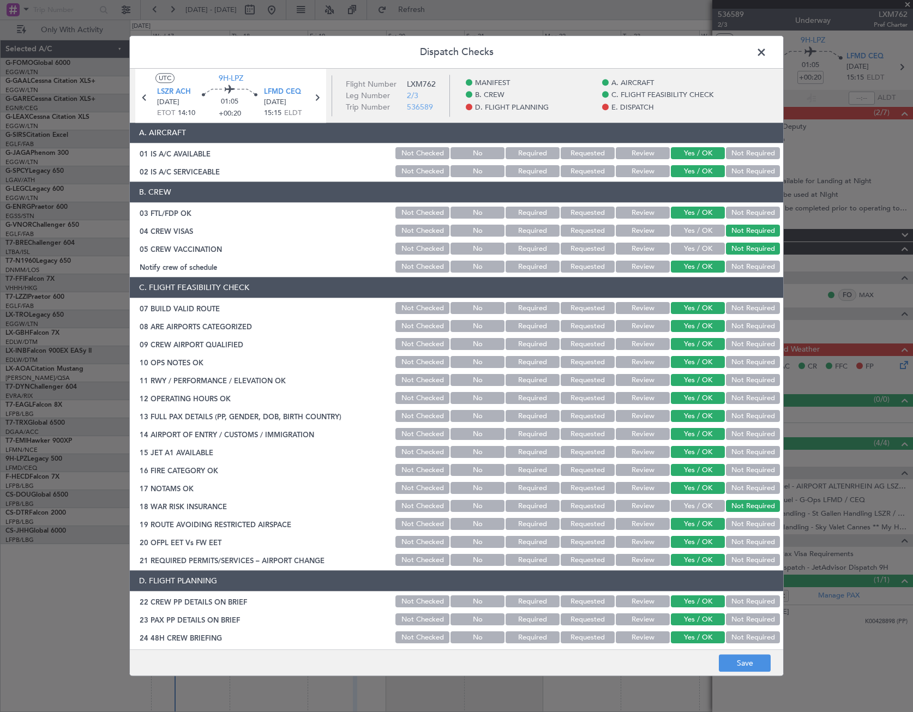
scroll to position [0, 0]
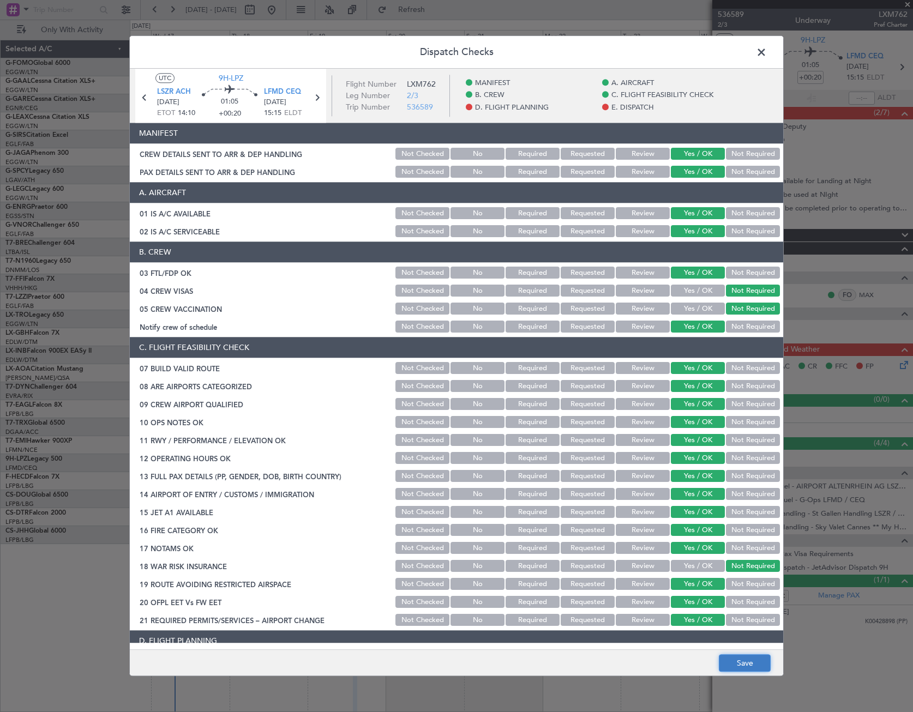
click at [759, 665] on button "Save" at bounding box center [745, 663] width 52 height 17
click at [767, 56] on span at bounding box center [767, 55] width 0 height 22
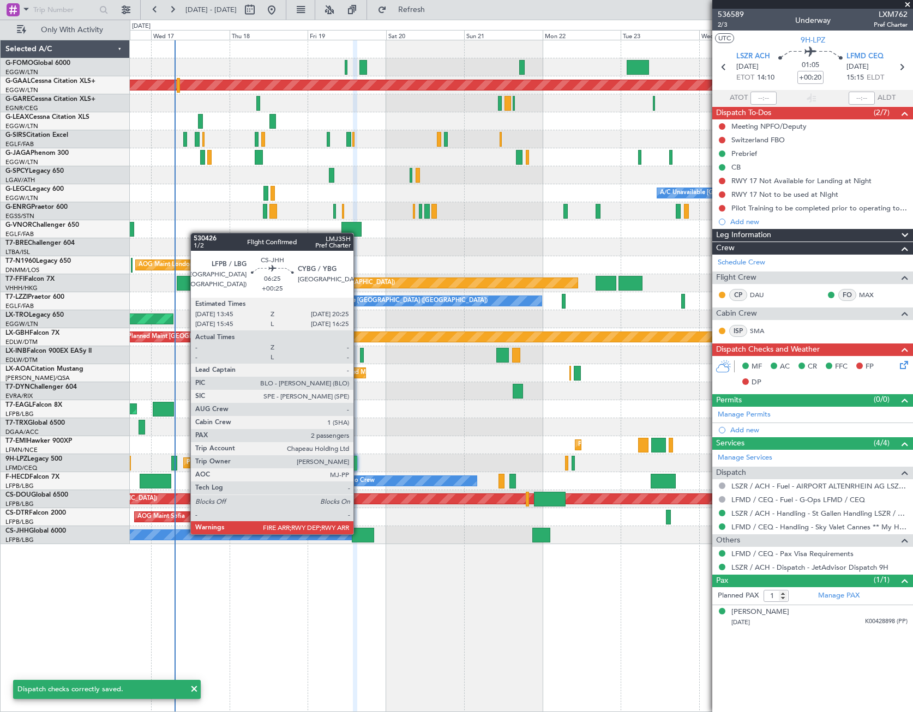
click at [358, 533] on div at bounding box center [363, 535] width 22 height 15
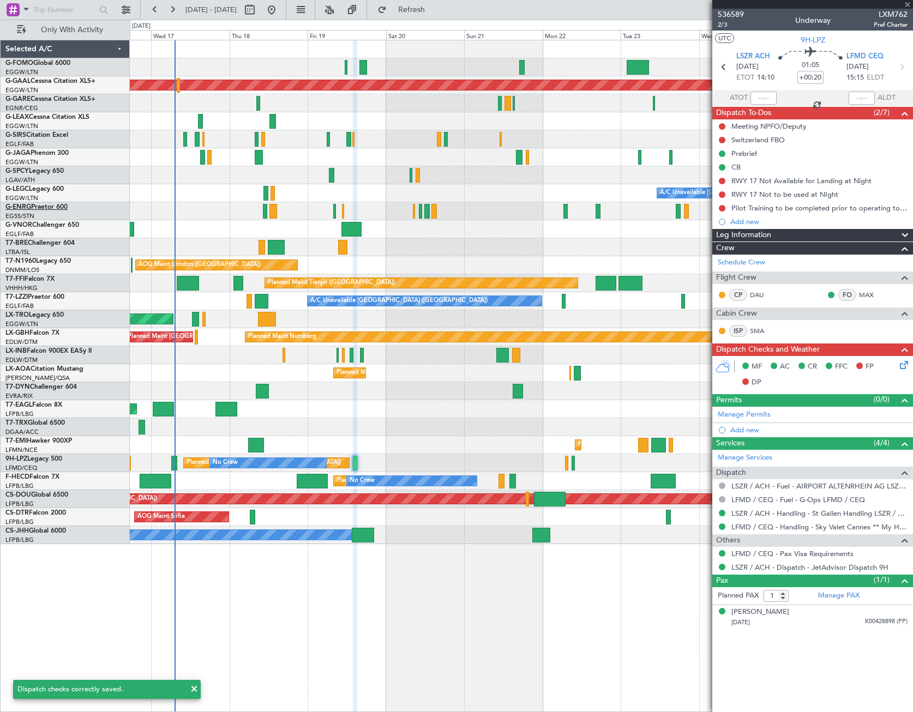
type input "+00:25"
type input "2"
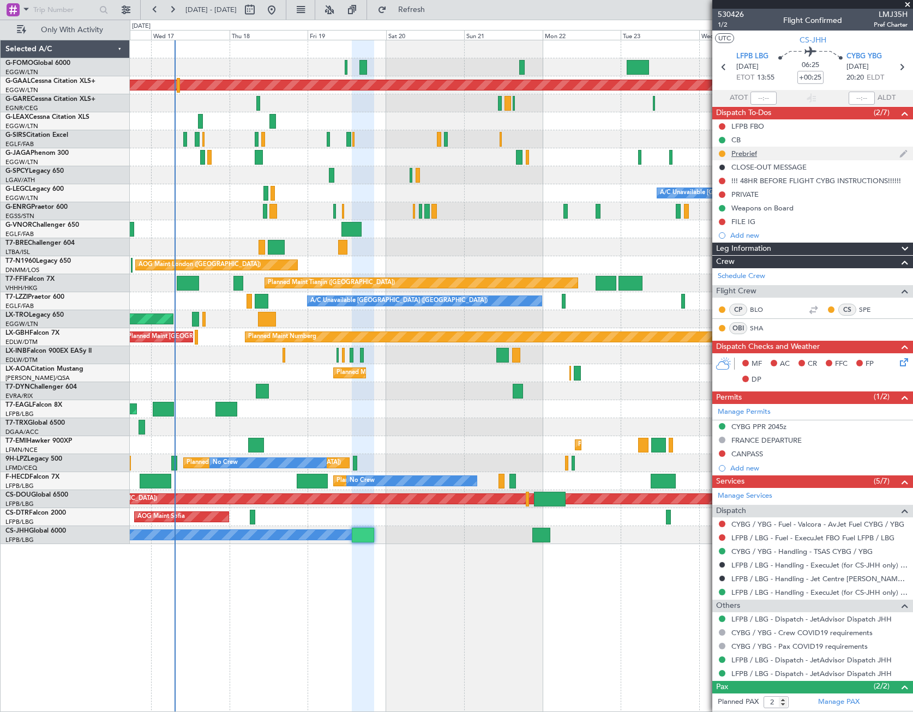
click at [749, 149] on div "Prebrief" at bounding box center [744, 153] width 26 height 9
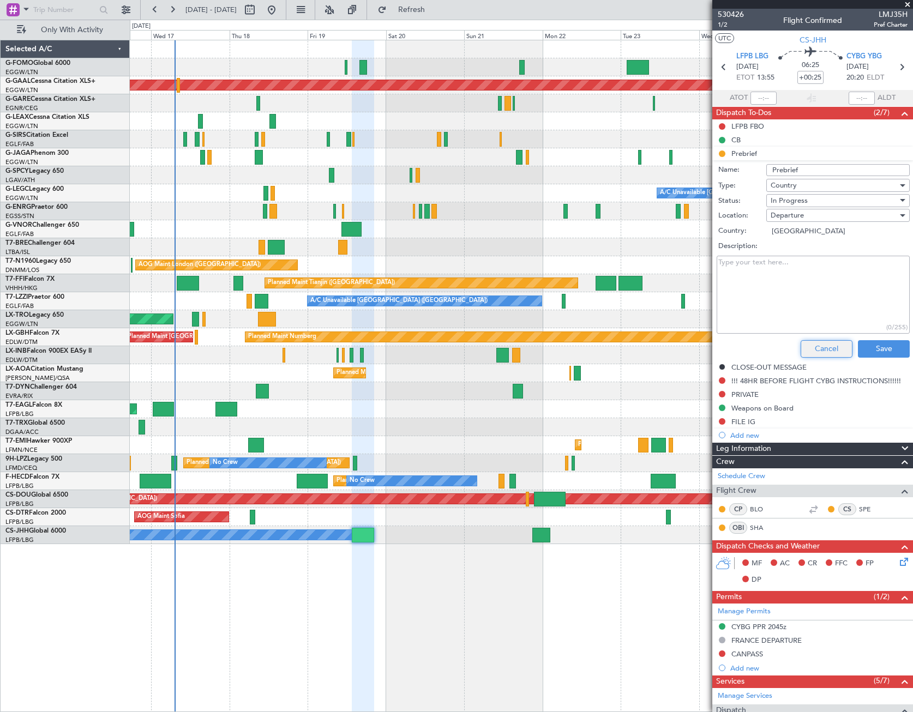
click at [827, 344] on button "Cancel" at bounding box center [827, 348] width 52 height 17
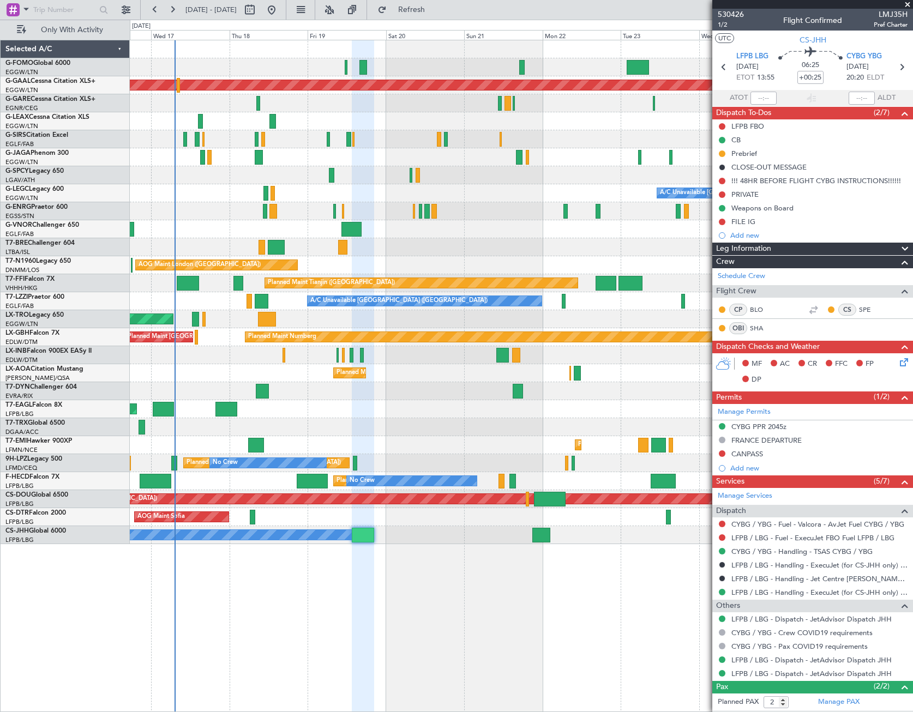
click at [898, 365] on icon at bounding box center [902, 360] width 9 height 9
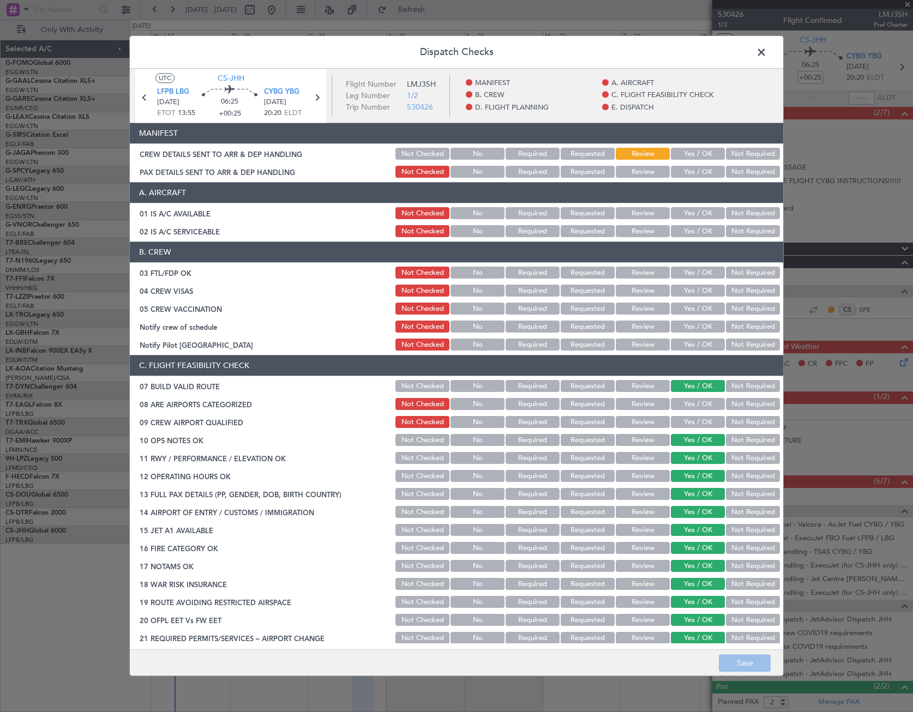
click at [691, 212] on button "Yes / OK" at bounding box center [698, 214] width 54 height 12
click at [693, 236] on button "Yes / OK" at bounding box center [698, 232] width 54 height 12
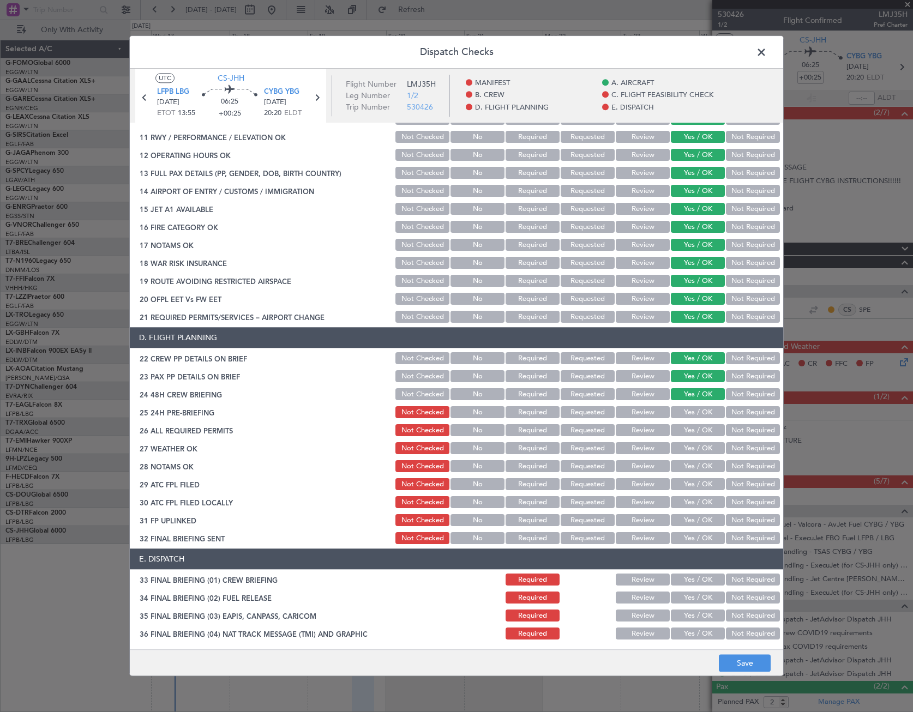
scroll to position [382, 0]
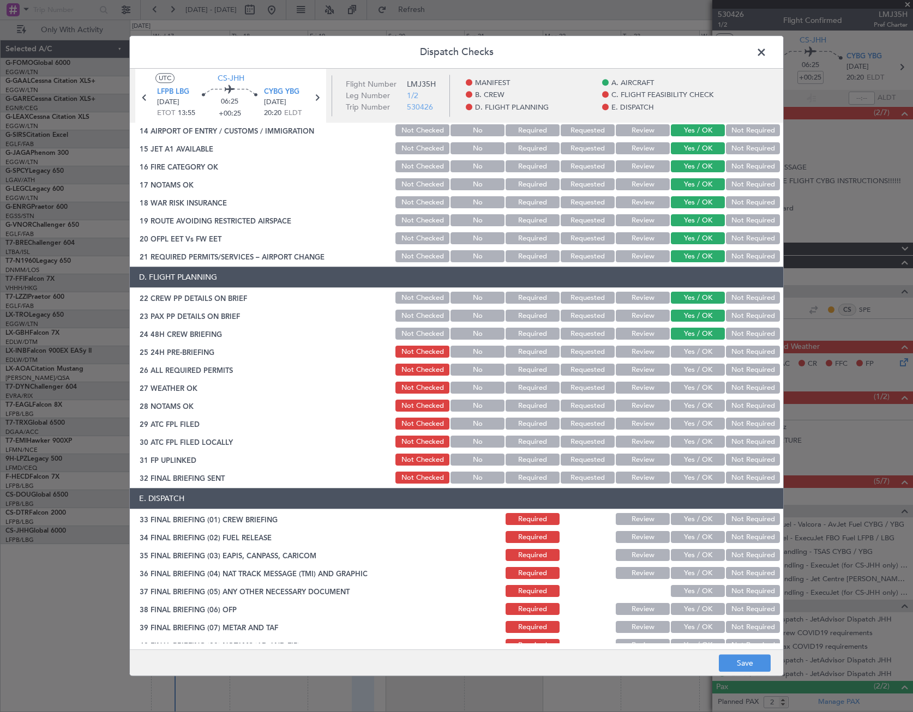
click at [745, 352] on button "Not Required" at bounding box center [753, 352] width 54 height 12
click at [740, 215] on button "Not Required" at bounding box center [753, 221] width 54 height 12
click at [698, 218] on button "Yes / OK" at bounding box center [698, 221] width 54 height 12
click at [735, 203] on button "Not Required" at bounding box center [753, 203] width 54 height 12
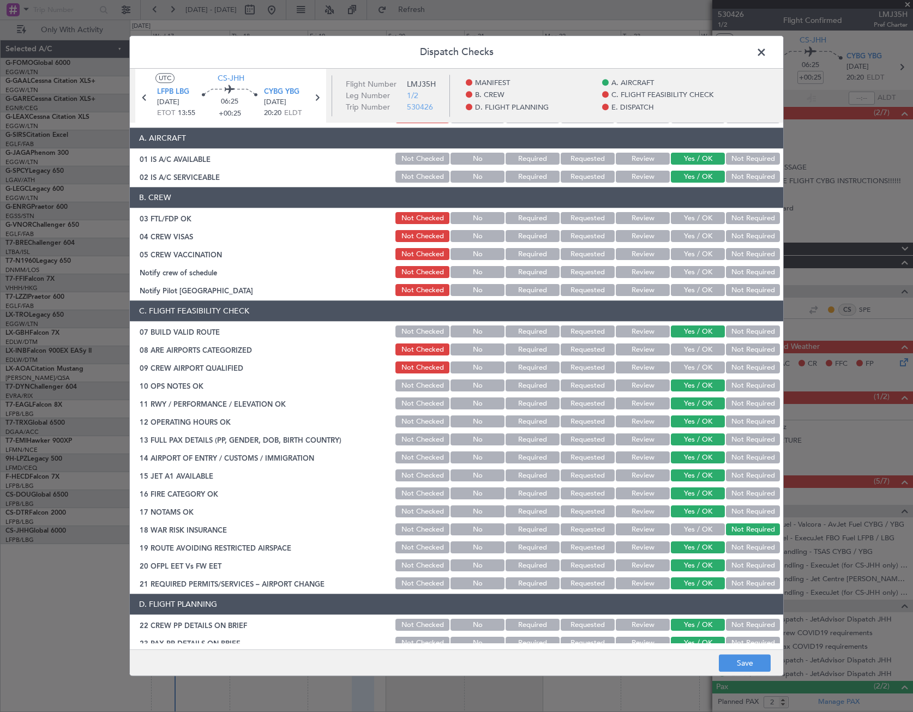
scroll to position [0, 0]
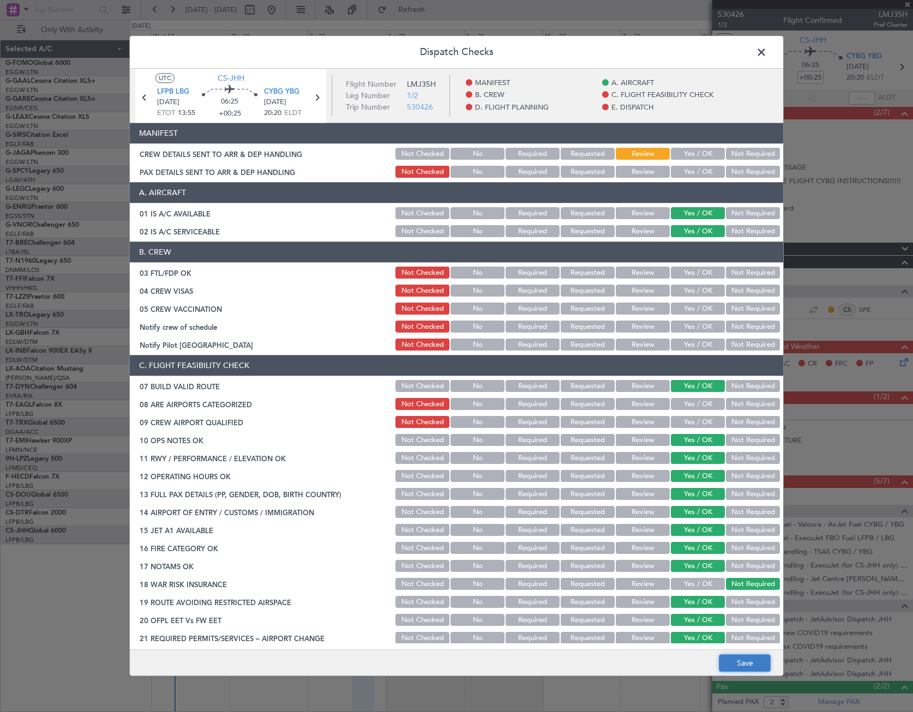
click at [742, 664] on button "Save" at bounding box center [745, 663] width 52 height 17
click at [767, 56] on span at bounding box center [767, 55] width 0 height 22
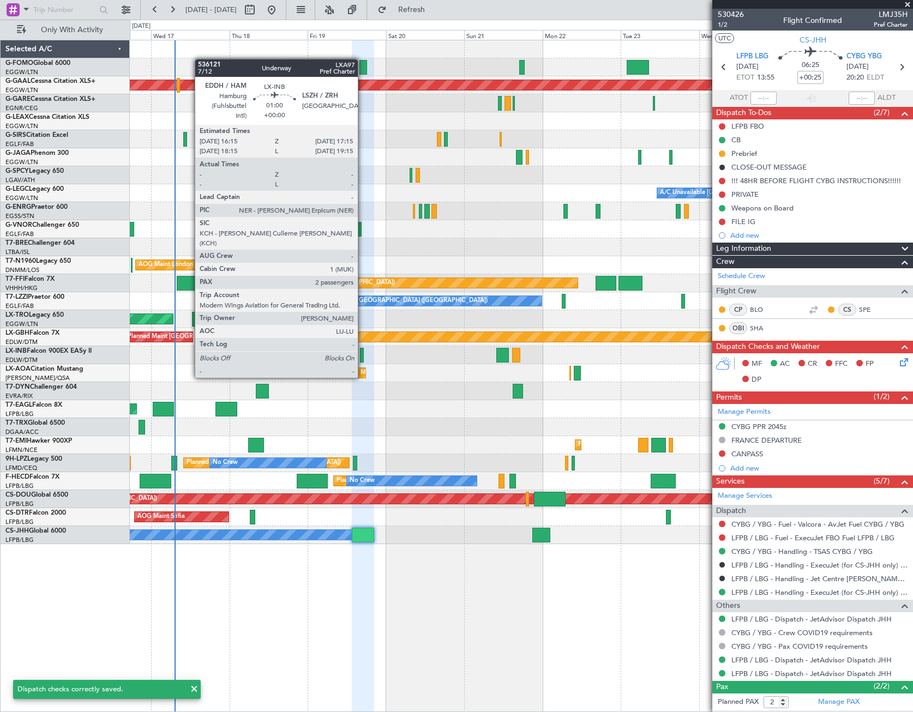
click at [363, 356] on div at bounding box center [361, 355] width 3 height 15
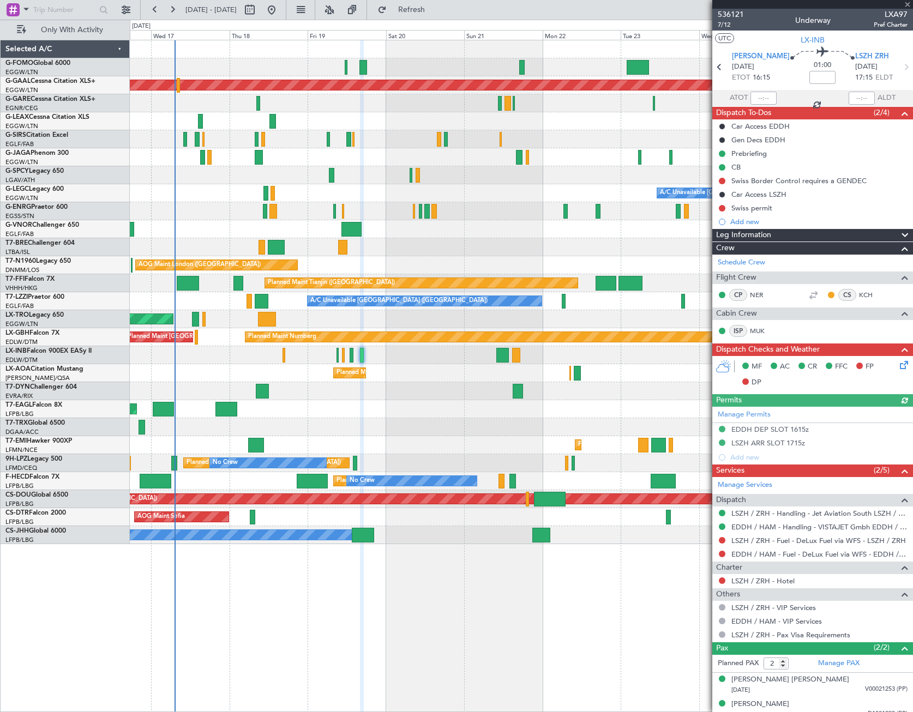
click at [741, 156] on mat-tooltip-component "Gen Decs EDDH" at bounding box center [758, 158] width 64 height 29
click at [759, 154] on div "Prebriefing" at bounding box center [748, 153] width 35 height 9
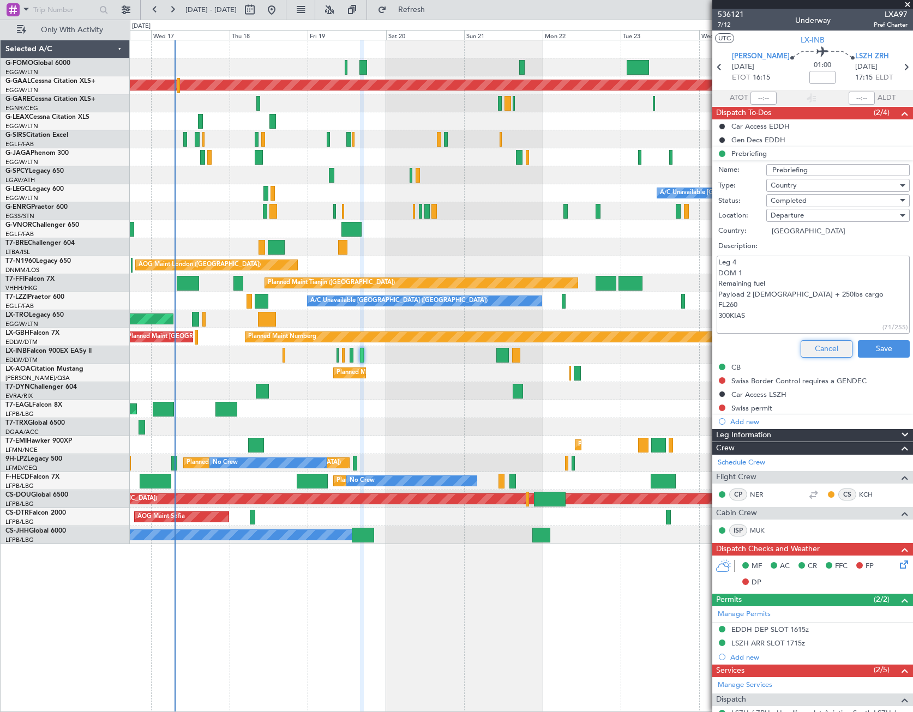
click at [831, 347] on button "Cancel" at bounding box center [827, 348] width 52 height 17
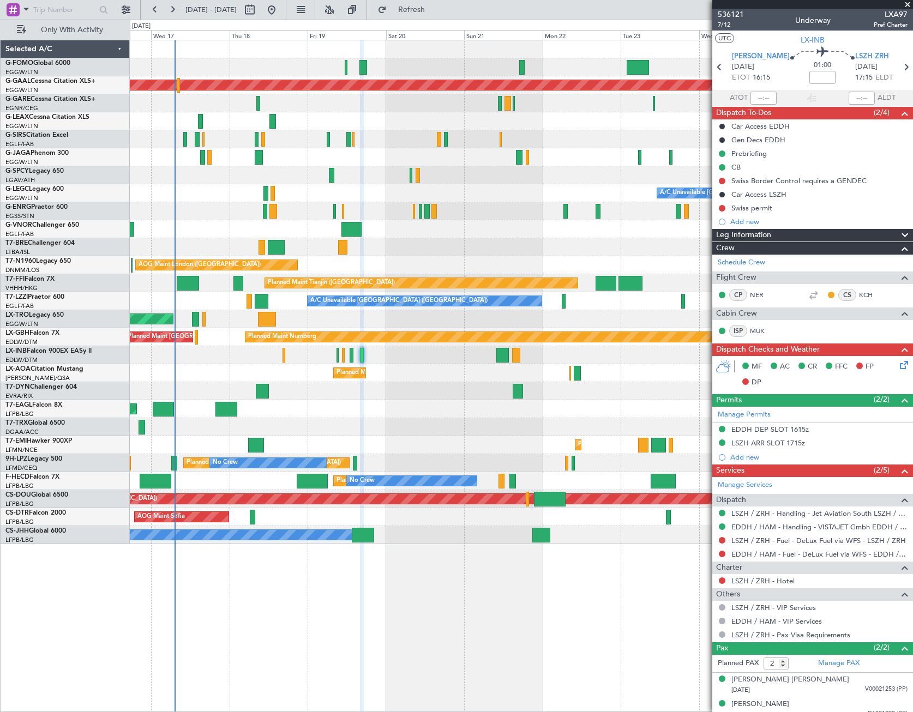
click at [776, 235] on div "Leg Information" at bounding box center [812, 235] width 201 height 13
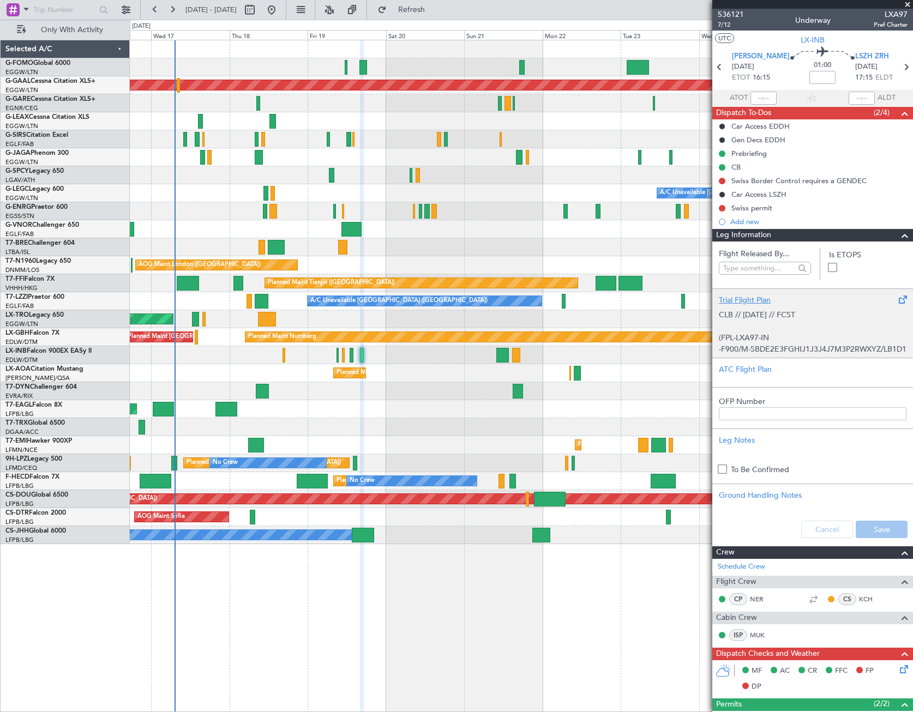
click at [796, 335] on div "CLB // [DATE] // FCST (FPL-LXA97-IN -F900/M-SBDE2E3FGHIJ1J3J4J7M3P2RWXYZ/LB1D1 …" at bounding box center [813, 329] width 188 height 46
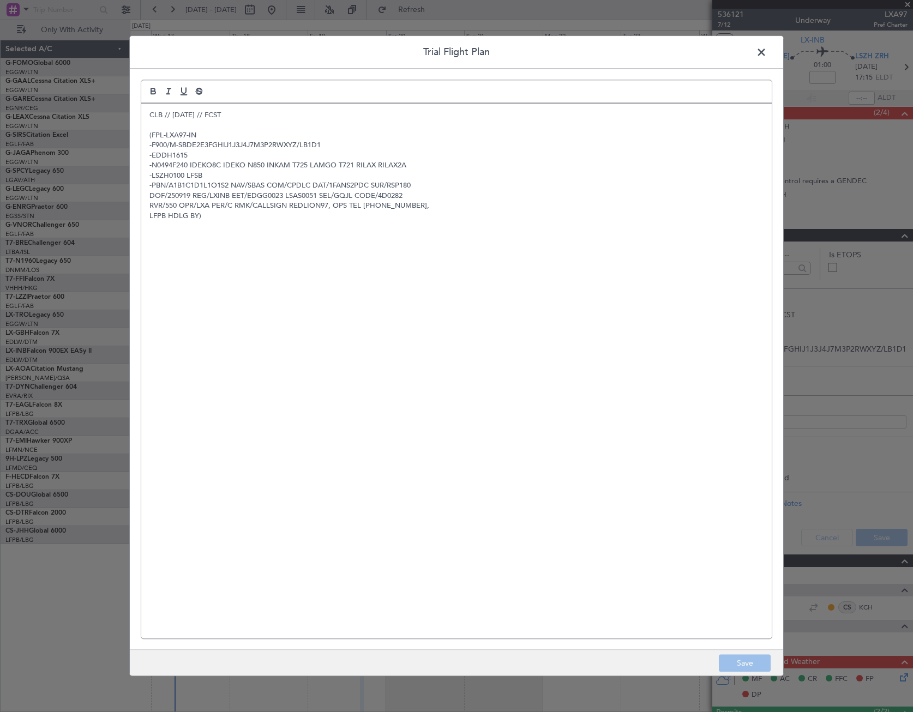
click at [767, 50] on span at bounding box center [767, 55] width 0 height 22
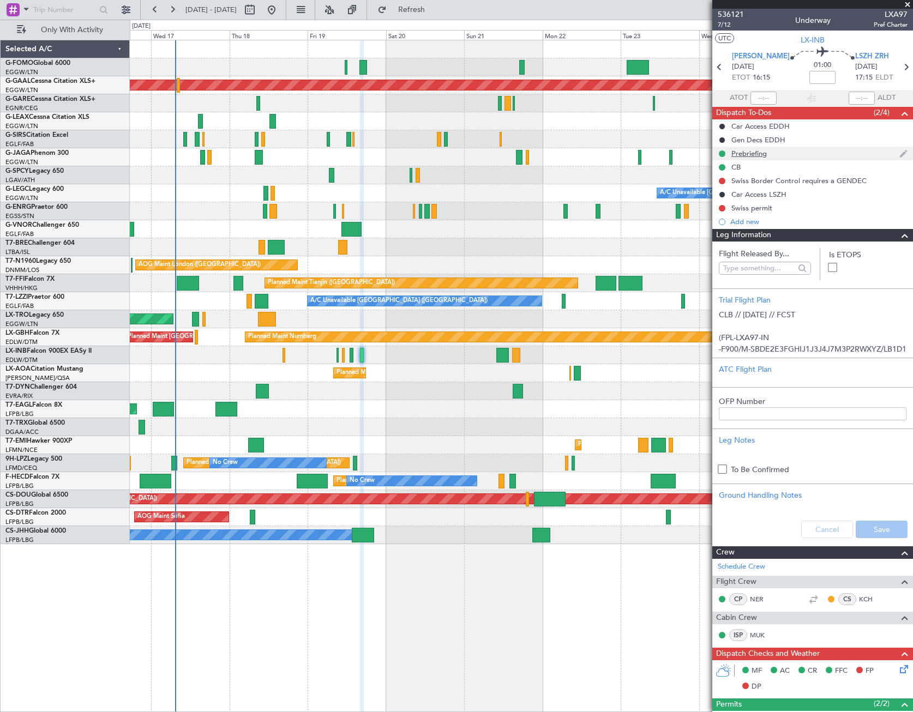
click at [759, 155] on div "Prebriefing" at bounding box center [748, 153] width 35 height 9
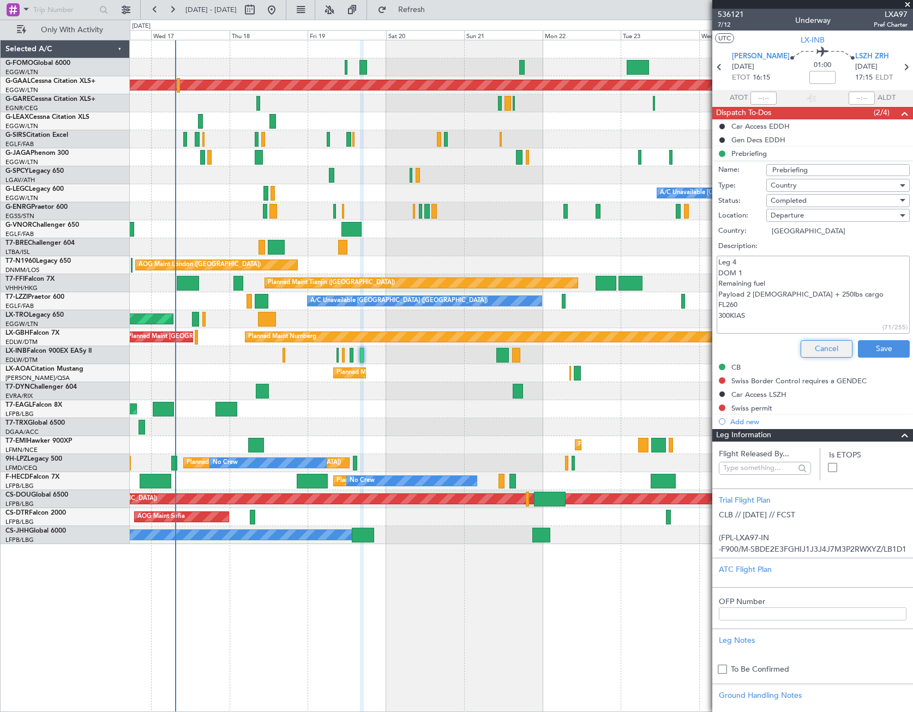
click at [816, 348] on button "Cancel" at bounding box center [827, 348] width 52 height 17
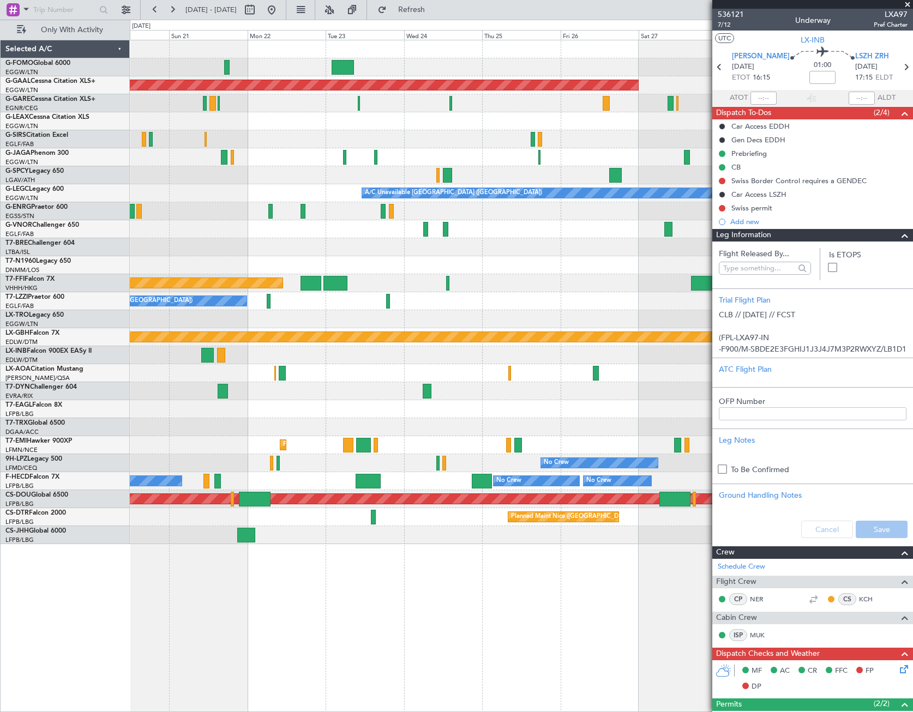
click at [235, 264] on div "Planned Maint Dusseldorf A/C Unavailable [GEOGRAPHIC_DATA] ([GEOGRAPHIC_DATA]) …" at bounding box center [521, 292] width 783 height 504
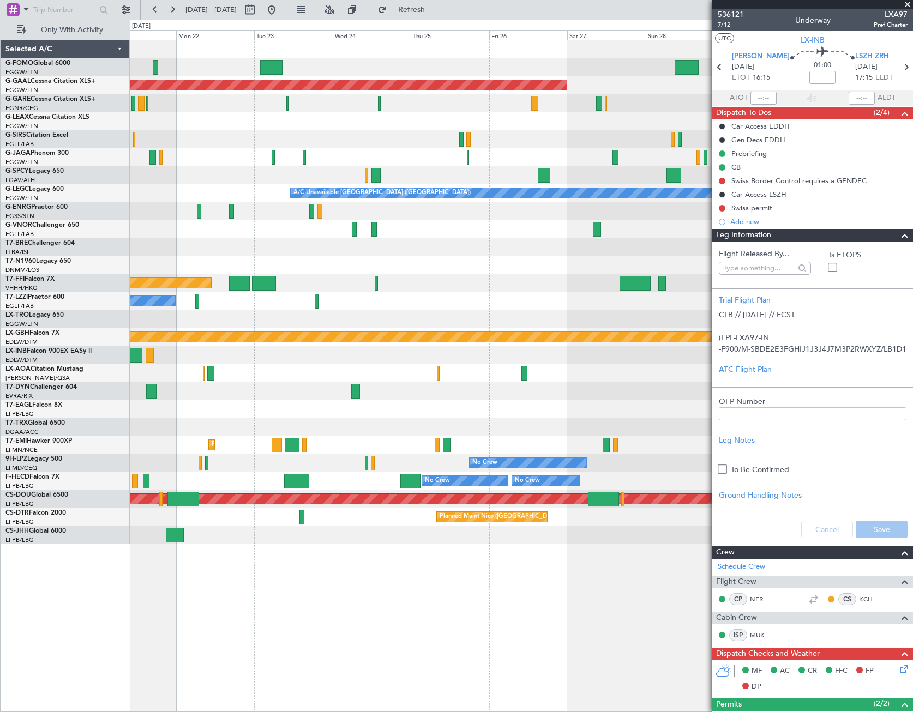
click at [338, 331] on div "Planned Maint Dusseldorf A/C Unavailable [GEOGRAPHIC_DATA] ([GEOGRAPHIC_DATA]) …" at bounding box center [521, 292] width 783 height 504
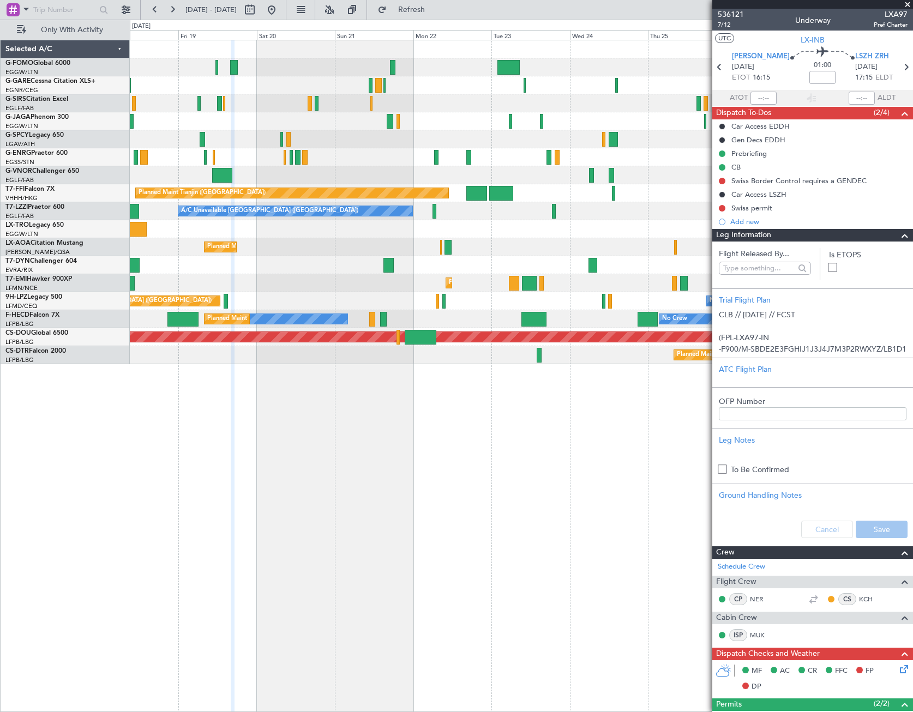
click at [778, 268] on fb-app "[DATE] - [DATE] Refresh Quick Links Only With Activity Planned Maint Tianjin ([…" at bounding box center [456, 360] width 913 height 704
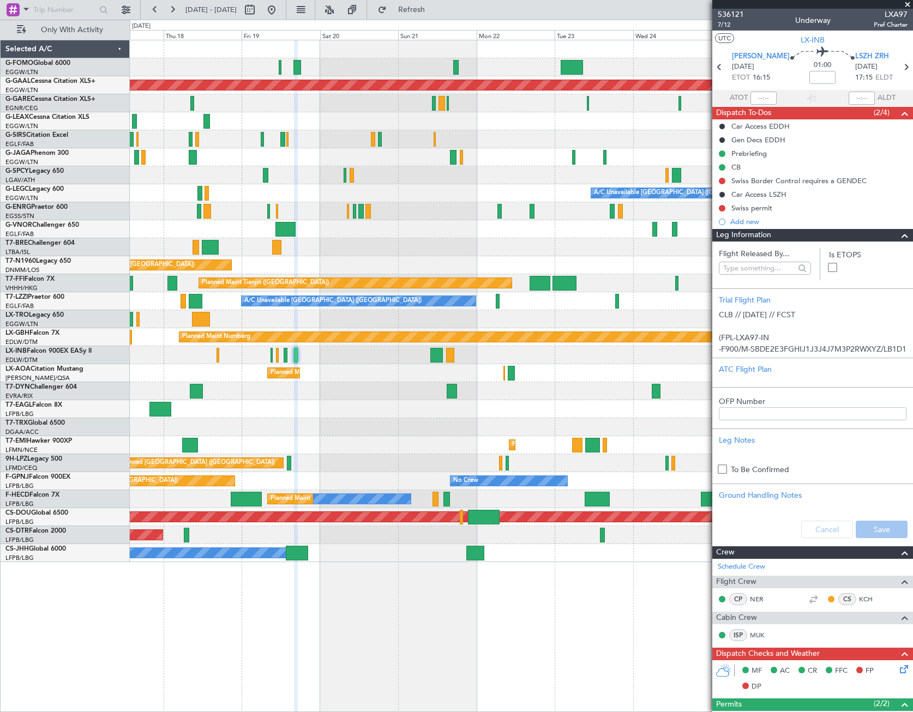
click at [281, 412] on div "Planned Maint Dusseldorf A/C Unavailable [GEOGRAPHIC_DATA] ([GEOGRAPHIC_DATA]) …" at bounding box center [521, 376] width 783 height 673
click at [328, 423] on div "Planned Maint Dusseldorf A/C Unavailable [GEOGRAPHIC_DATA] ([GEOGRAPHIC_DATA]) …" at bounding box center [521, 301] width 783 height 522
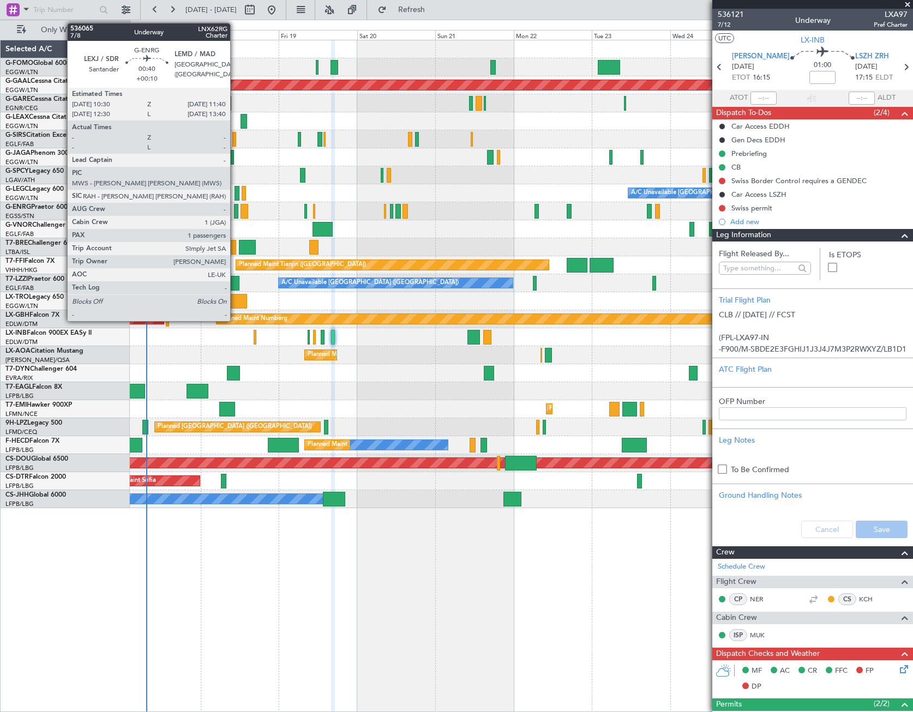
click at [235, 210] on div at bounding box center [236, 211] width 4 height 15
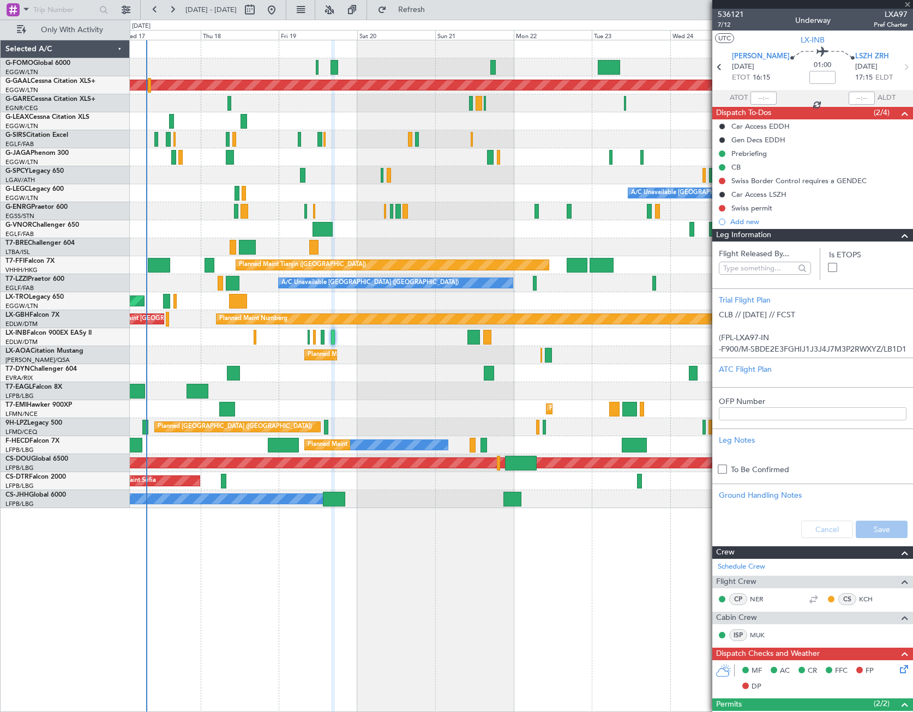
type input "+00:10"
type input "1"
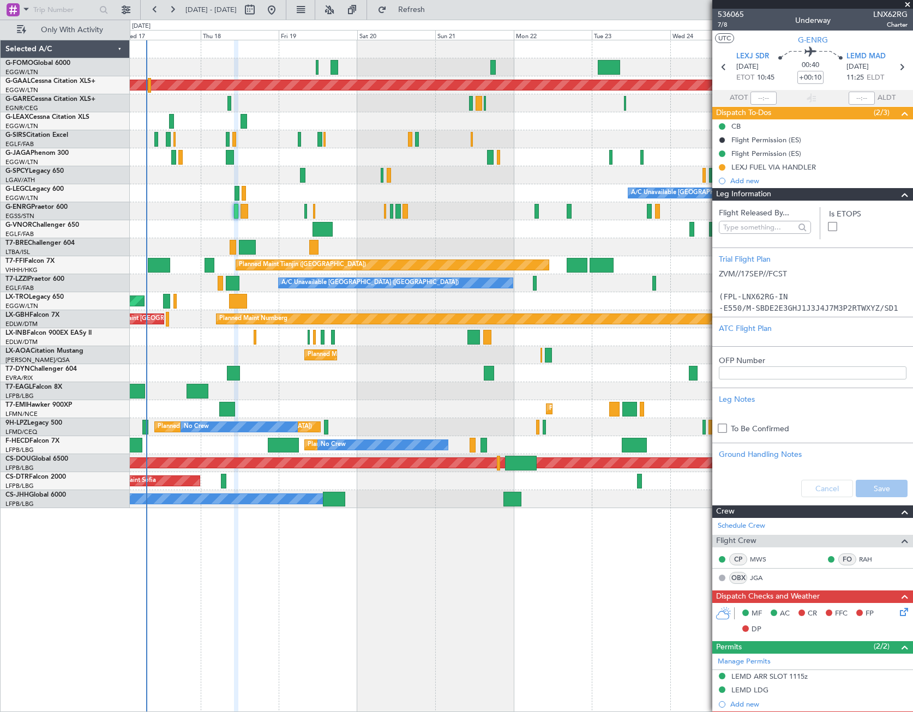
click at [901, 194] on span at bounding box center [904, 194] width 13 height 13
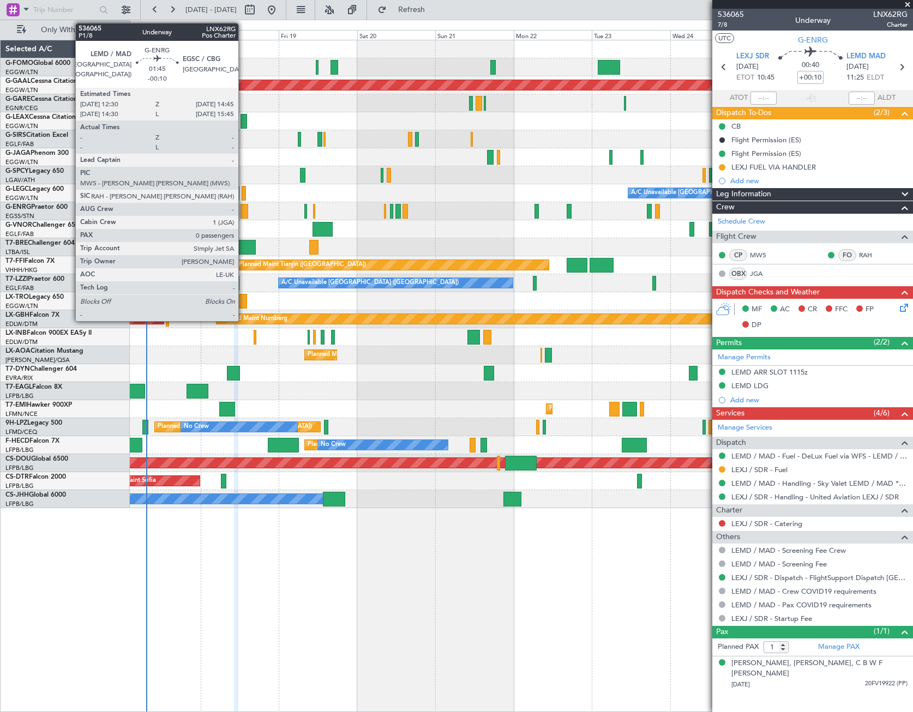
click at [244, 214] on div at bounding box center [245, 211] width 8 height 15
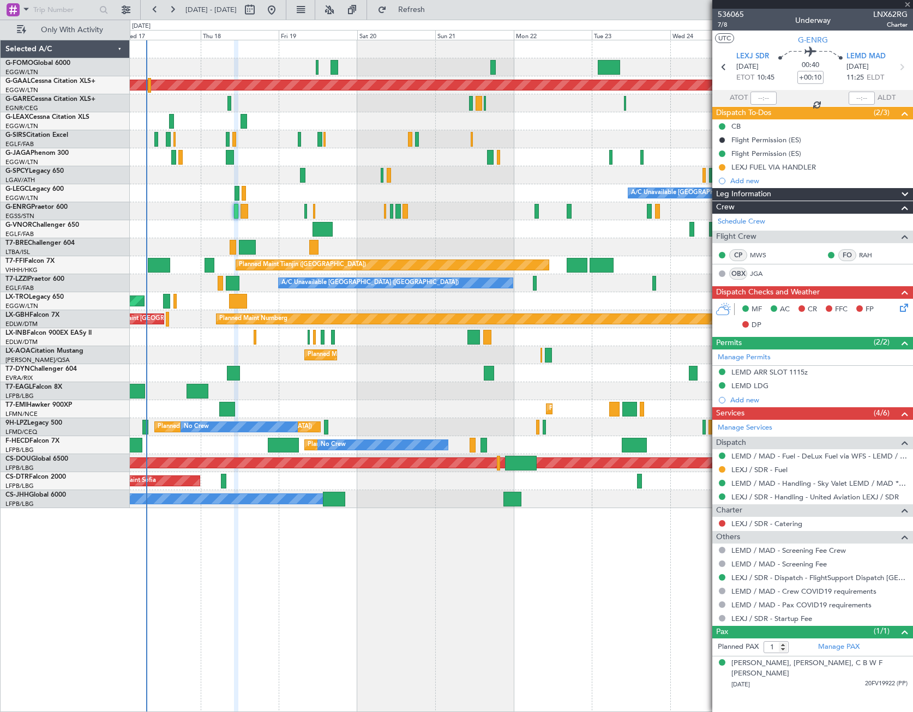
type input "-00:10"
type input "0"
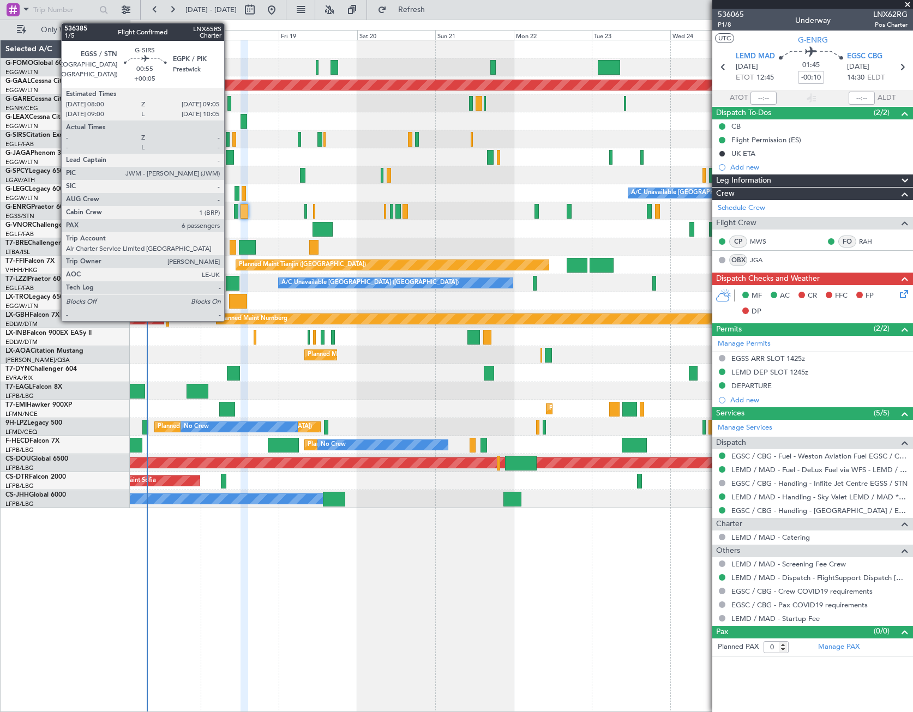
click at [229, 140] on div at bounding box center [228, 139] width 4 height 15
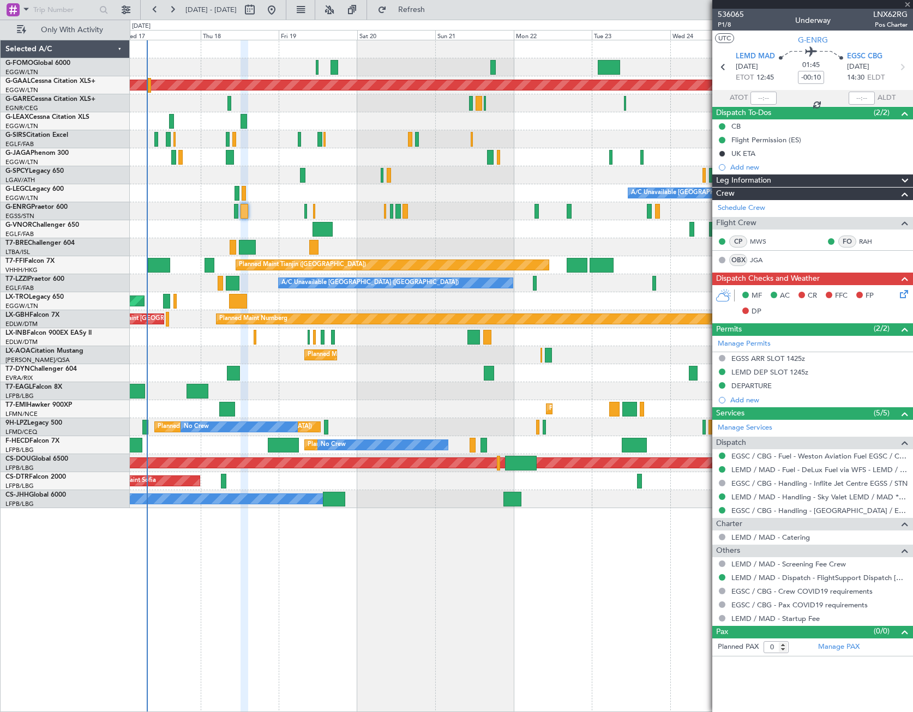
type input "+00:05"
type input "6"
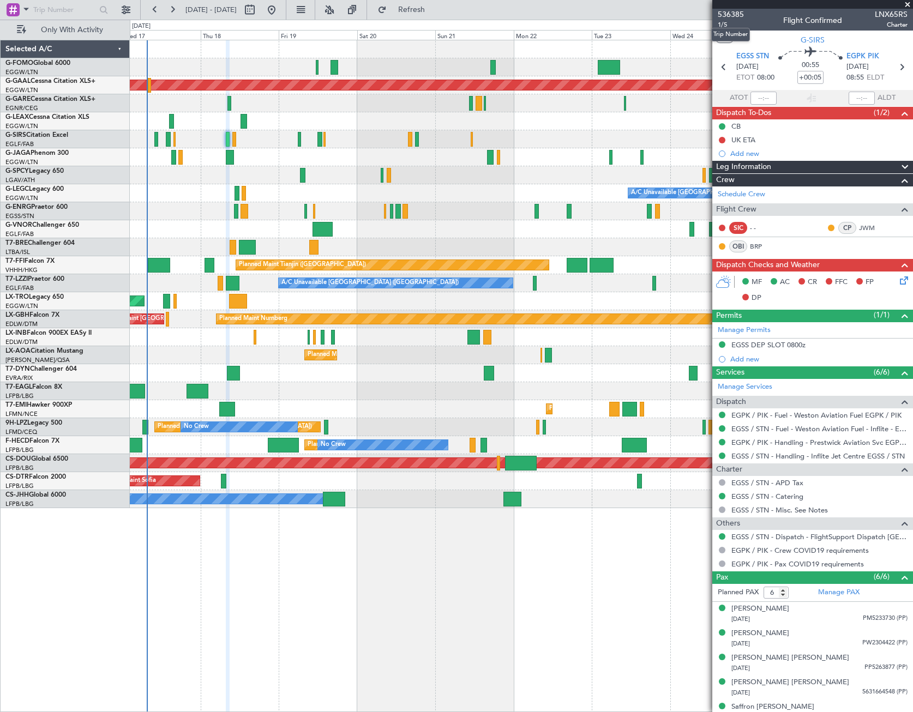
click at [725, 25] on mat-tooltip-component "Trip Number" at bounding box center [731, 34] width 54 height 29
click at [719, 24] on span "1/5" at bounding box center [731, 24] width 26 height 9
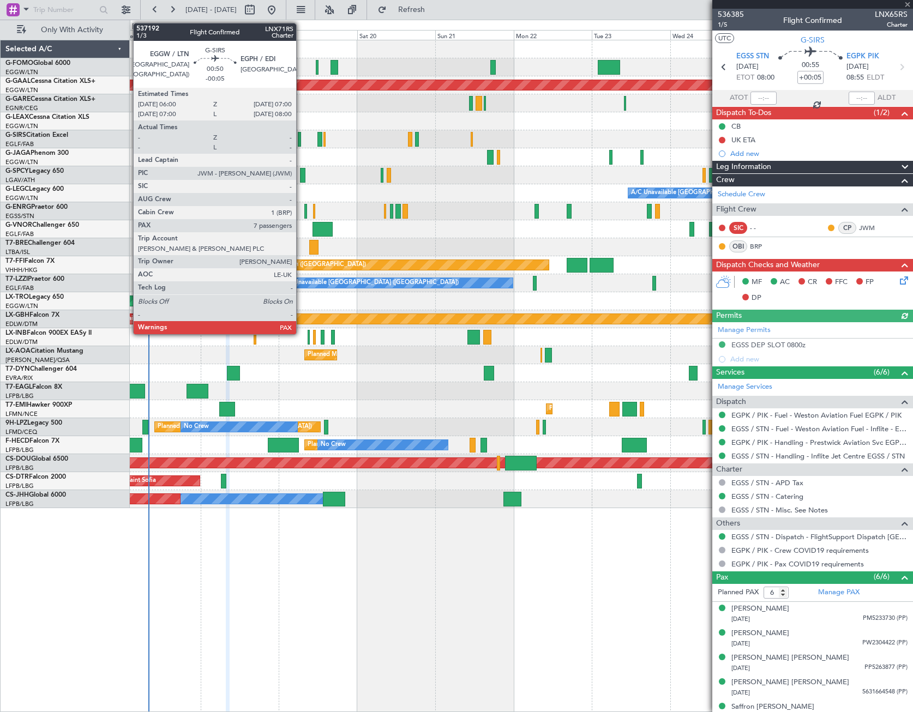
click at [301, 141] on div at bounding box center [299, 139] width 3 height 15
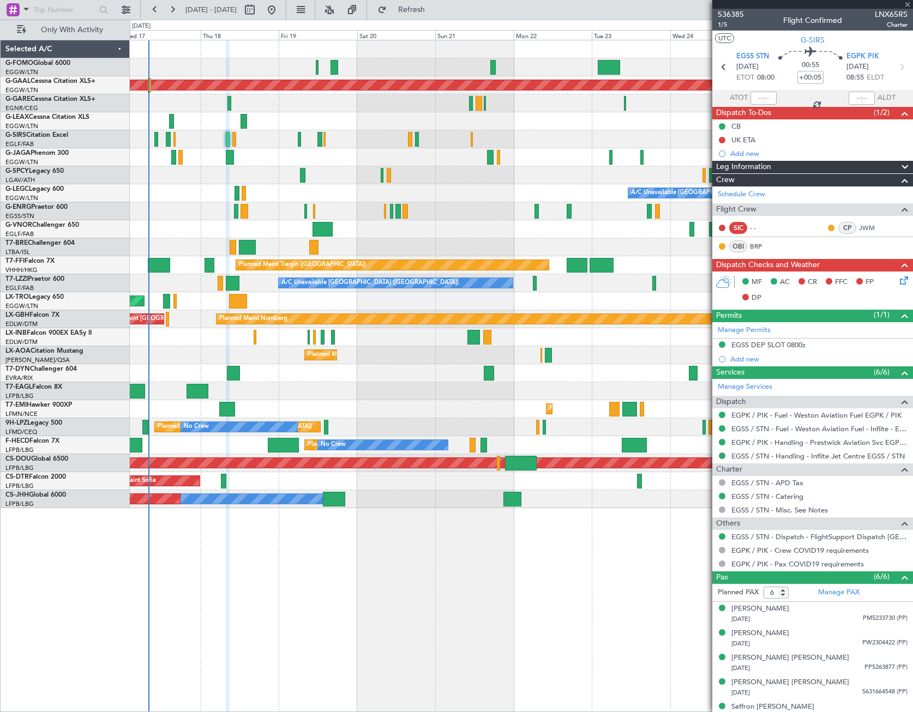
type input "-00:05"
type input "7"
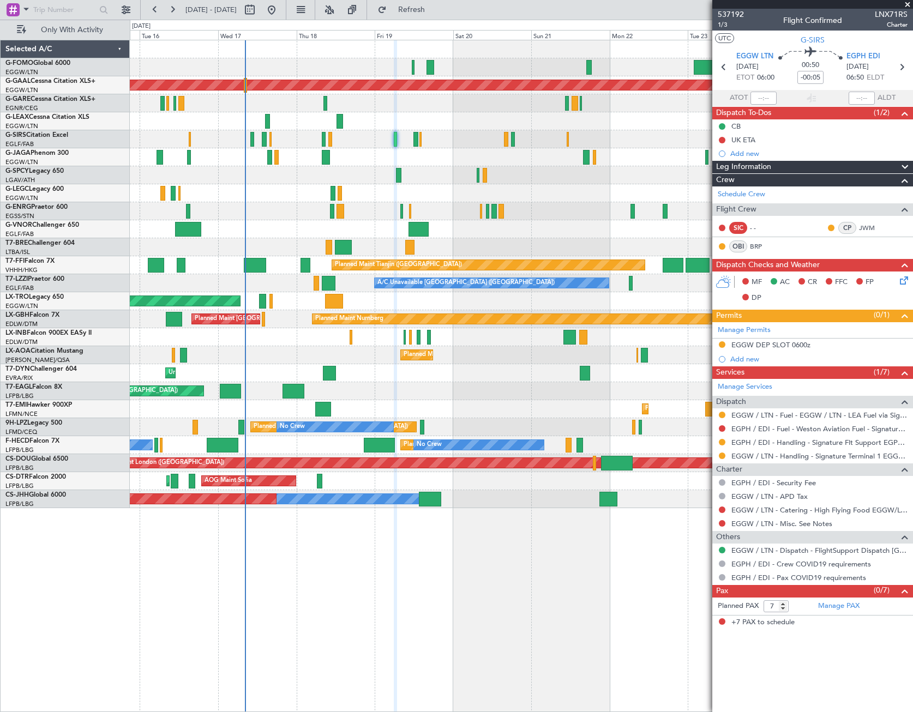
click at [271, 359] on div "Planned Maint Dusseldorf A/C Unavailable [GEOGRAPHIC_DATA] ([GEOGRAPHIC_DATA]) …" at bounding box center [521, 274] width 783 height 468
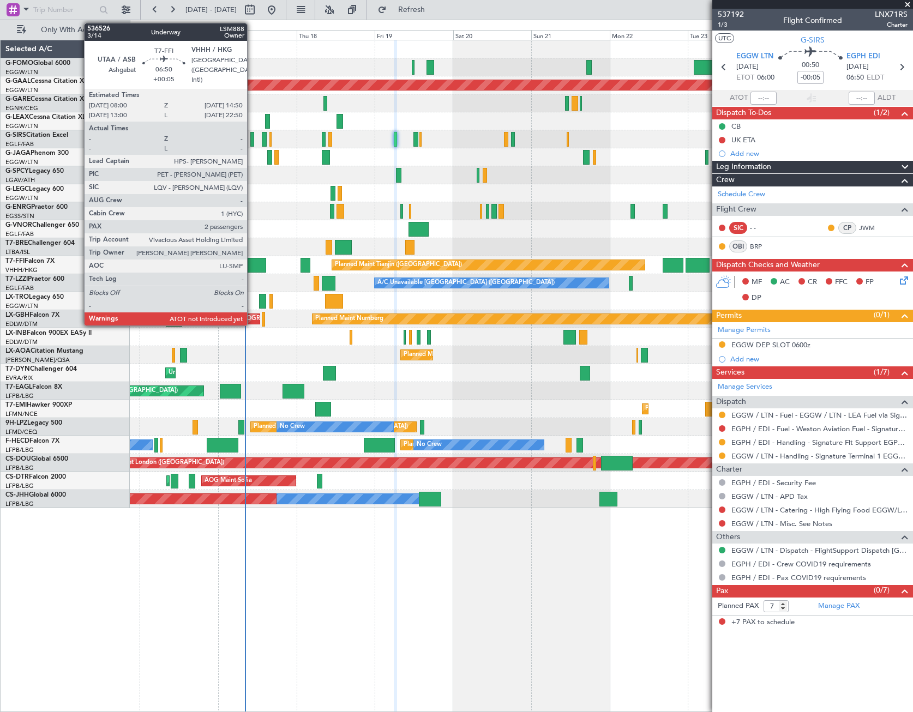
click at [252, 263] on div at bounding box center [255, 265] width 22 height 15
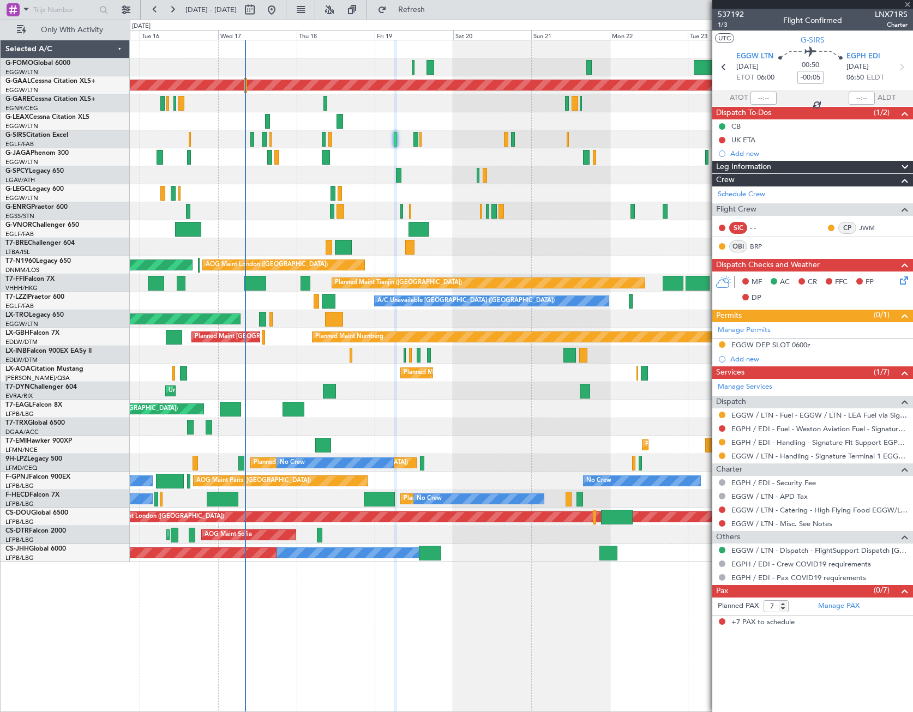
type input "+00:05"
type input "2"
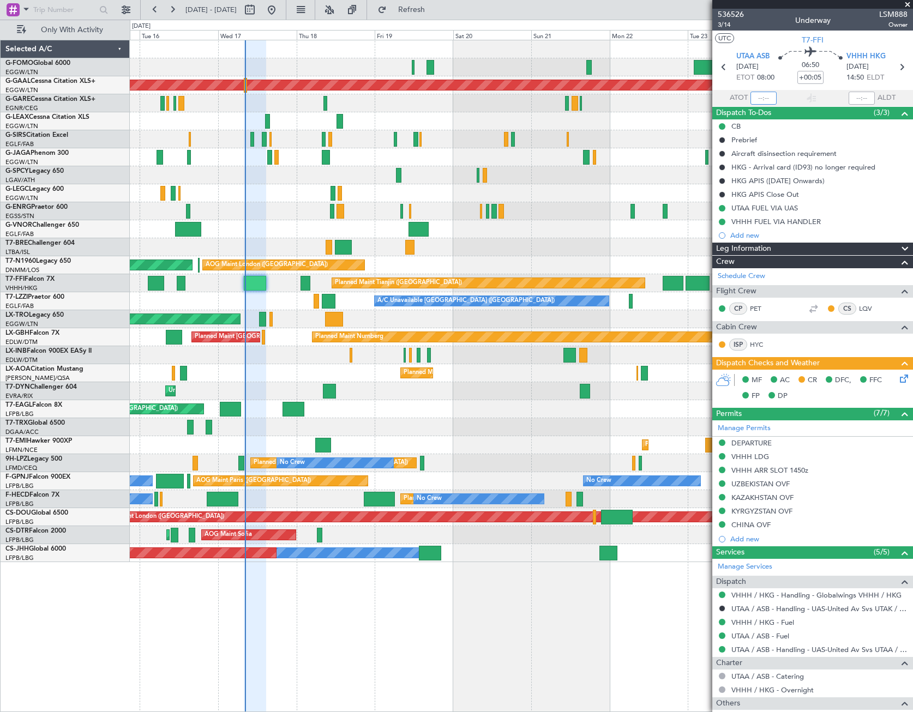
click at [761, 98] on input "text" at bounding box center [764, 98] width 26 height 13
click at [536, 364] on div "Planned Maint [GEOGRAPHIC_DATA] ([GEOGRAPHIC_DATA])" at bounding box center [521, 355] width 783 height 18
type input "08:13"
click at [268, 366] on div "Planned Maint Nice ([GEOGRAPHIC_DATA]) No Crew [PERSON_NAME]" at bounding box center [521, 373] width 783 height 18
click at [427, 13] on span "Refresh" at bounding box center [412, 10] width 46 height 8
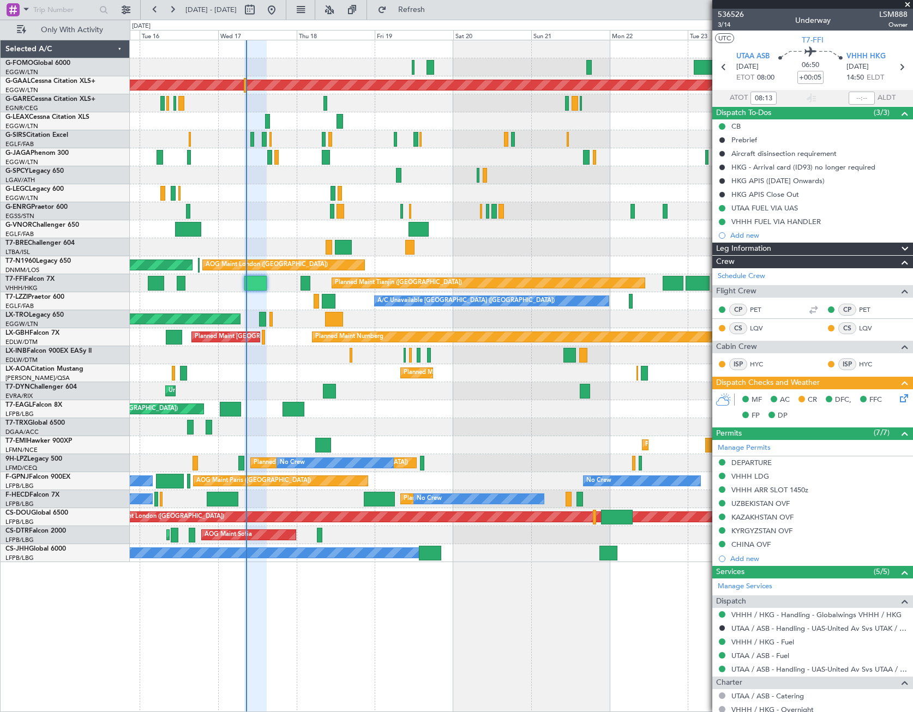
click at [44, 420] on div "Planned Maint Dusseldorf A/C Unavailable [GEOGRAPHIC_DATA] ([GEOGRAPHIC_DATA]) …" at bounding box center [456, 366] width 913 height 693
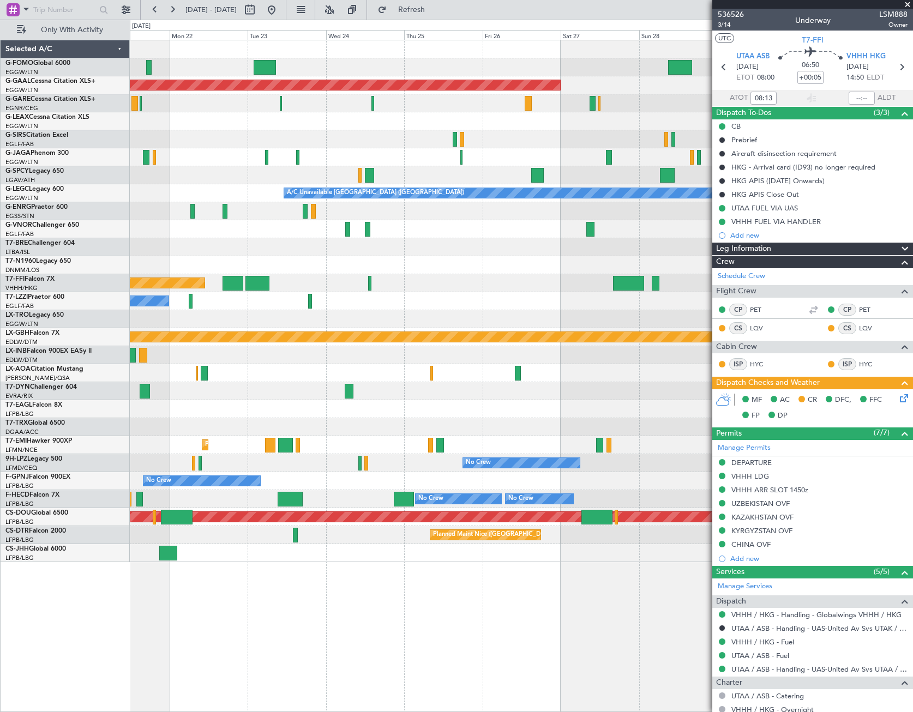
click at [100, 434] on div "Planned Maint Dusseldorf A/C Unavailable [GEOGRAPHIC_DATA] ([GEOGRAPHIC_DATA]) …" at bounding box center [456, 366] width 913 height 693
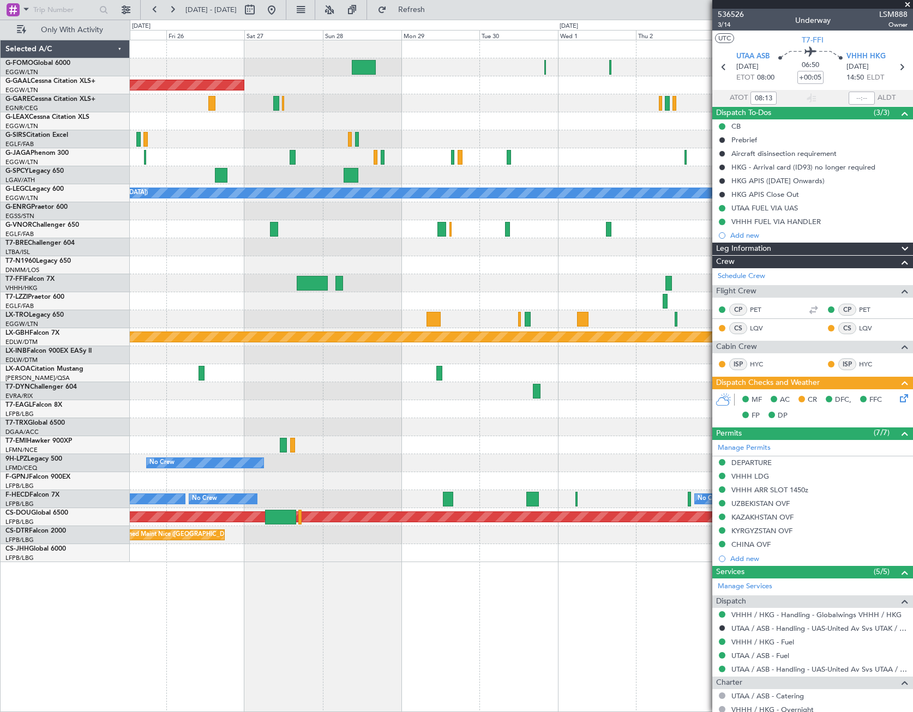
click at [232, 406] on div "Planned Maint Dusseldorf A/C Unavailable [GEOGRAPHIC_DATA] ([GEOGRAPHIC_DATA]) …" at bounding box center [521, 301] width 783 height 522
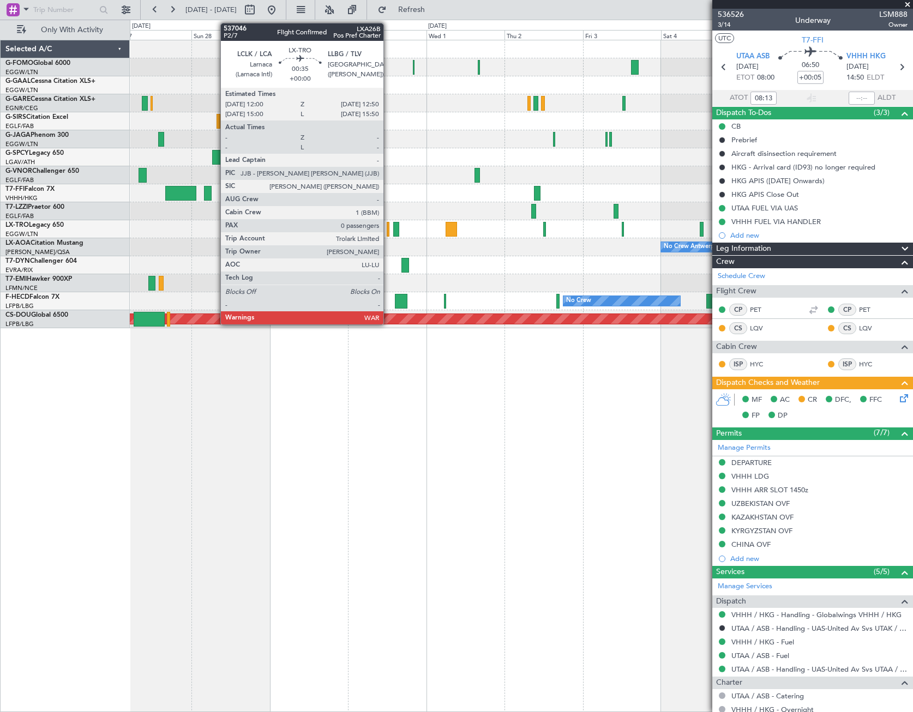
click at [388, 226] on div at bounding box center [388, 229] width 3 height 15
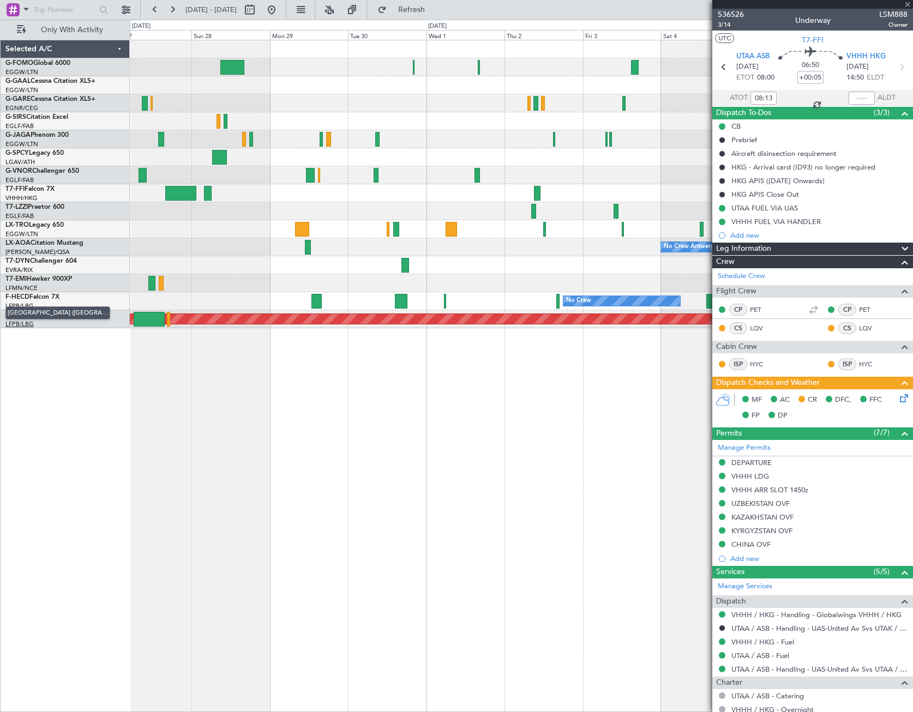
type input "0"
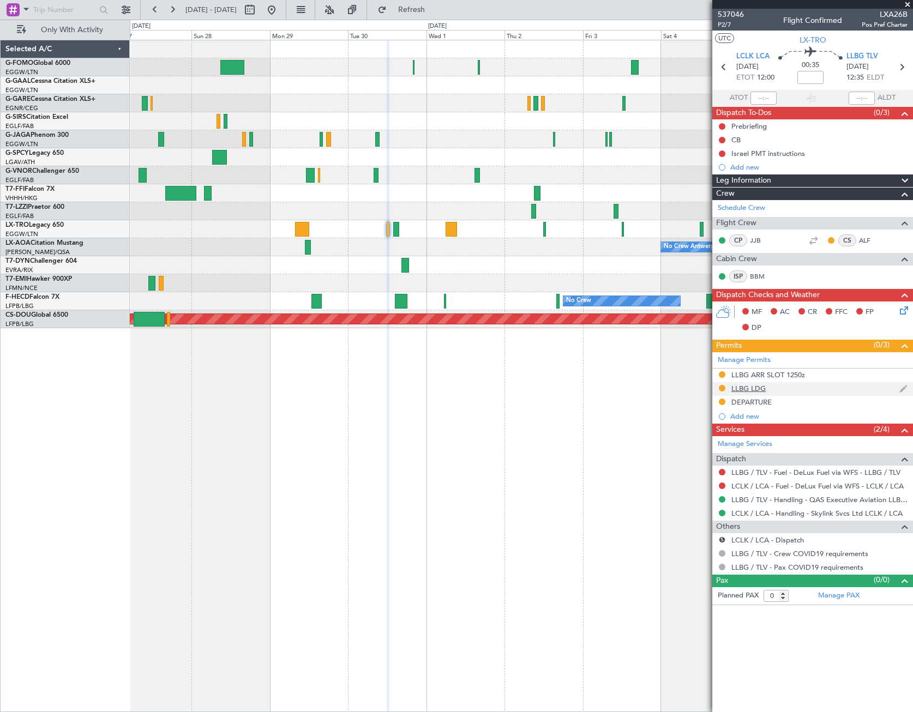
click at [762, 386] on div "LLBG LDG" at bounding box center [748, 388] width 34 height 9
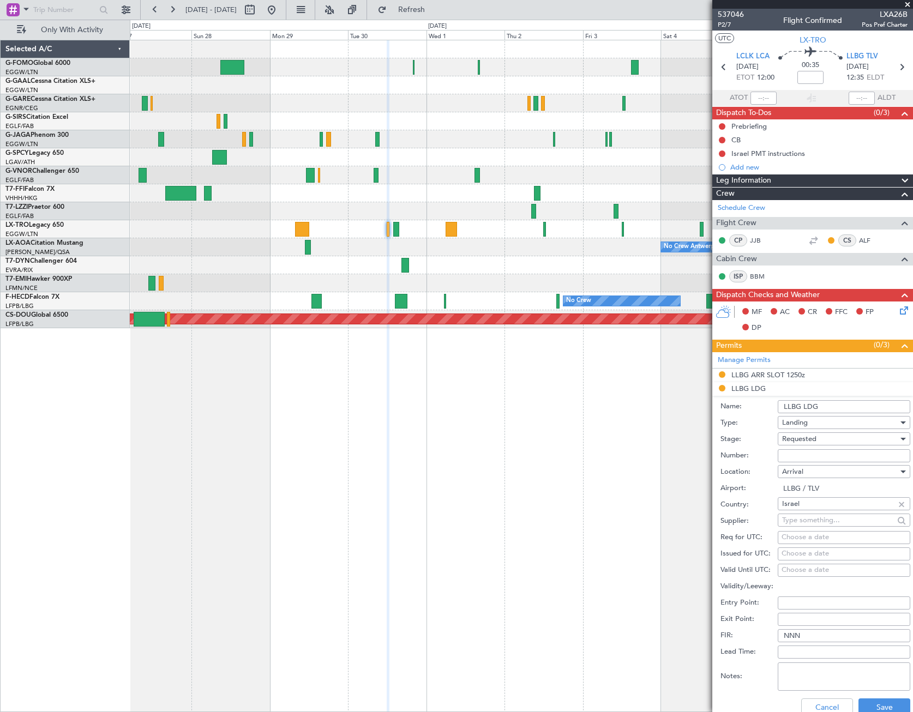
click at [805, 451] on input "Number:" at bounding box center [844, 455] width 133 height 13
click at [802, 451] on input "59247" at bounding box center [844, 455] width 133 height 13
type input "59247"
click at [813, 436] on span "Requested" at bounding box center [799, 439] width 34 height 10
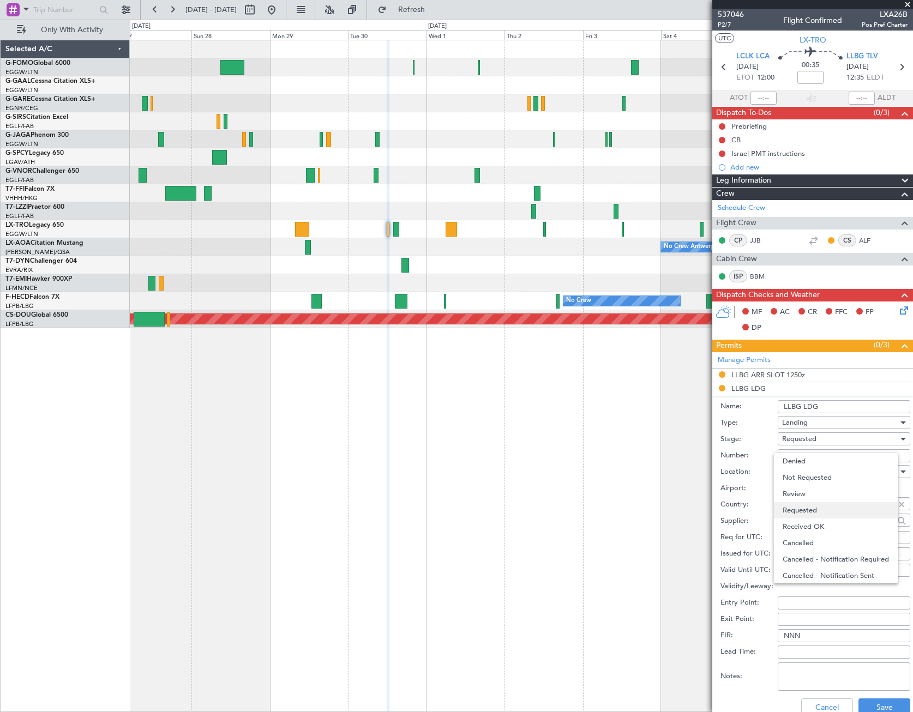
scroll to position [5, 0]
click at [820, 519] on span "Received OK" at bounding box center [840, 522] width 115 height 16
click at [880, 706] on button "Save" at bounding box center [885, 707] width 52 height 17
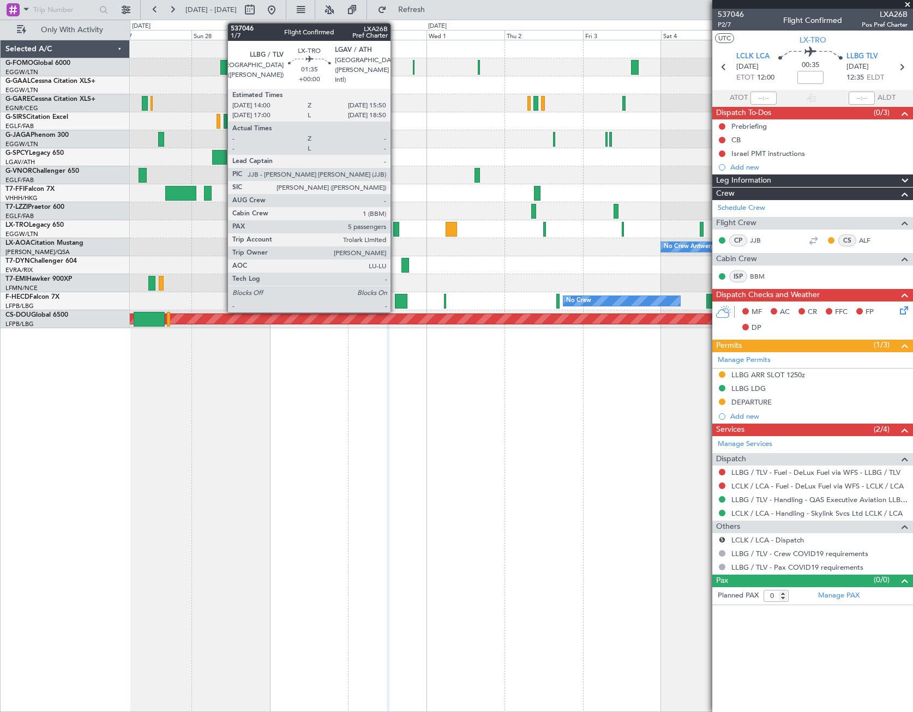
click at [395, 231] on div at bounding box center [396, 229] width 6 height 15
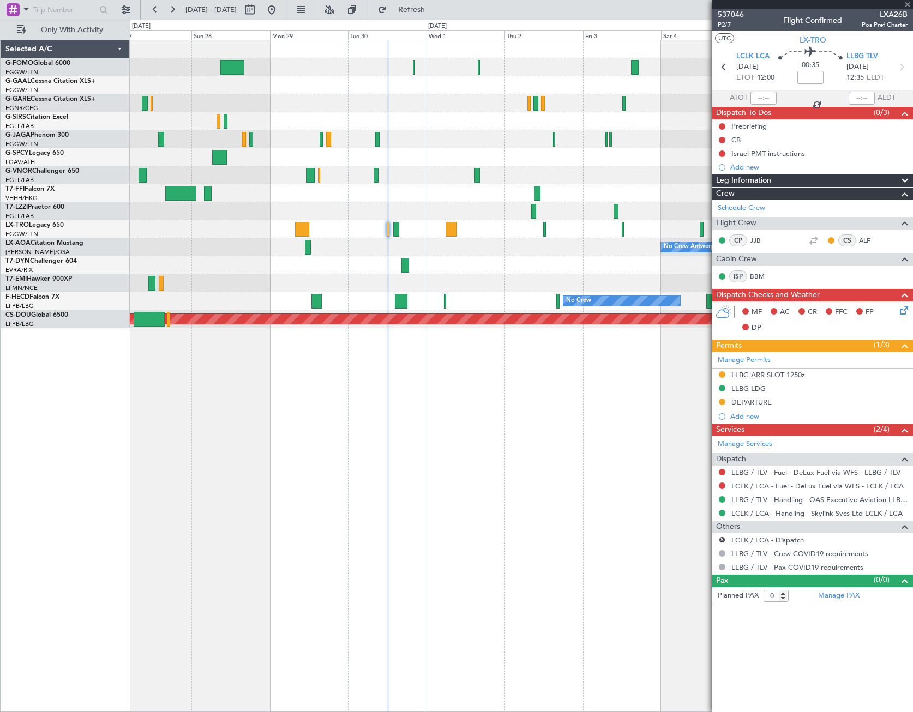
type input "5"
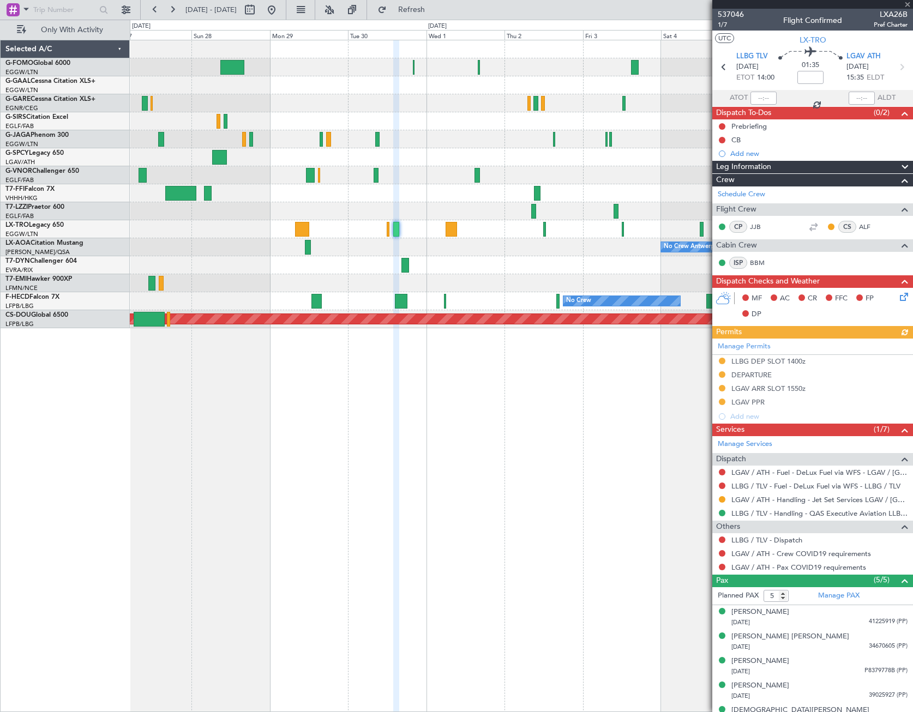
click at [766, 359] on div "Manage Permits LLBG DEP SLOT 1400z DEPARTURE LGAV ARR SLOT 1550z LGAV PPR Add n…" at bounding box center [812, 381] width 201 height 85
click at [755, 380] on div "DEPARTURE" at bounding box center [812, 376] width 201 height 14
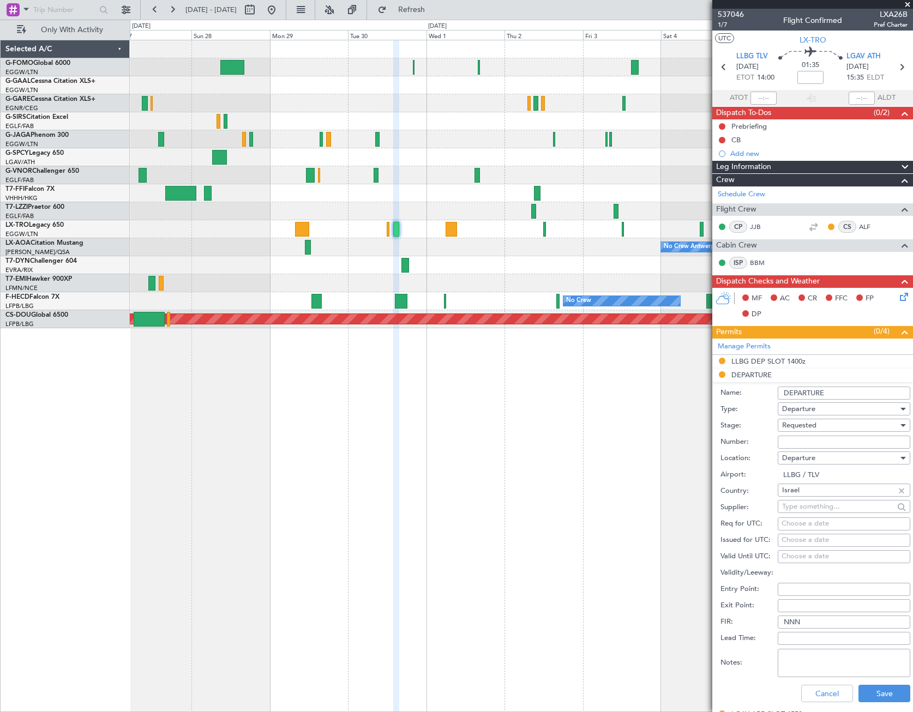
click at [799, 442] on input "Number:" at bounding box center [844, 442] width 133 height 13
paste input "59247"
type input "59247"
click at [822, 423] on div "Requested" at bounding box center [840, 425] width 116 height 16
click at [822, 504] on span "Received OK" at bounding box center [840, 508] width 115 height 16
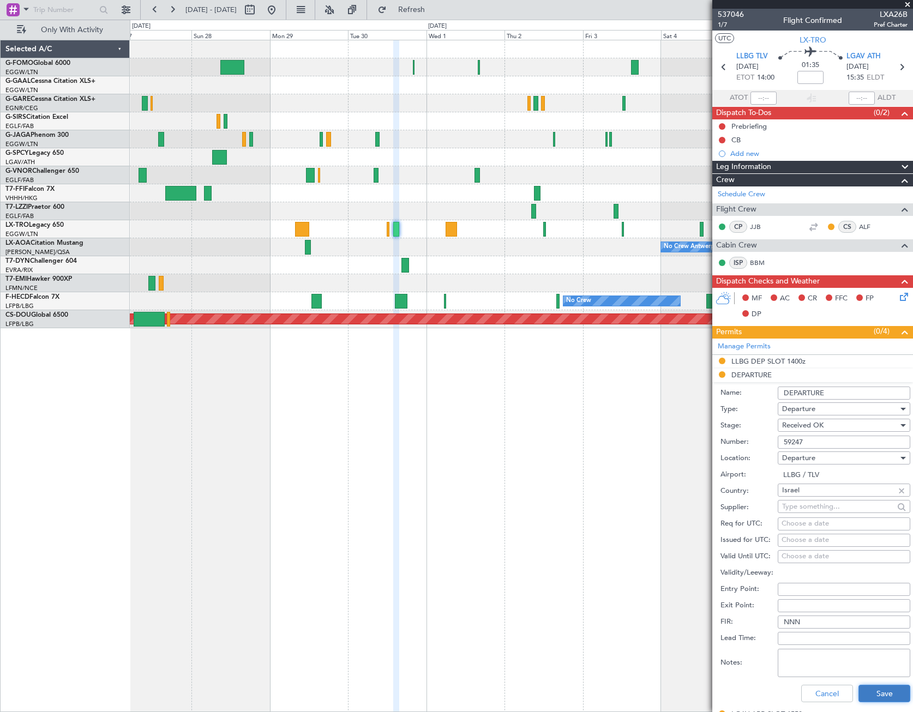
click at [889, 692] on button "Save" at bounding box center [885, 693] width 52 height 17
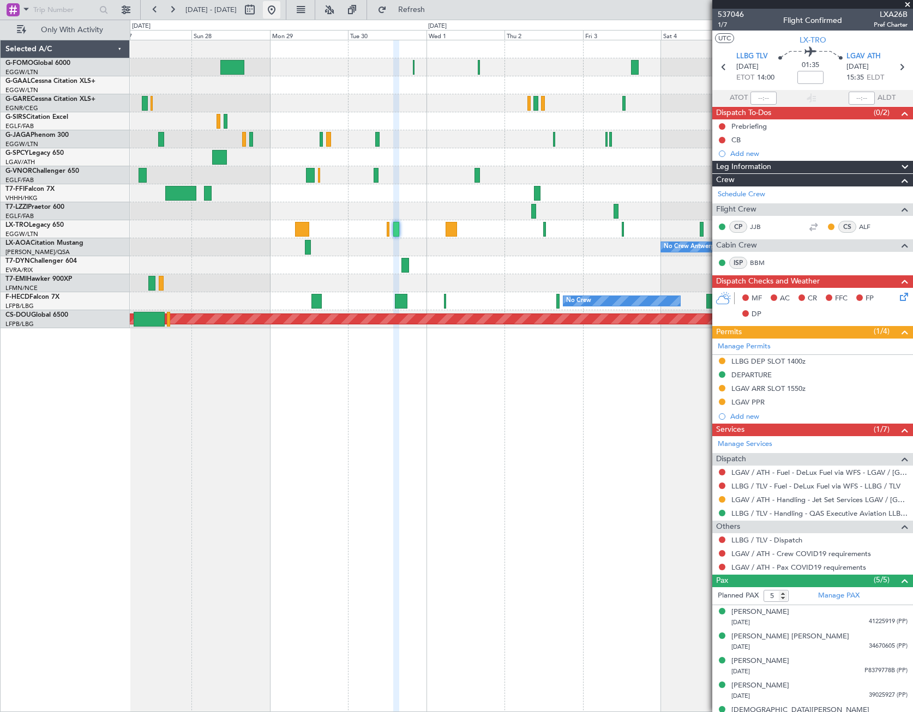
click at [280, 10] on button at bounding box center [271, 9] width 17 height 17
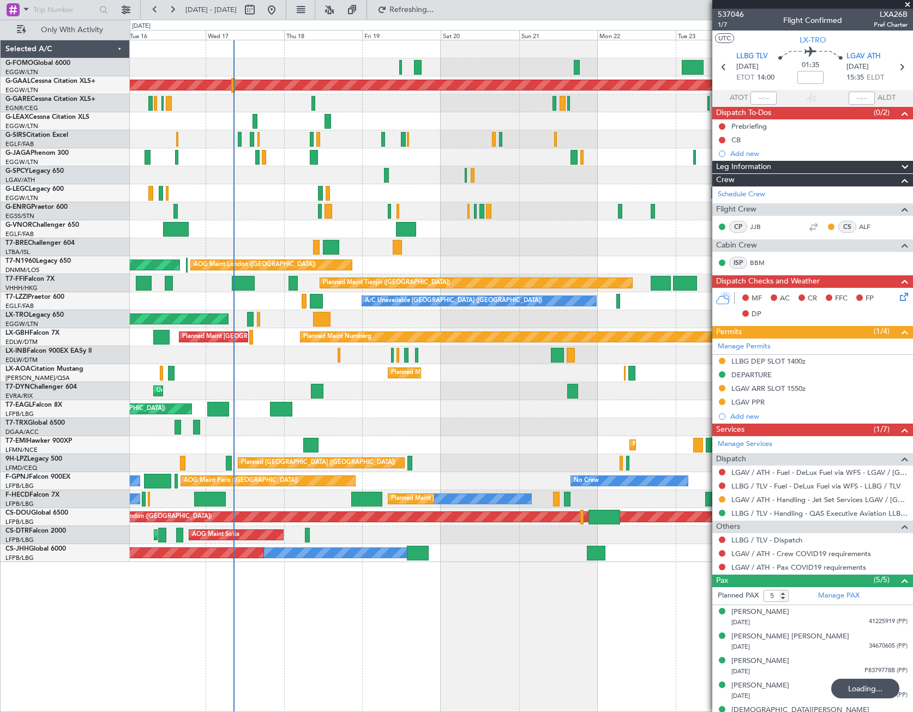
click at [203, 490] on div "Planned Maint Dusseldorf A/C Unavailable [GEOGRAPHIC_DATA] ([GEOGRAPHIC_DATA]) …" at bounding box center [521, 301] width 783 height 522
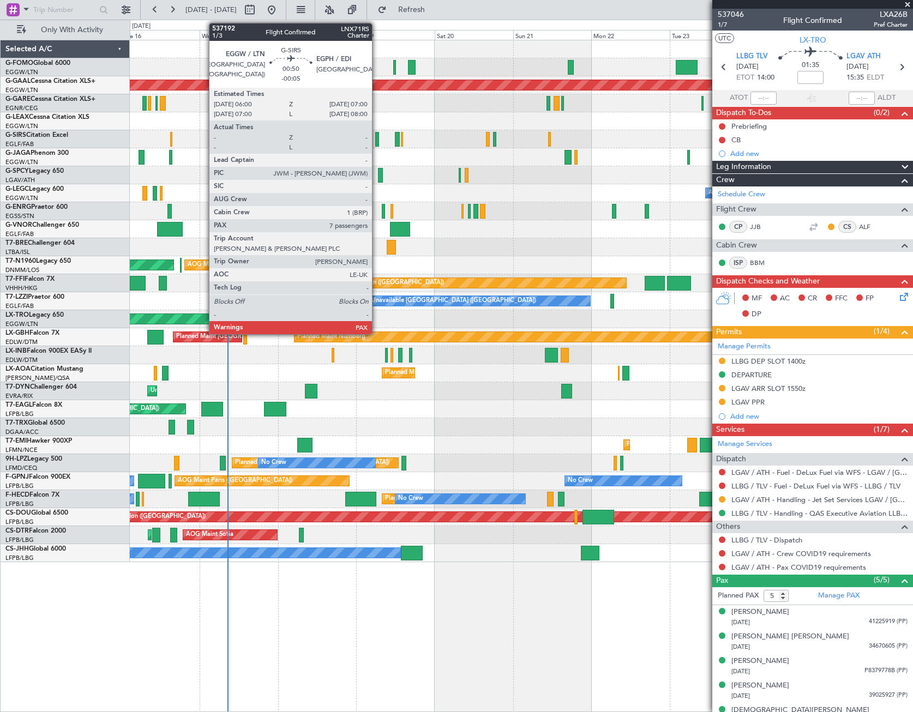
click at [377, 140] on div at bounding box center [376, 139] width 3 height 15
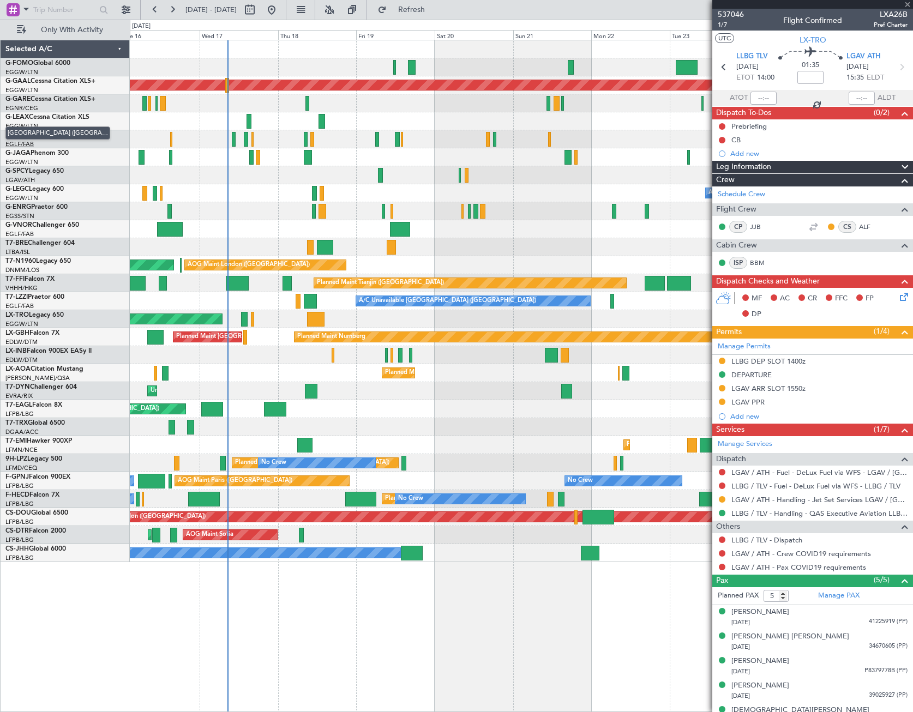
type input "-00:05"
type input "7"
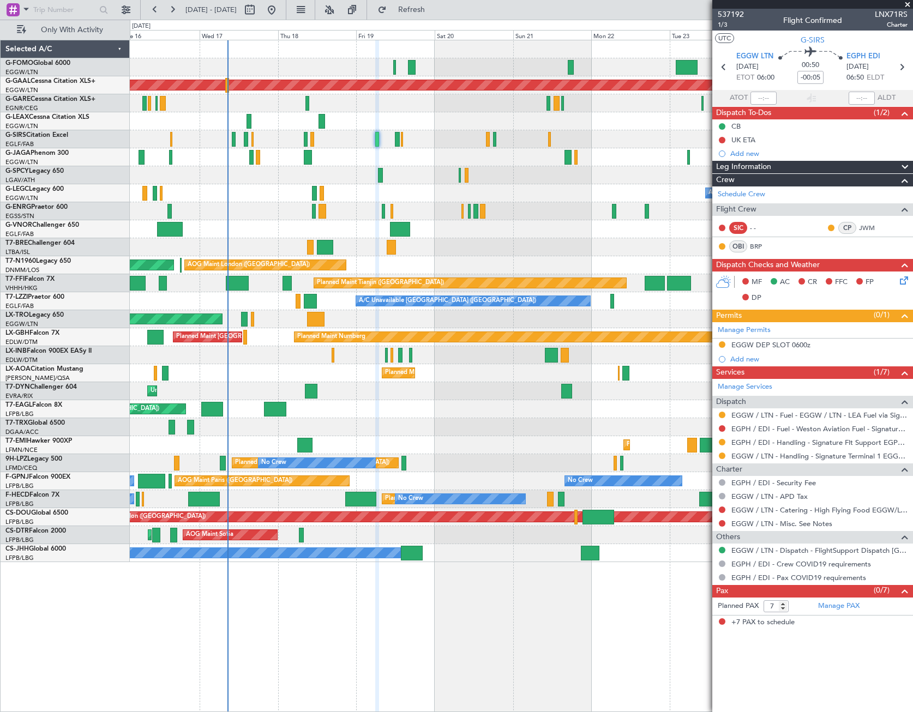
click at [903, 280] on icon at bounding box center [902, 278] width 9 height 9
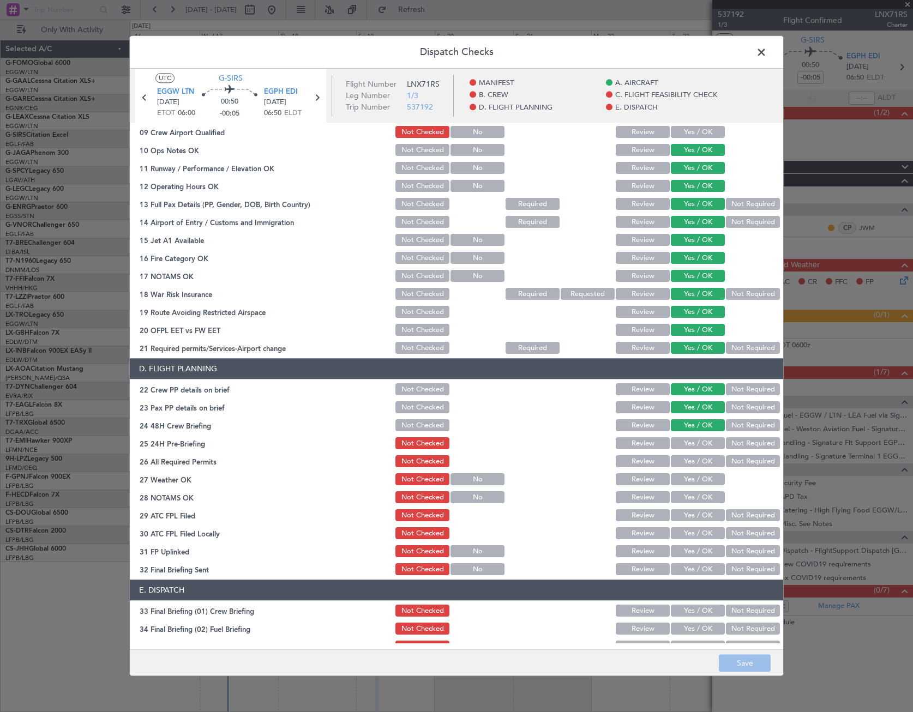
scroll to position [273, 0]
click at [753, 438] on button "Not Required" at bounding box center [753, 443] width 54 height 12
click at [740, 290] on button "Not Required" at bounding box center [753, 294] width 54 height 12
click at [737, 661] on button "Save" at bounding box center [745, 663] width 52 height 17
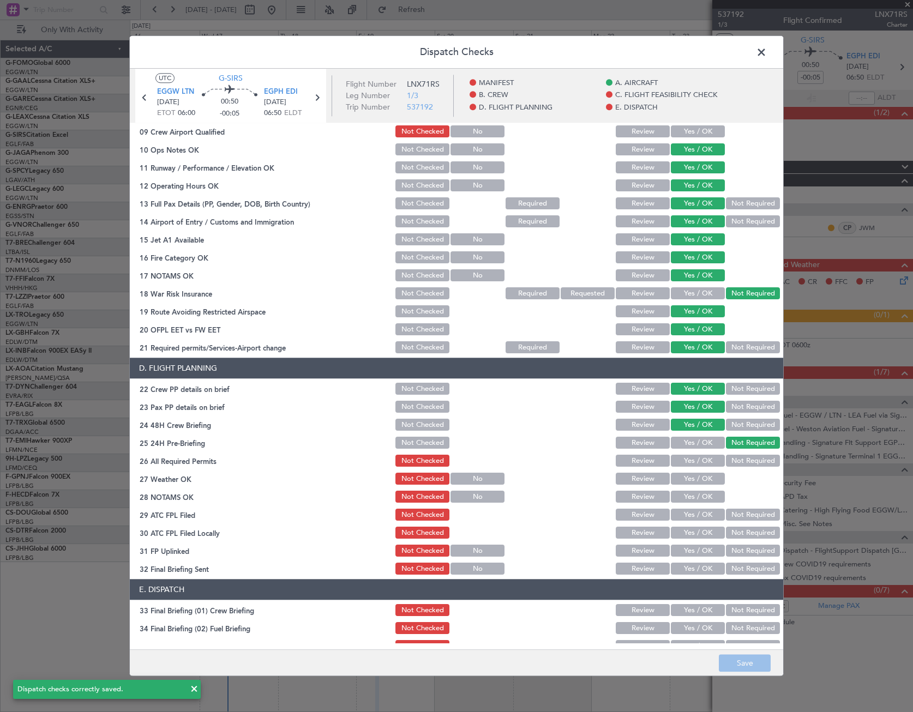
click at [767, 52] on span at bounding box center [767, 55] width 0 height 22
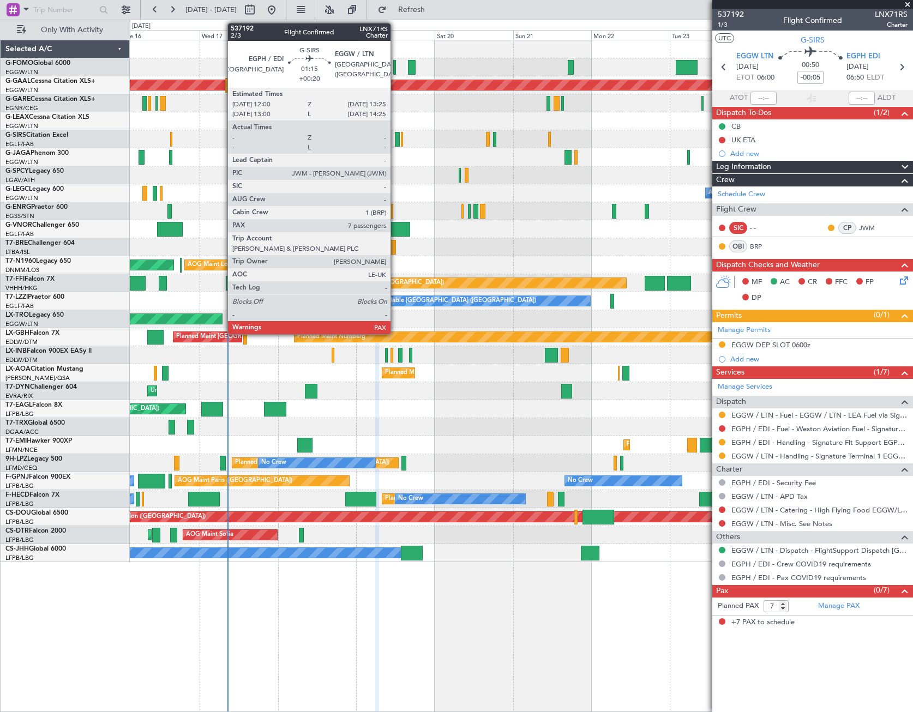
click at [395, 139] on div at bounding box center [397, 139] width 5 height 15
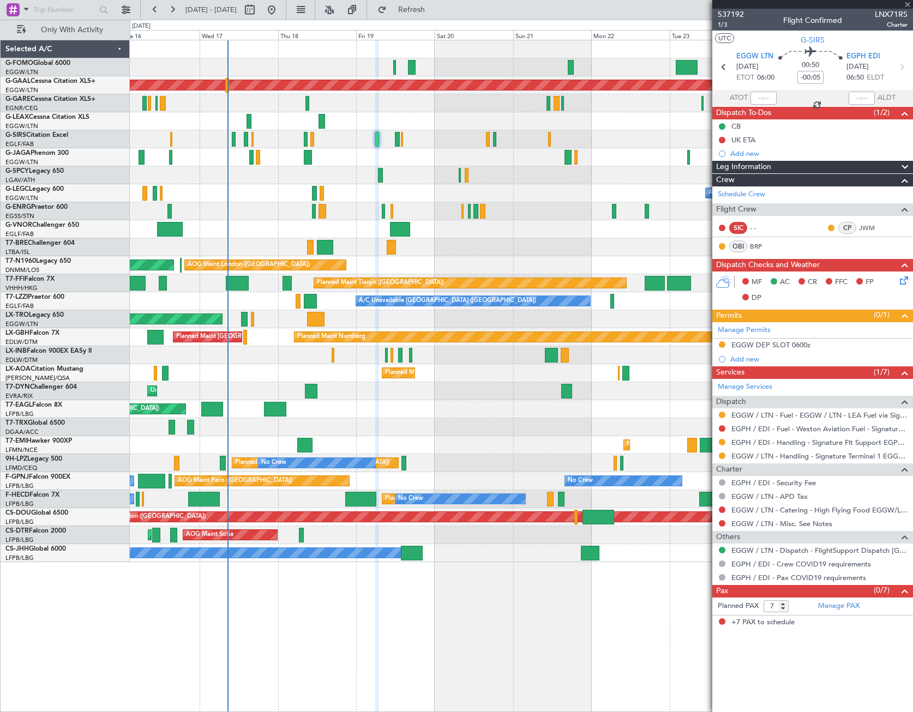
type input "+00:20"
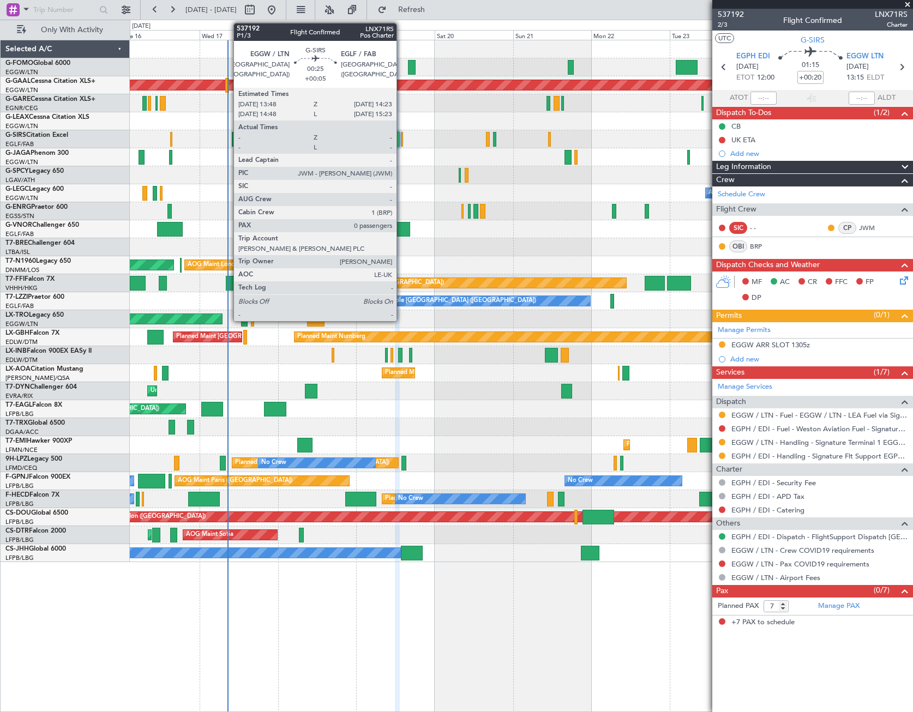
click at [401, 135] on div at bounding box center [402, 139] width 2 height 15
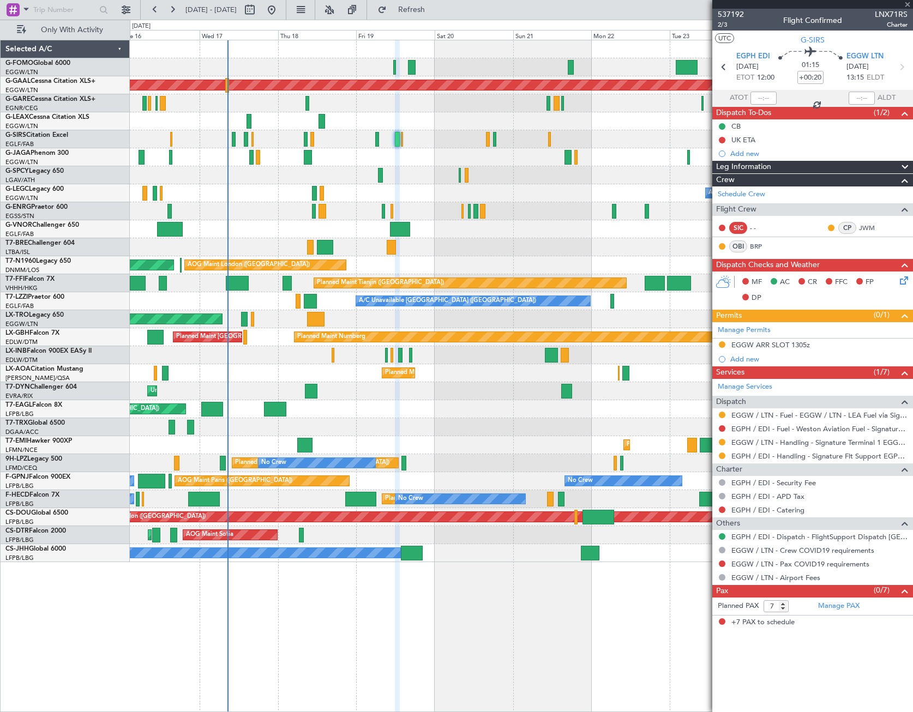
type input "+00:05"
type input "0"
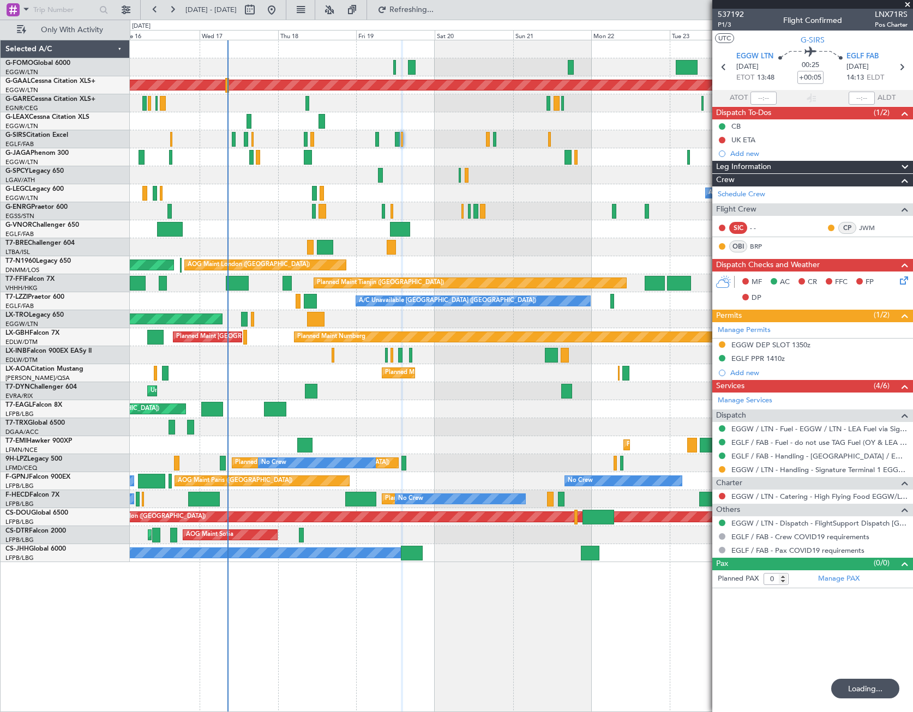
click at [902, 281] on icon at bounding box center [902, 278] width 9 height 9
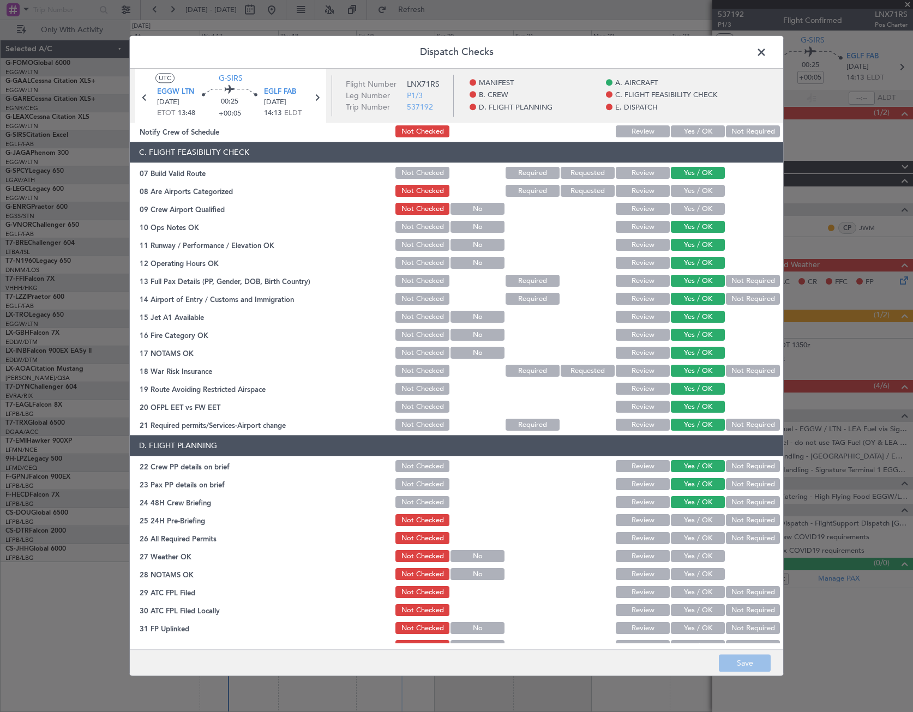
scroll to position [382, 0]
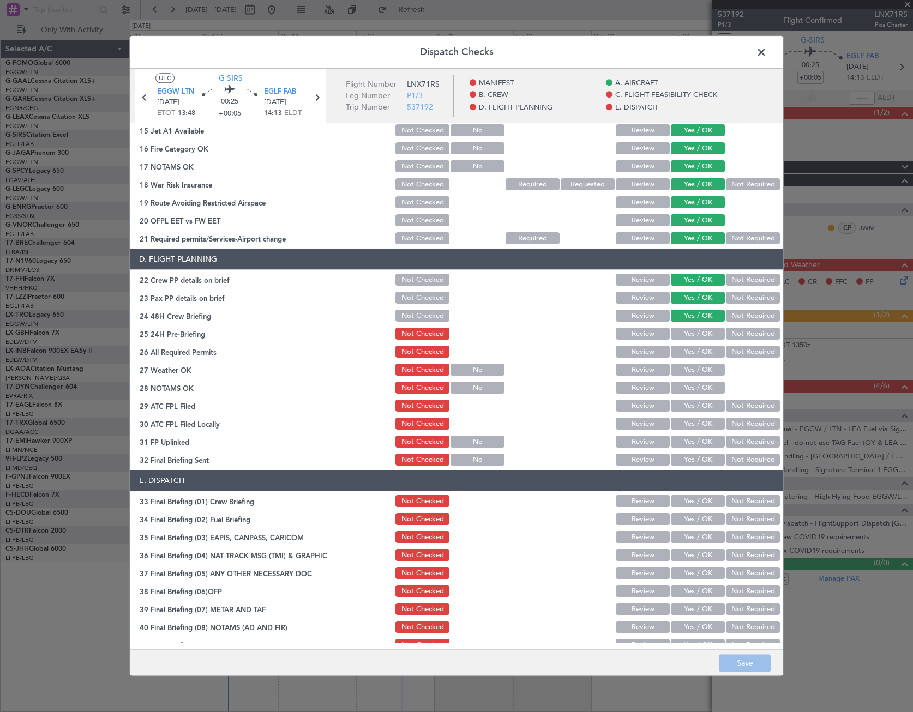
click at [745, 330] on button "Not Required" at bounding box center [753, 334] width 54 height 12
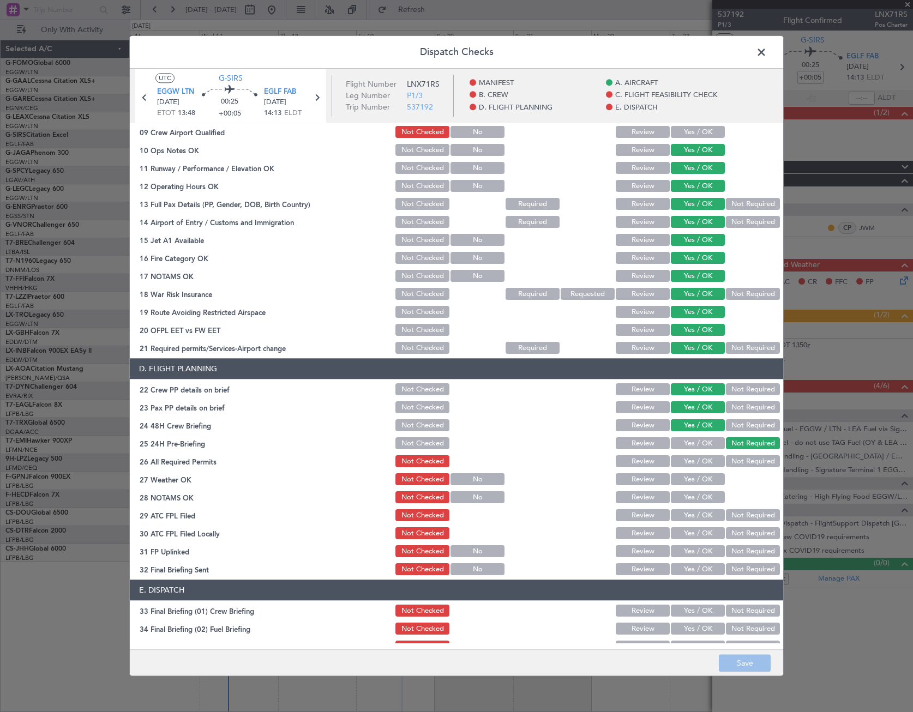
scroll to position [218, 0]
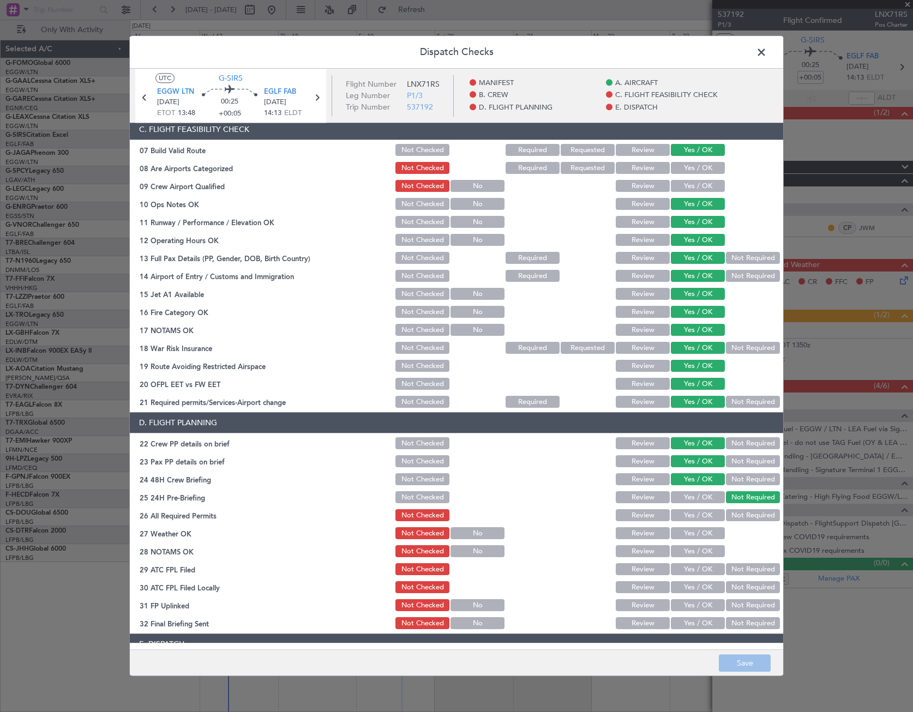
click at [741, 345] on button "Not Required" at bounding box center [753, 349] width 54 height 12
click at [565, 609] on div at bounding box center [586, 605] width 55 height 15
click at [747, 662] on footer "Save" at bounding box center [456, 663] width 653 height 26
click at [752, 46] on header "Dispatch Checks" at bounding box center [456, 52] width 653 height 33
click at [767, 50] on span at bounding box center [767, 55] width 0 height 22
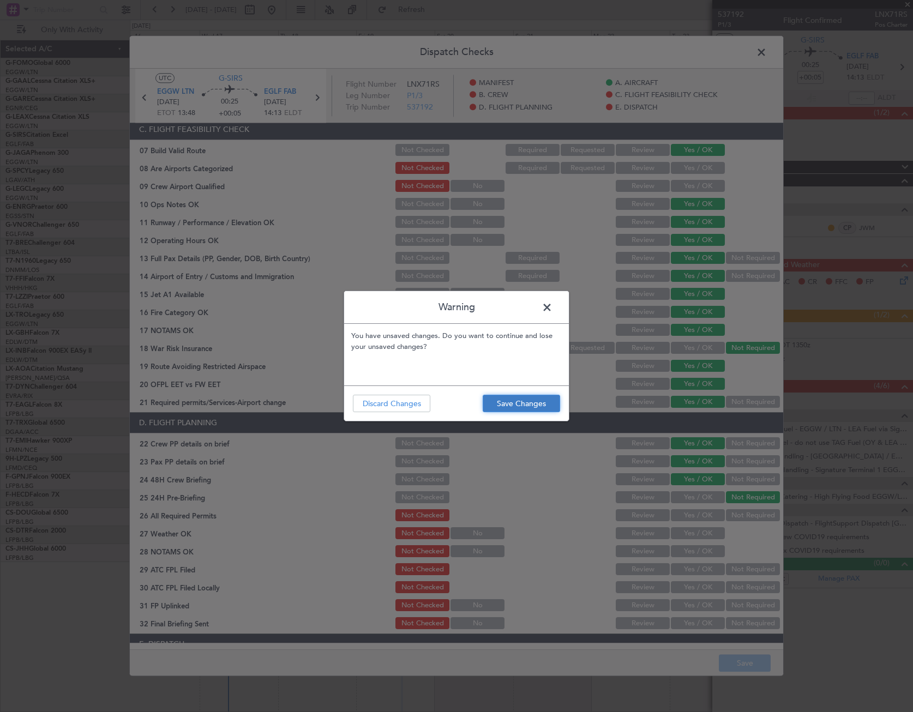
click at [504, 402] on button "Save Changes" at bounding box center [521, 403] width 77 height 17
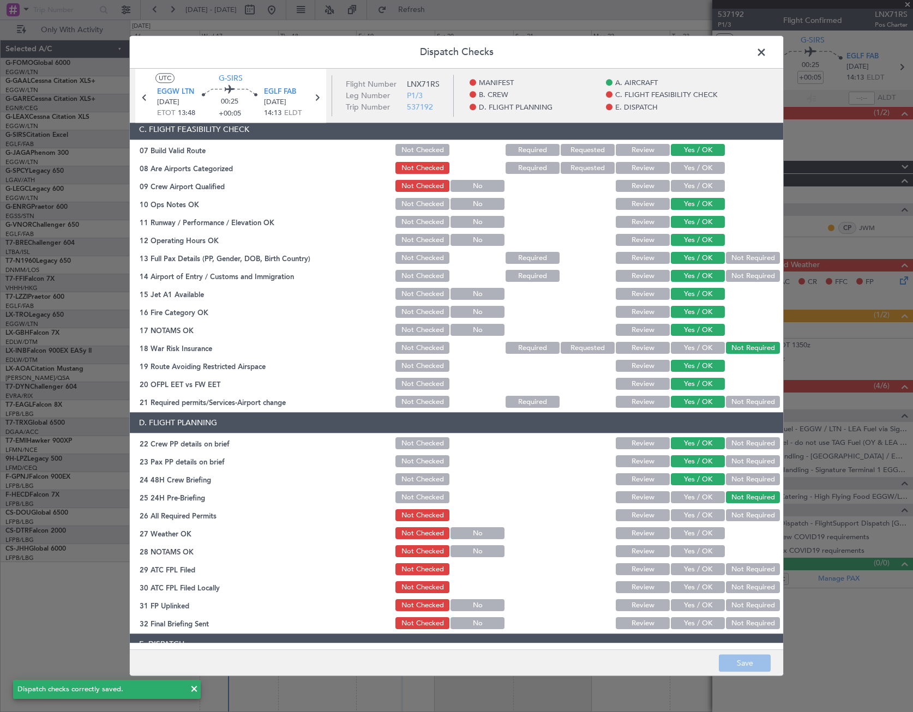
click at [767, 55] on span at bounding box center [767, 55] width 0 height 22
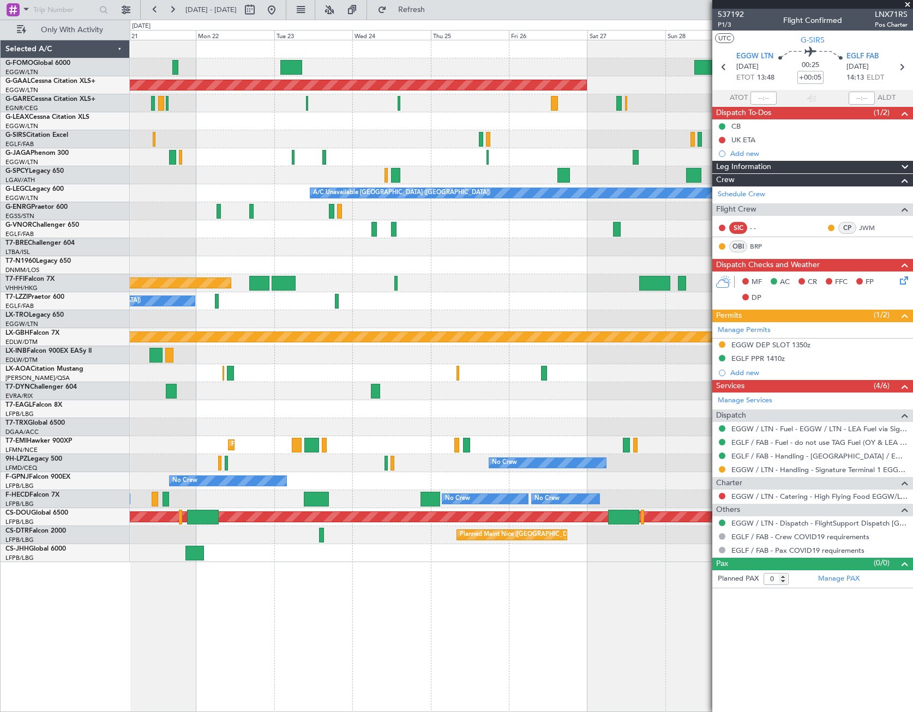
click at [145, 474] on div "Planned Maint Dusseldorf A/C Unavailable London (Luton) AOG Maint London (Stans…" at bounding box center [521, 301] width 783 height 522
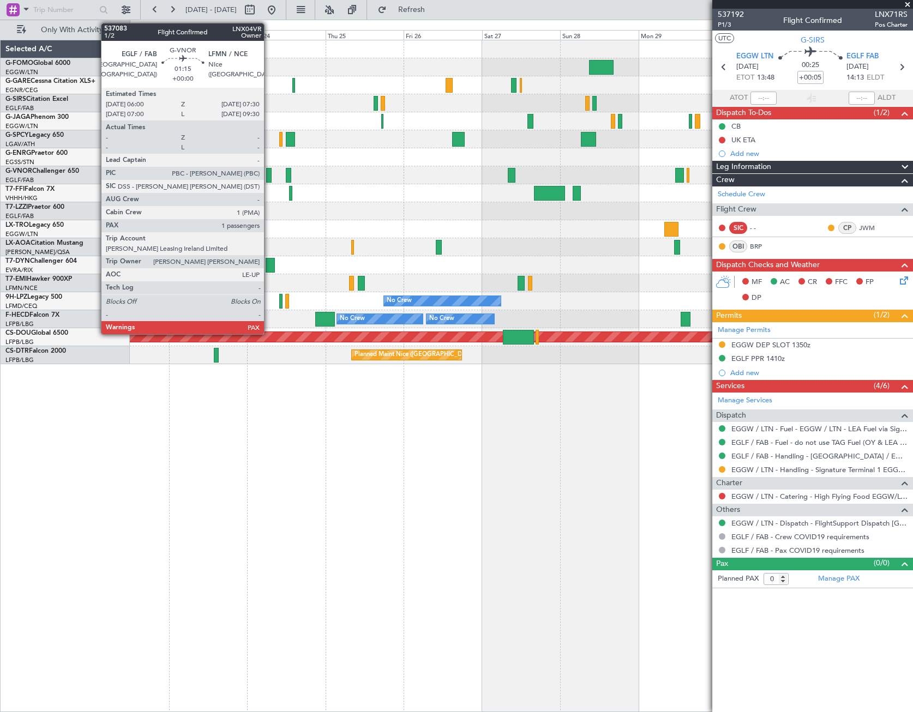
click at [269, 172] on div at bounding box center [268, 175] width 5 height 15
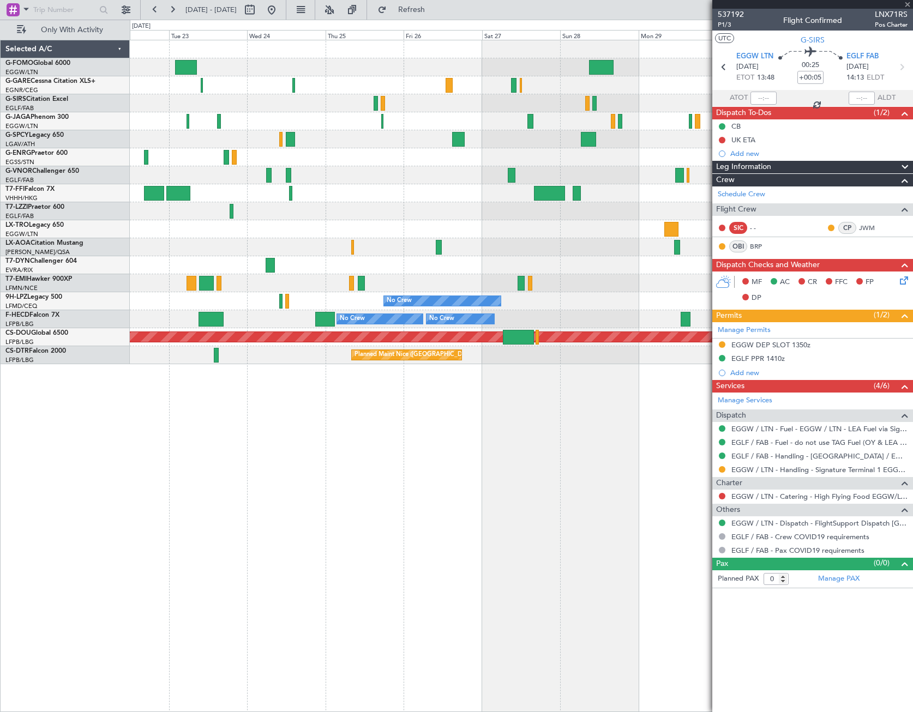
type input "2"
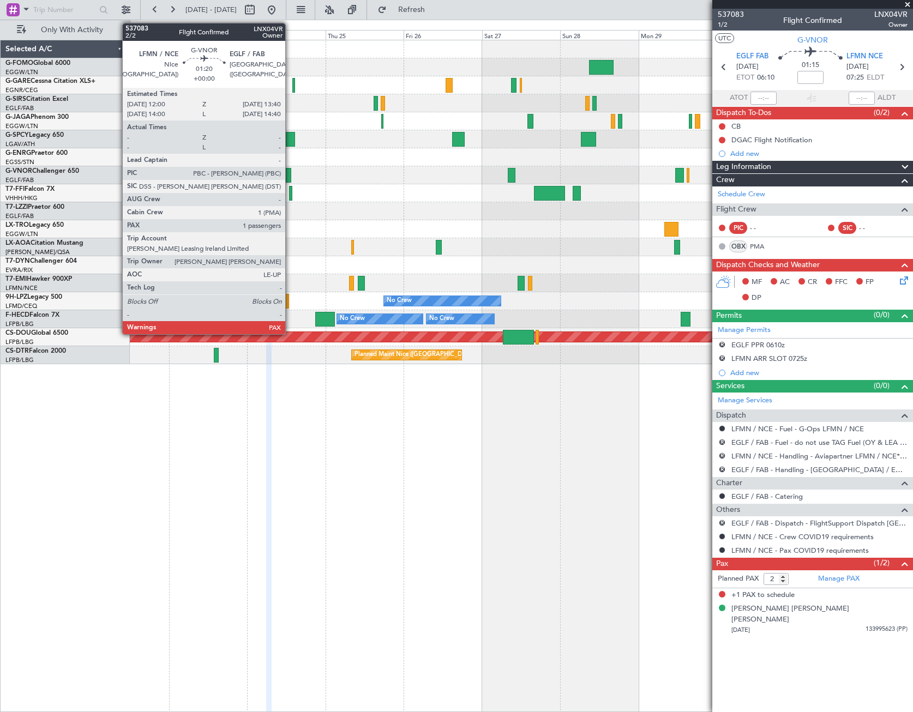
click at [290, 175] on div at bounding box center [288, 175] width 5 height 15
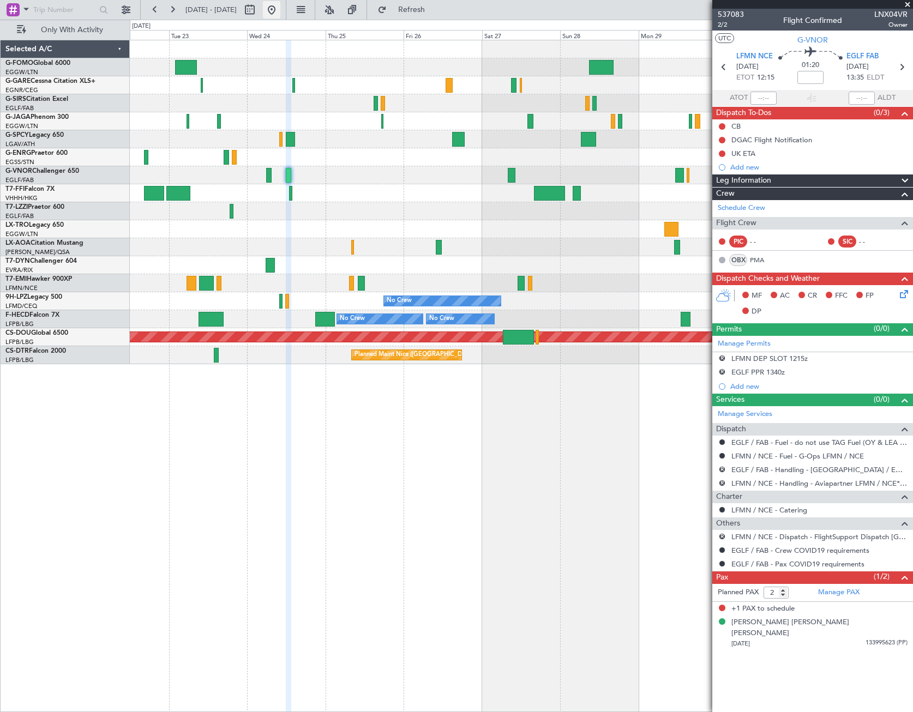
click at [280, 7] on button at bounding box center [271, 9] width 17 height 17
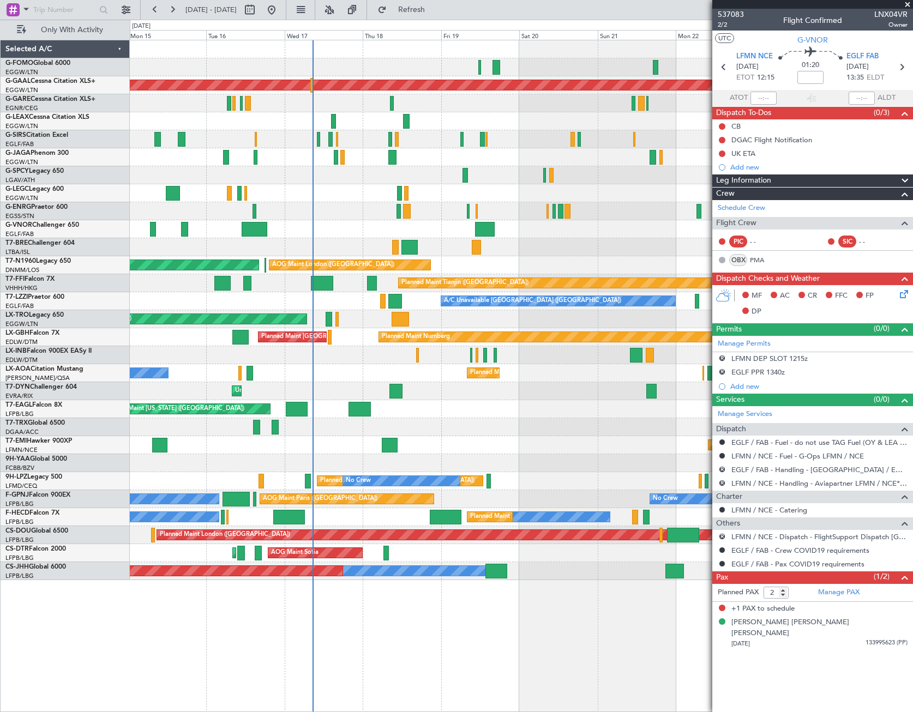
click at [384, 676] on div "Planned Maint Dusseldorf Planned Maint London (Farnborough) A/C Unavailable Lon…" at bounding box center [521, 376] width 783 height 673
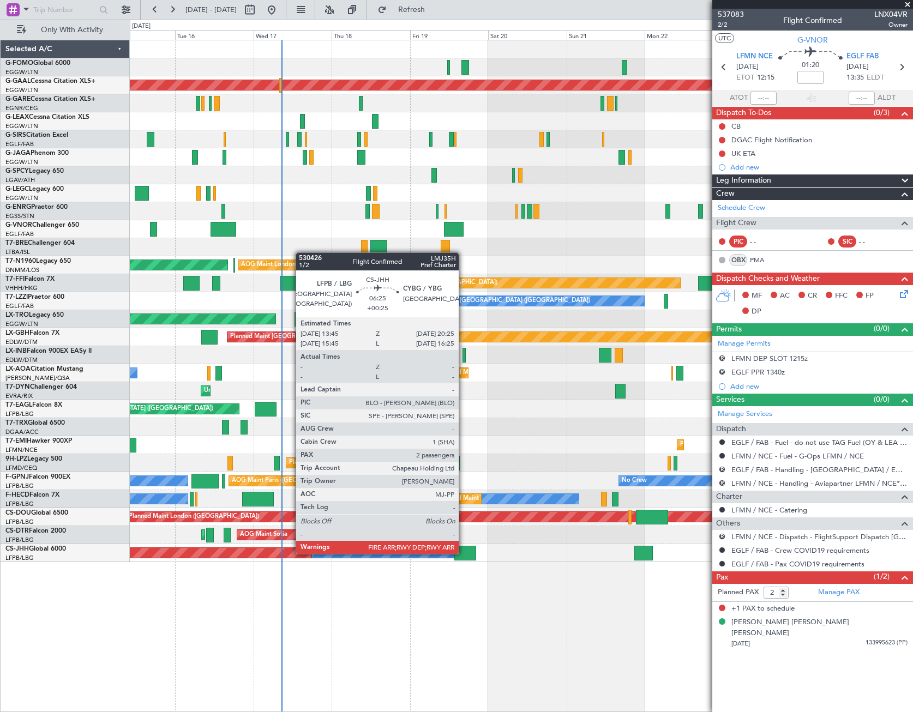
click at [464, 553] on div at bounding box center [465, 553] width 22 height 15
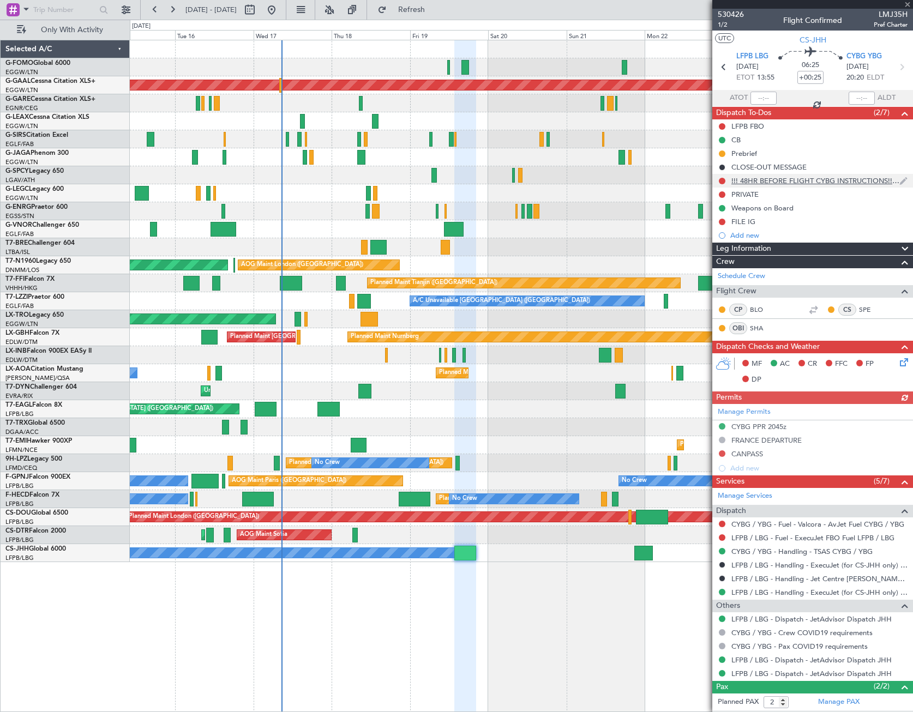
click at [763, 186] on div "!!! 48HR BEFORE FLIGHT CYBG INSTRUCTIONS!!!!!!" at bounding box center [812, 181] width 201 height 14
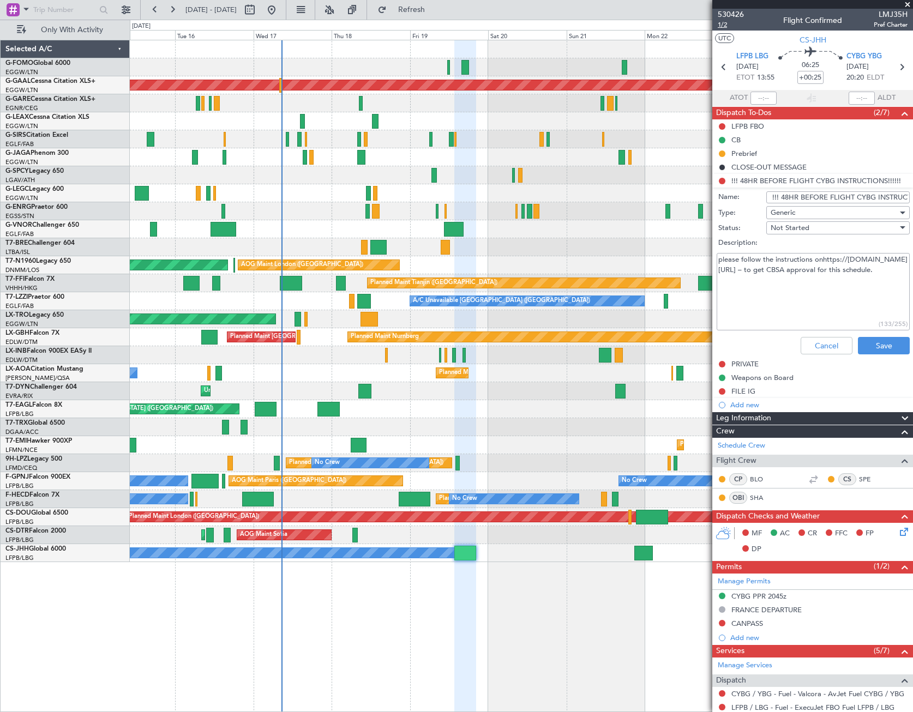
click at [724, 24] on span "1/2" at bounding box center [731, 24] width 26 height 9
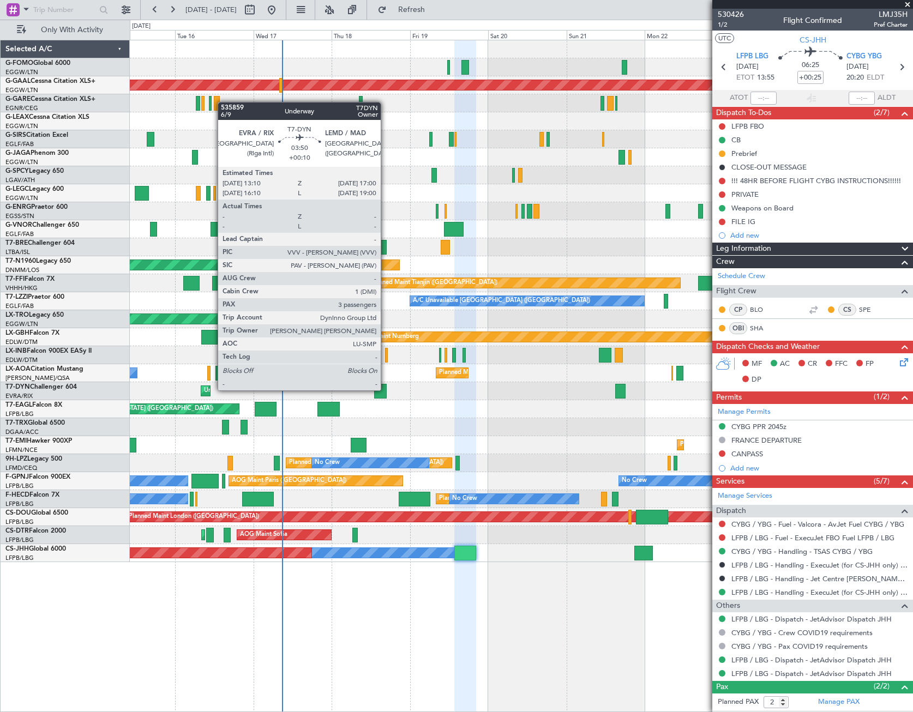
click at [386, 389] on div at bounding box center [380, 391] width 13 height 15
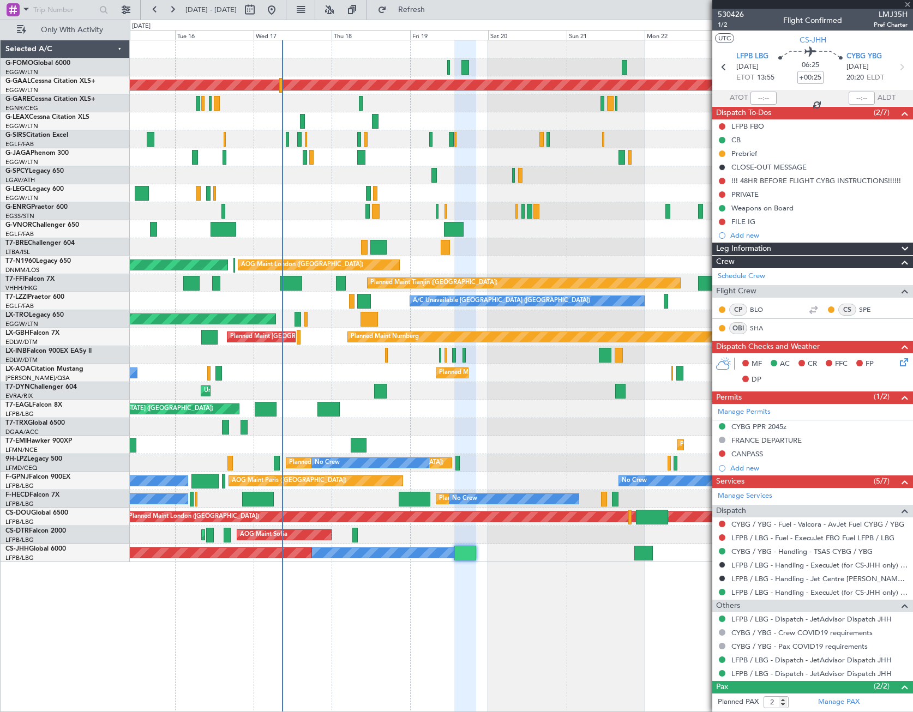
type input "+00:10"
type input "3"
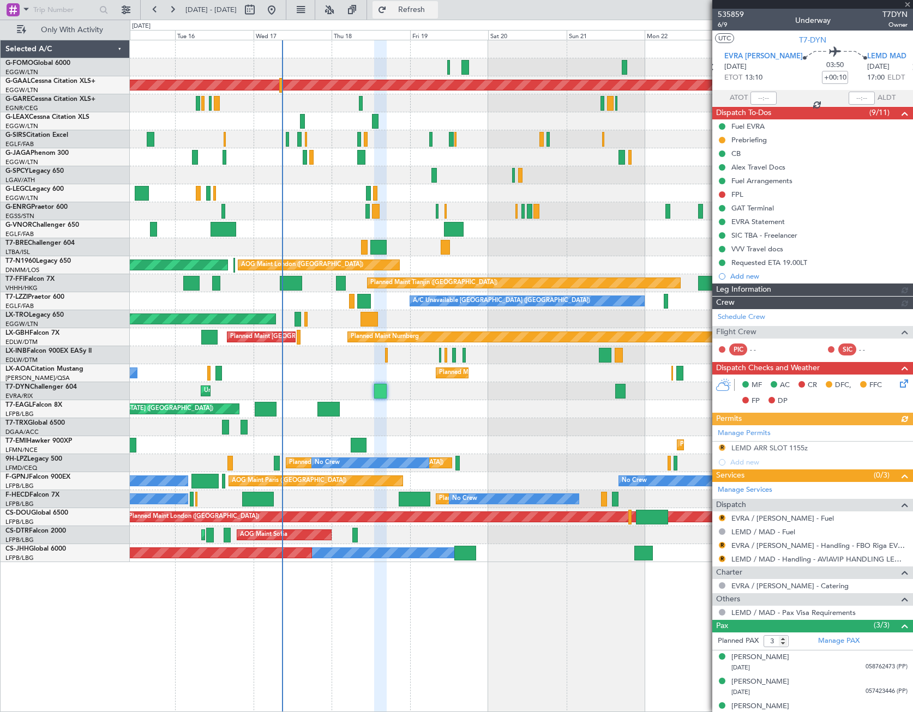
click at [435, 6] on span "Refresh" at bounding box center [412, 10] width 46 height 8
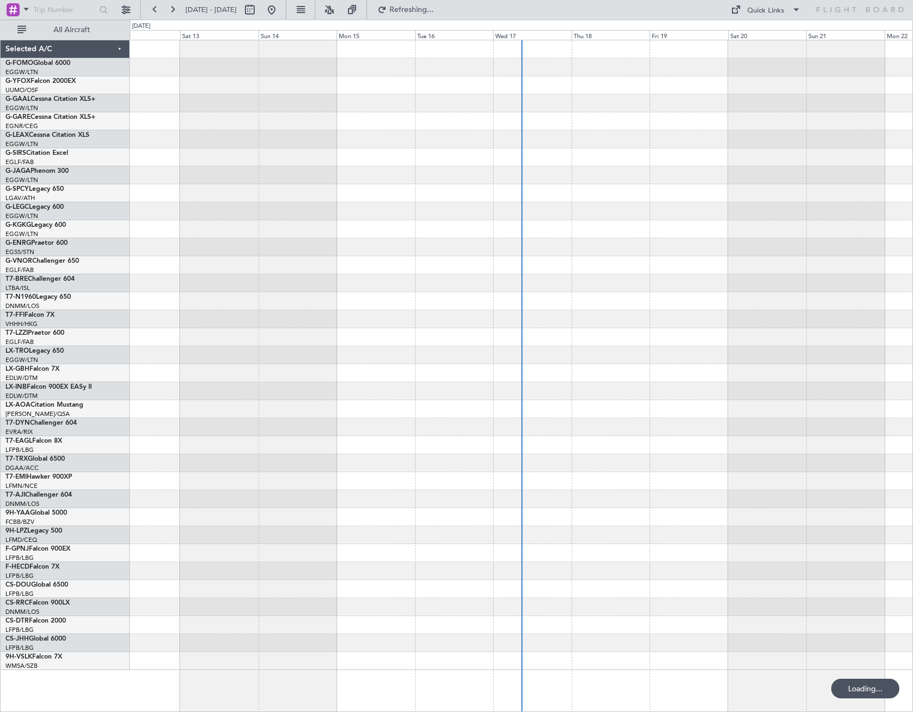
drag, startPoint x: 74, startPoint y: 29, endPoint x: 70, endPoint y: 42, distance: 13.6
click at [74, 29] on span "All Aircraft" at bounding box center [71, 30] width 87 height 8
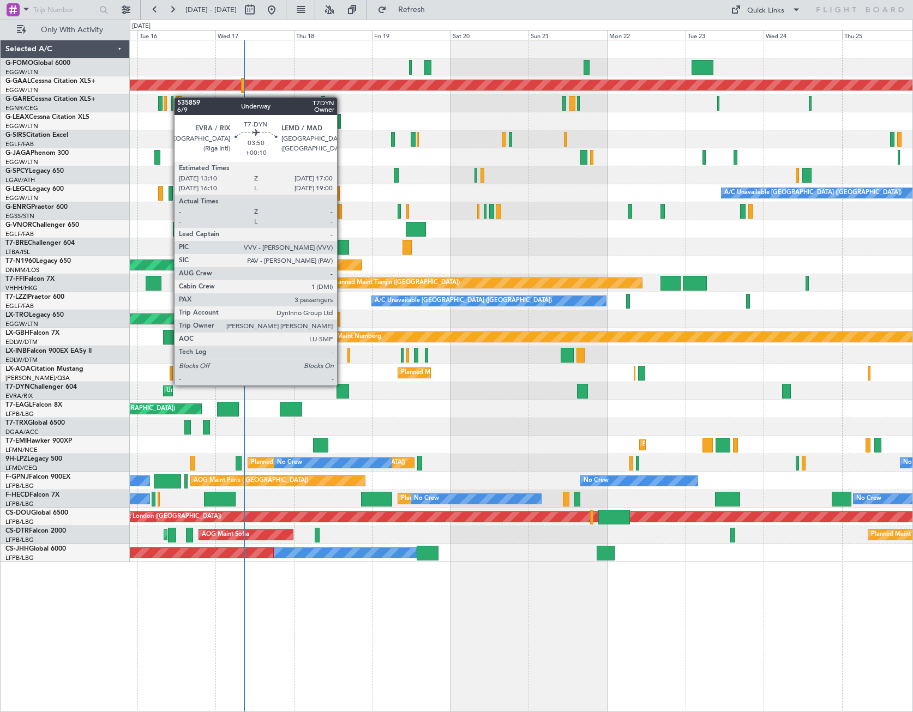
click at [342, 385] on div at bounding box center [343, 391] width 13 height 15
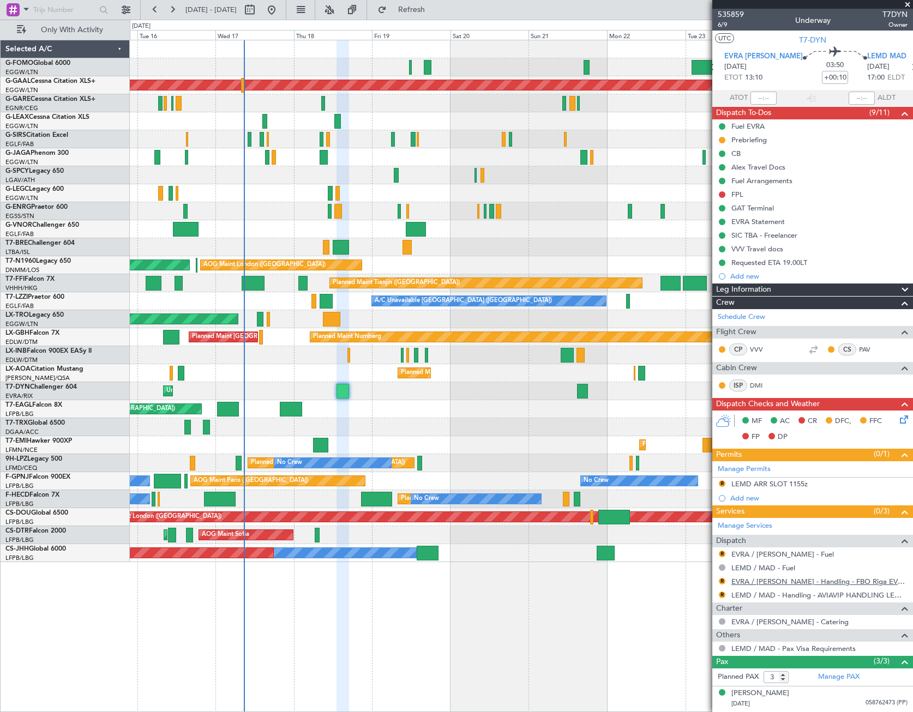
click at [799, 581] on link "EVRA / RIX - Handling - FBO Riga EVRA / RIX" at bounding box center [819, 581] width 176 height 9
